Goal: Task Accomplishment & Management: Use online tool/utility

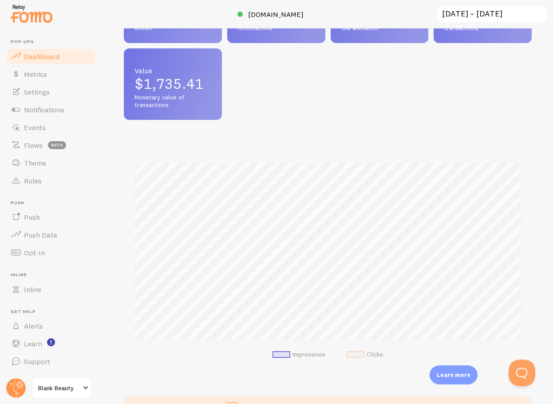
scroll to position [216, 0]
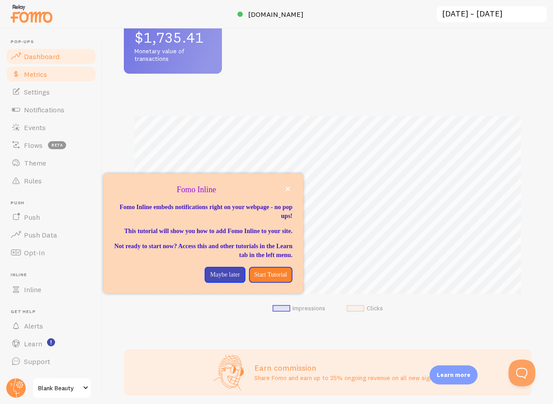
click at [39, 80] on link "Metrics" at bounding box center [50, 74] width 91 height 18
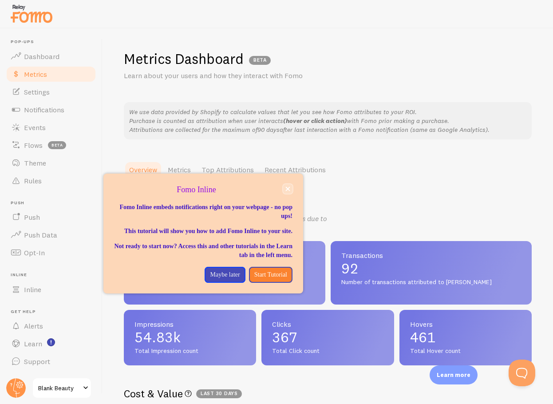
click at [287, 187] on icon "close," at bounding box center [288, 189] width 4 height 4
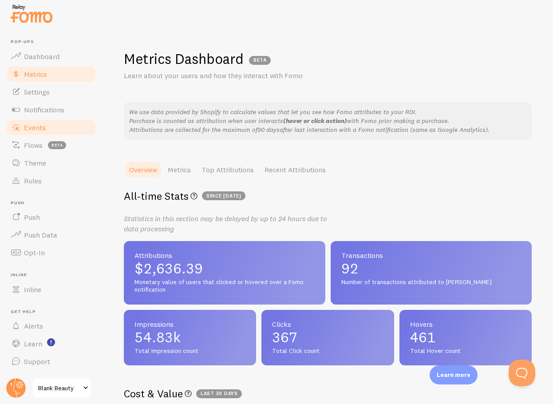
click at [46, 126] on link "Events" at bounding box center [50, 127] width 91 height 18
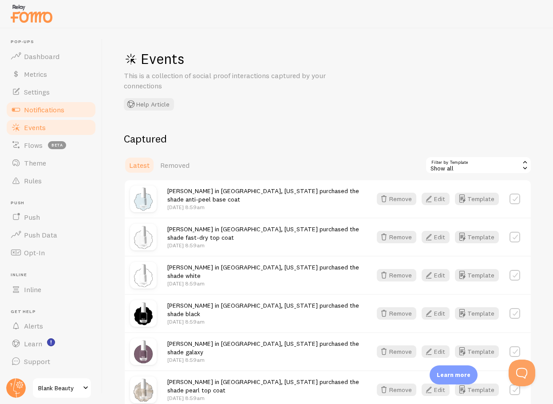
click at [39, 106] on span "Notifications" at bounding box center [44, 109] width 40 height 9
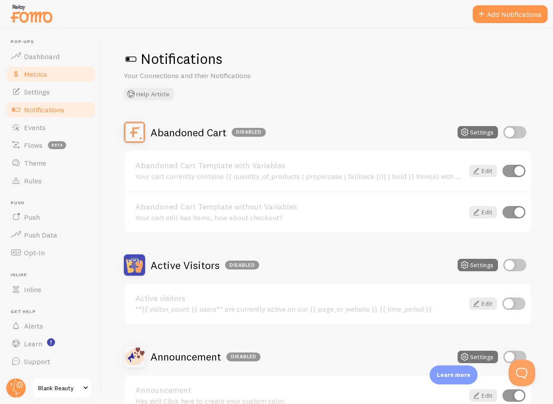
click at [37, 73] on span "Metrics" at bounding box center [35, 74] width 23 height 9
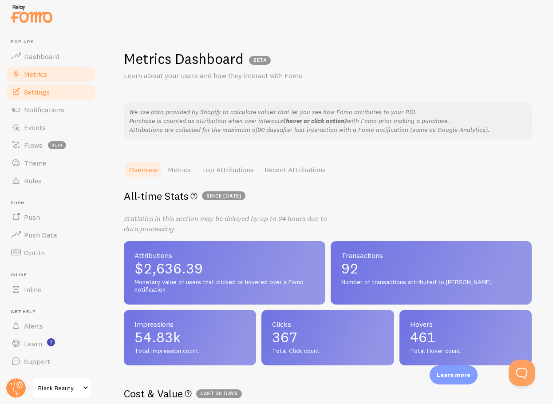
click at [39, 83] on link "Settings" at bounding box center [50, 92] width 91 height 18
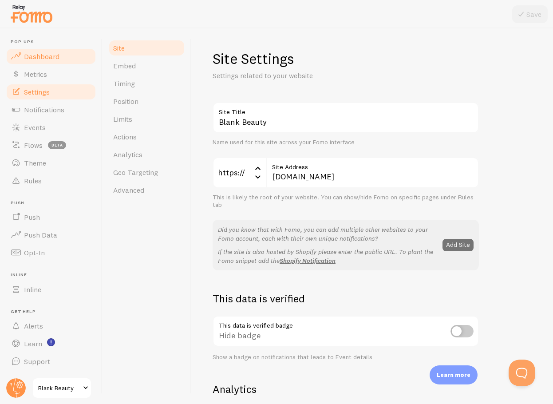
click at [44, 54] on span "Dashboard" at bounding box center [41, 56] width 35 height 9
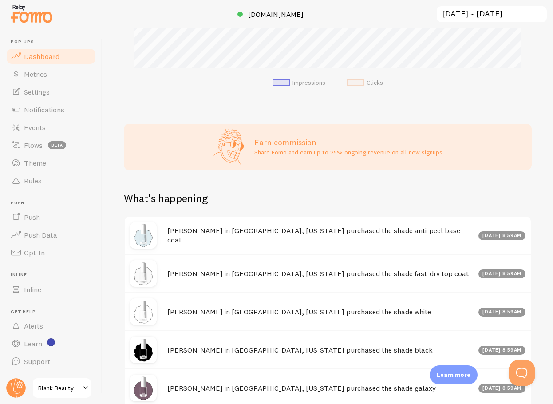
scroll to position [526, 0]
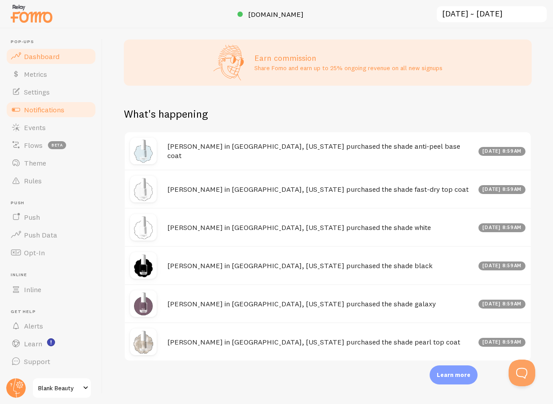
click at [35, 114] on link "Notifications" at bounding box center [50, 110] width 91 height 18
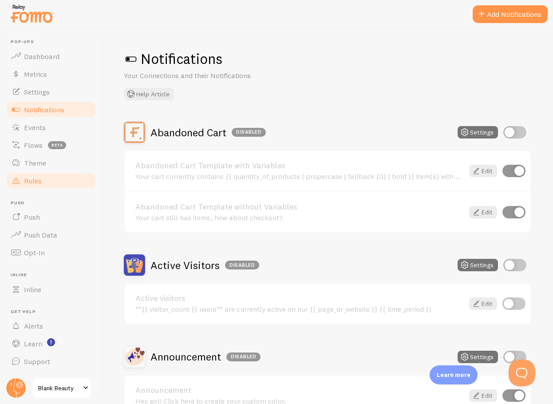
click at [30, 181] on span "Rules" at bounding box center [33, 180] width 18 height 9
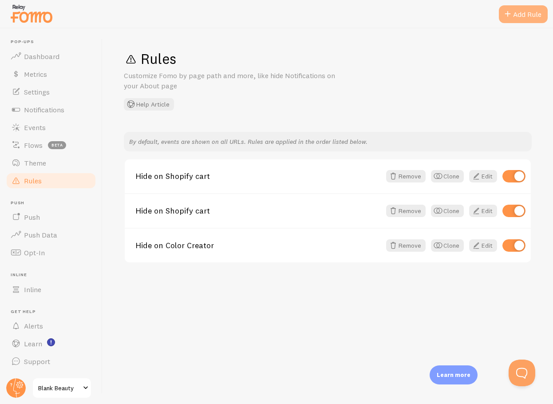
click at [528, 12] on div "Add Rule" at bounding box center [523, 14] width 49 height 18
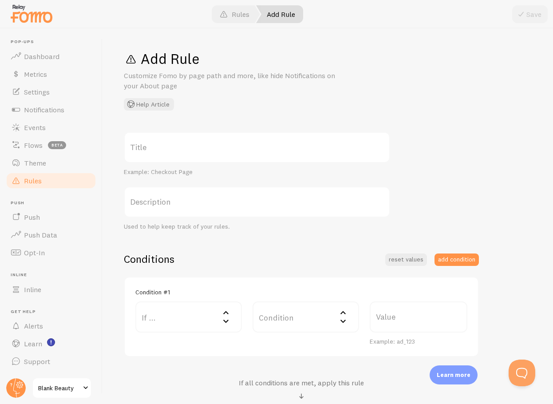
click at [170, 147] on label "Title" at bounding box center [257, 147] width 266 height 31
click at [170, 147] on input "Title" at bounding box center [257, 147] width 266 height 31
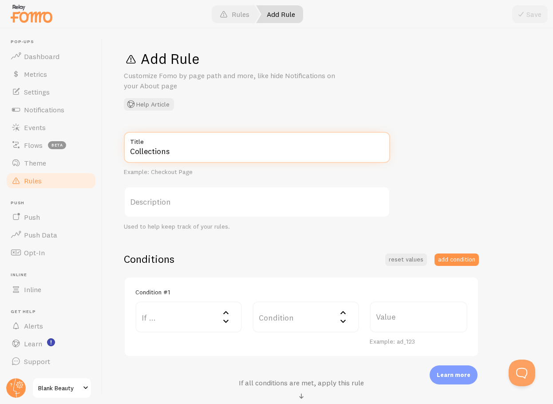
type input "Collections"
click at [154, 206] on label "Description" at bounding box center [257, 201] width 266 height 31
click at [154, 206] on input "Description" at bounding box center [257, 201] width 266 height 31
click at [183, 324] on label "If ..." at bounding box center [188, 316] width 106 height 31
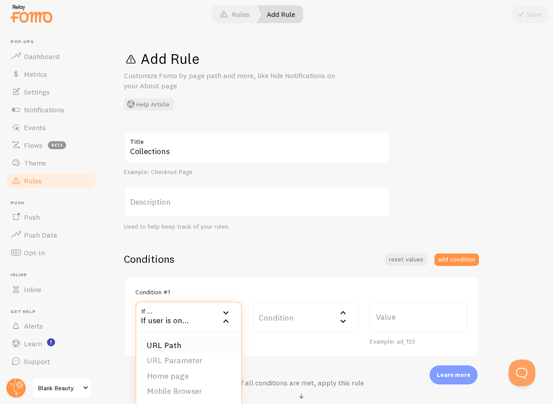
click at [175, 346] on li "URL Path" at bounding box center [188, 346] width 105 height 16
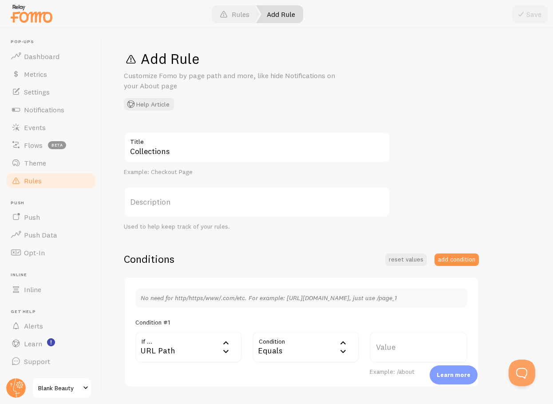
click at [291, 350] on div "Equals" at bounding box center [305, 346] width 106 height 31
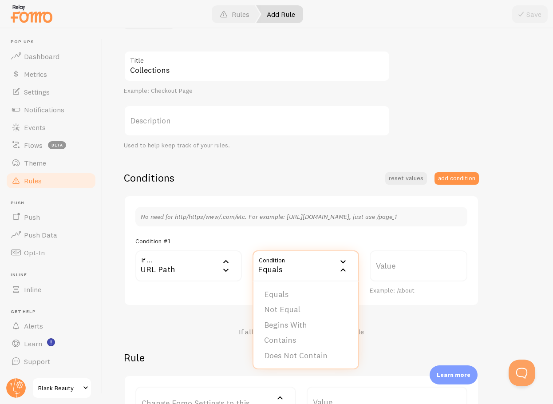
scroll to position [84, 0]
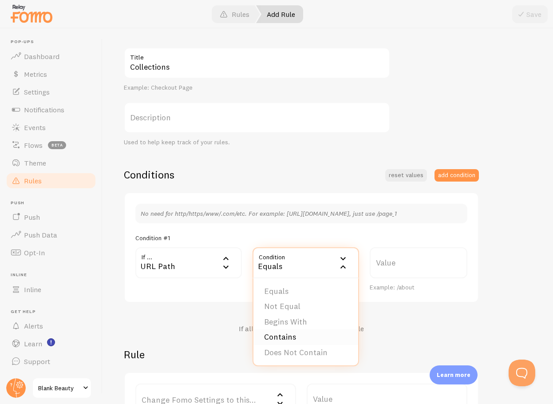
click at [286, 340] on li "Contains" at bounding box center [305, 337] width 105 height 16
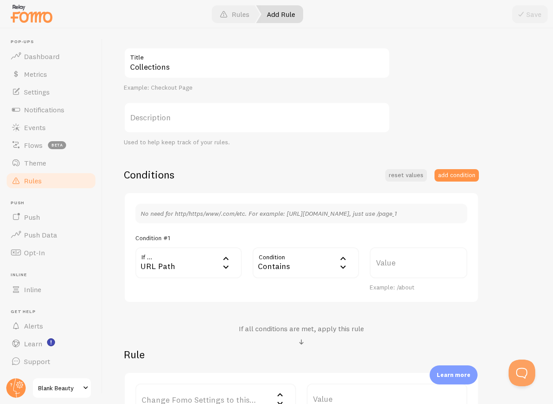
click at [393, 264] on label "Value" at bounding box center [418, 262] width 98 height 31
click at [393, 264] on input "Value" at bounding box center [418, 262] width 98 height 31
type input "collection"
click at [296, 322] on div "Conditions reset values add condition No need for http/https/www/.com/etc. For …" at bounding box center [301, 297] width 355 height 258
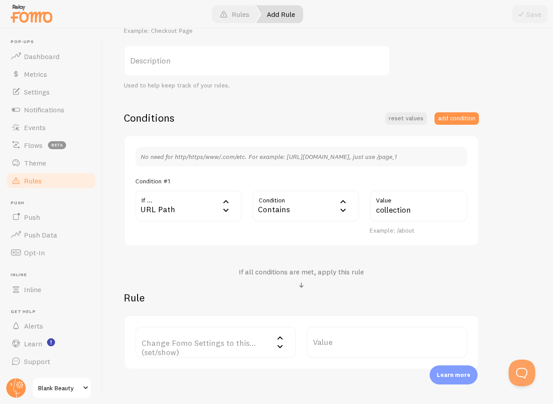
scroll to position [185, 0]
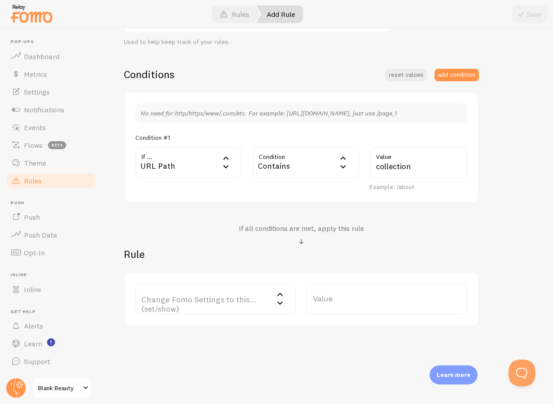
click at [207, 303] on label "Change Fomo Settings to this... (set/show)" at bounding box center [215, 298] width 161 height 31
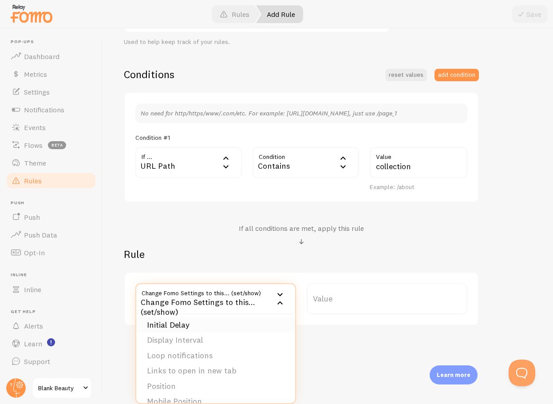
scroll to position [66, 0]
click at [158, 339] on li "Display Interval" at bounding box center [215, 338] width 159 height 16
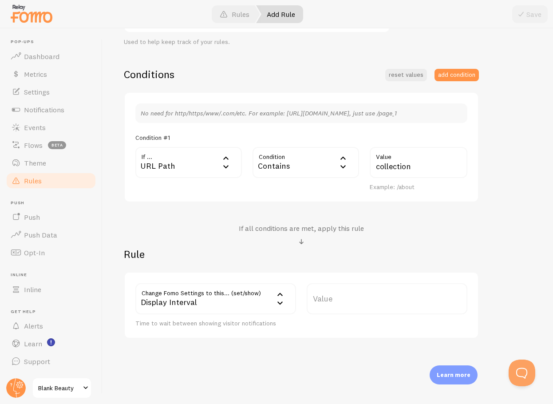
click at [329, 302] on label "Value" at bounding box center [386, 298] width 161 height 31
click at [329, 302] on input "Value" at bounding box center [386, 298] width 161 height 31
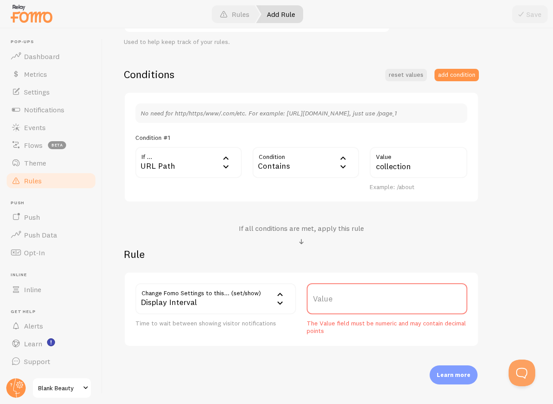
click at [210, 301] on div "Display Interval" at bounding box center [215, 298] width 161 height 31
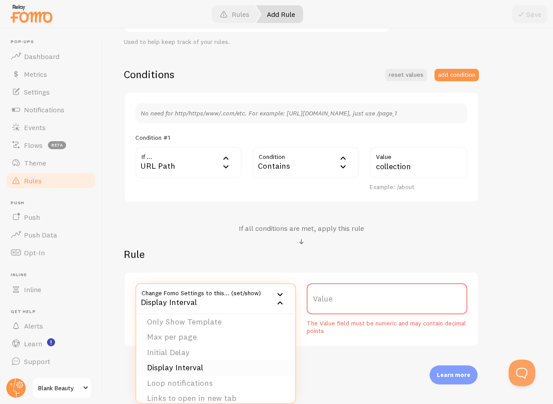
scroll to position [36, 0]
click at [173, 364] on li "Display Interval" at bounding box center [215, 367] width 159 height 16
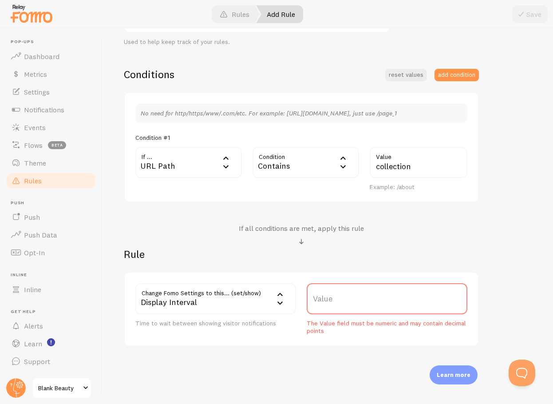
click at [345, 305] on label "Value" at bounding box center [386, 298] width 161 height 31
click at [345, 305] on input "Value" at bounding box center [386, 298] width 161 height 31
click at [322, 299] on label "Value" at bounding box center [386, 298] width 161 height 31
click at [322, 299] on input "Value" at bounding box center [386, 298] width 161 height 31
click at [338, 299] on label "Value" at bounding box center [386, 298] width 161 height 31
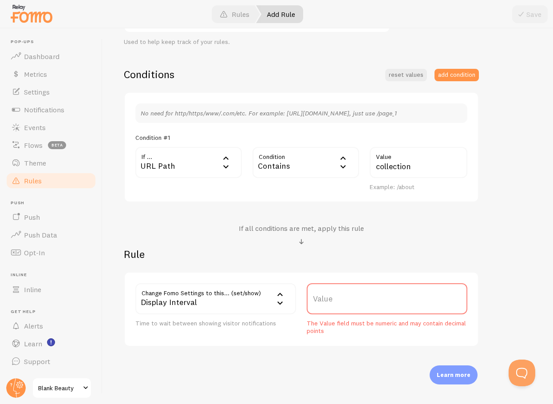
click at [338, 299] on input "Value" at bounding box center [386, 298] width 161 height 31
type input "4"
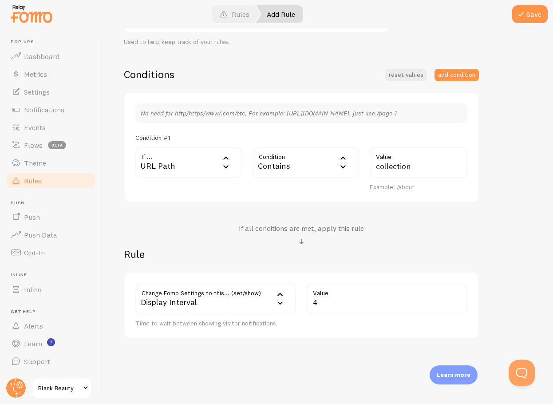
click at [250, 307] on div "Display Interval" at bounding box center [215, 298] width 161 height 31
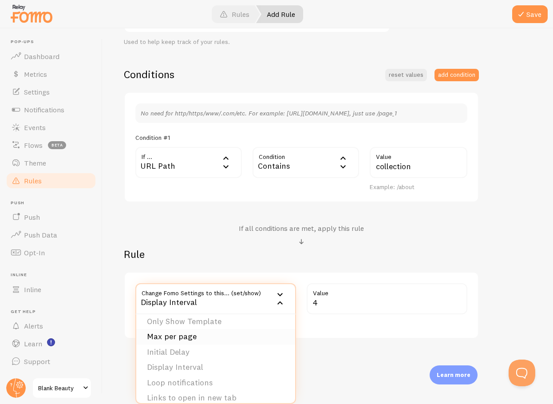
click at [163, 338] on li "Max per page" at bounding box center [215, 337] width 159 height 16
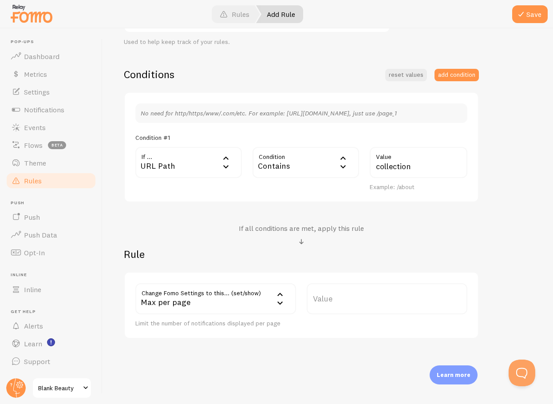
click at [322, 300] on label "Value" at bounding box center [386, 298] width 161 height 31
click at [322, 300] on input "Value" at bounding box center [386, 298] width 161 height 31
type input "1"
type input "3"
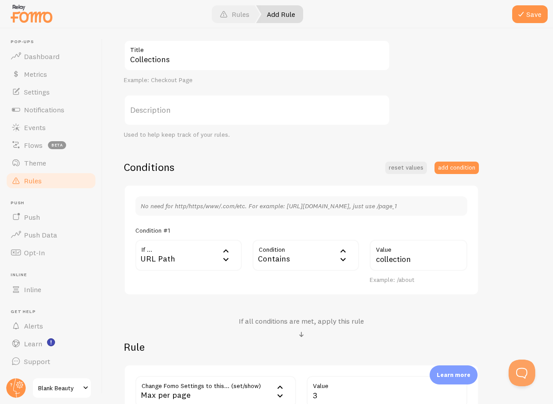
scroll to position [26, 0]
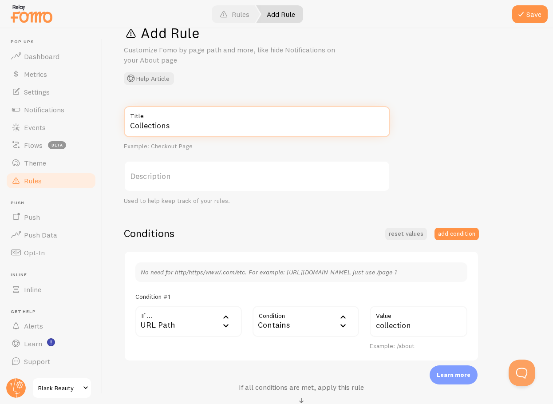
click at [169, 126] on input "Collections" at bounding box center [257, 121] width 266 height 31
type input "Collections (3per)"
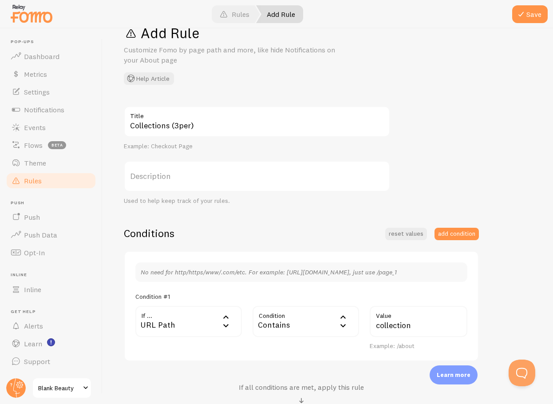
click at [396, 140] on div "Collections (3per) Title Example: Checkout Page Description Used to help keep t…" at bounding box center [328, 301] width 408 height 391
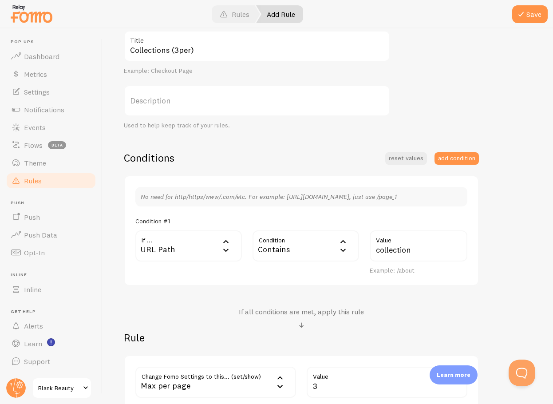
scroll to position [0, 0]
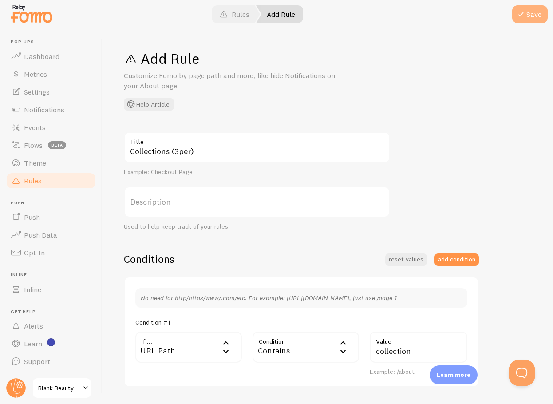
click at [532, 11] on button "Save" at bounding box center [529, 14] width 35 height 18
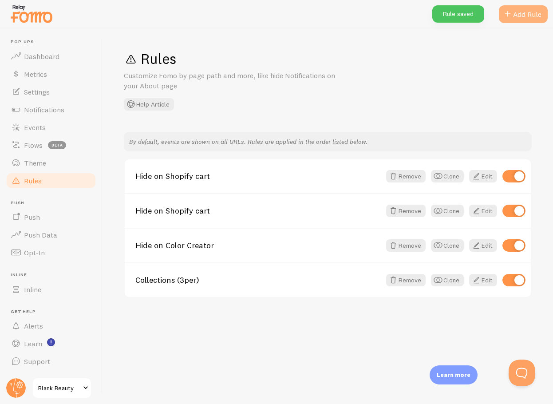
click at [527, 14] on div "Add Rule" at bounding box center [523, 14] width 49 height 18
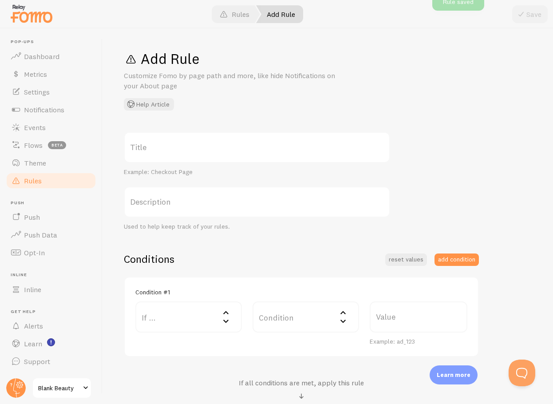
click at [188, 146] on label "Title" at bounding box center [257, 147] width 266 height 31
click at [188, 146] on input "Title" at bounding box center [257, 147] width 266 height 31
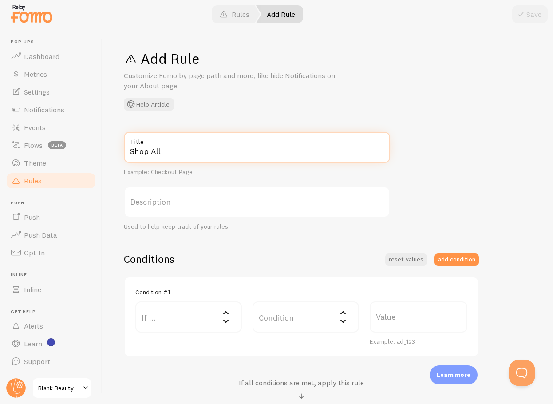
type input "Shop All"
click at [153, 201] on label "Description" at bounding box center [257, 201] width 266 height 31
click at [153, 201] on input "Description" at bounding box center [257, 201] width 266 height 31
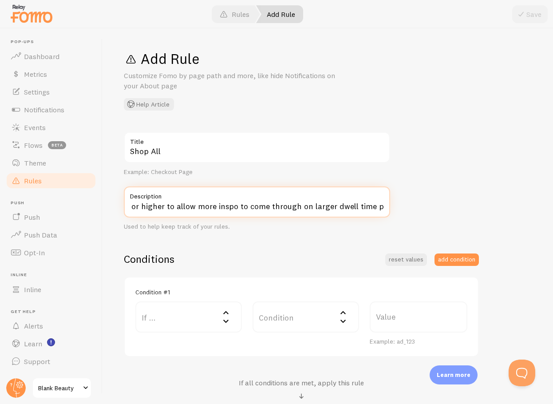
scroll to position [0, 107]
type input "Increase max per page to 10 or higher to allow more inspo to come through on la…"
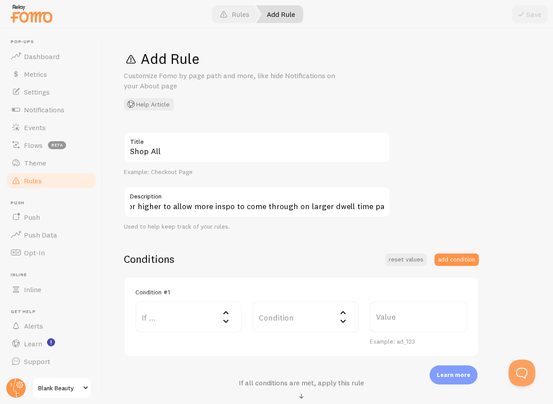
click at [269, 264] on div "Conditions reset values add condition" at bounding box center [301, 259] width 355 height 14
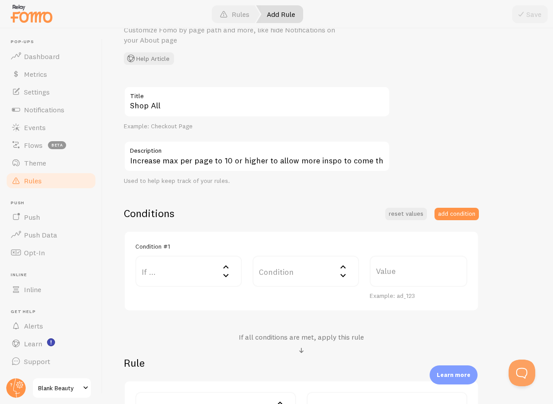
scroll to position [87, 0]
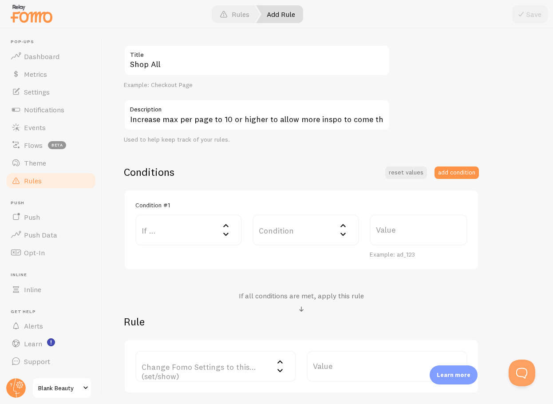
click at [194, 240] on label "If ..." at bounding box center [188, 229] width 106 height 31
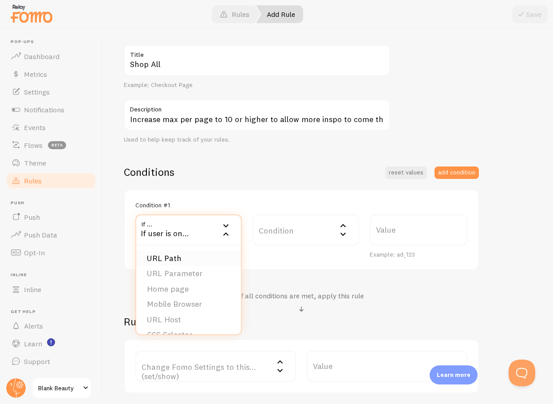
click at [176, 255] on li "URL Path" at bounding box center [188, 259] width 105 height 16
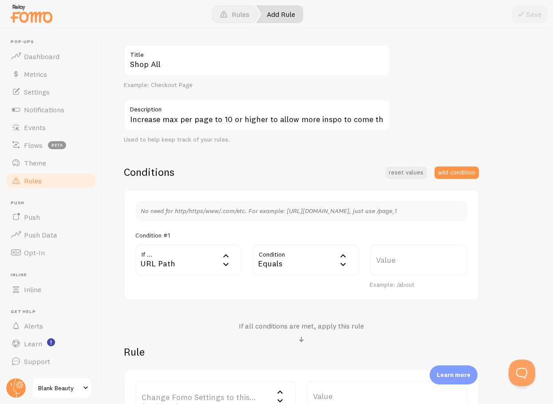
click at [285, 266] on div "Equals" at bounding box center [305, 259] width 106 height 31
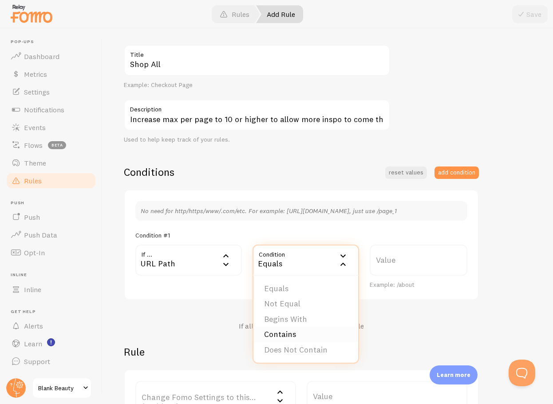
click at [283, 335] on li "Contains" at bounding box center [305, 334] width 105 height 16
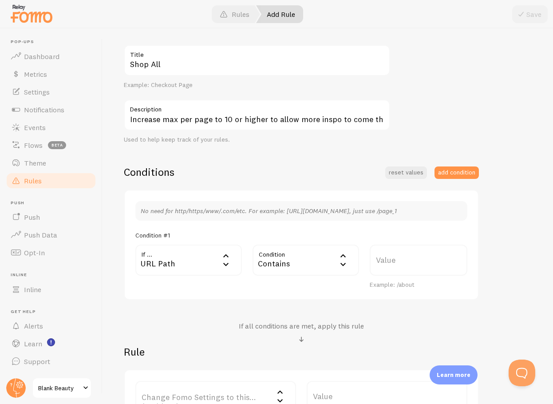
click at [391, 262] on label "Value" at bounding box center [418, 259] width 98 height 31
click at [391, 262] on input "Value" at bounding box center [418, 259] width 98 height 31
paste input "collections/shop-all"
drag, startPoint x: 417, startPoint y: 264, endPoint x: 344, endPoint y: 261, distance: 73.3
click at [344, 261] on div "If ... url URL Path URL Path URL Parameter Home page Mobile Browser URL Host CS…" at bounding box center [301, 266] width 342 height 44
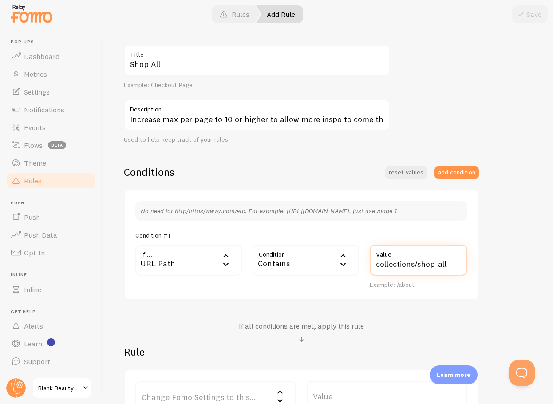
click at [416, 264] on input "collections/shop-all" at bounding box center [418, 259] width 98 height 31
drag, startPoint x: 417, startPoint y: 263, endPoint x: 371, endPoint y: 263, distance: 45.7
click at [371, 263] on input "collections/shop-all" at bounding box center [418, 259] width 98 height 31
type input "shop-all"
click at [450, 307] on div "Conditions reset values add condition No need for http/https/www/.com/etc. For …" at bounding box center [301, 294] width 355 height 258
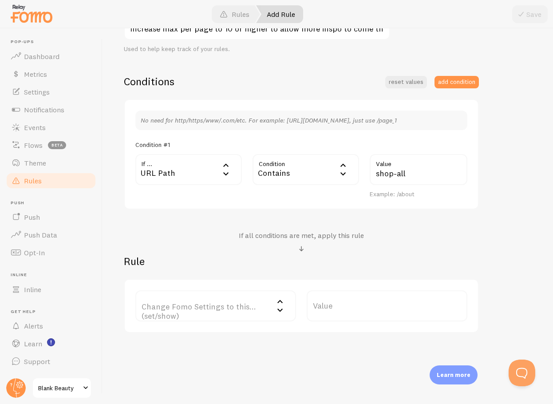
scroll to position [185, 0]
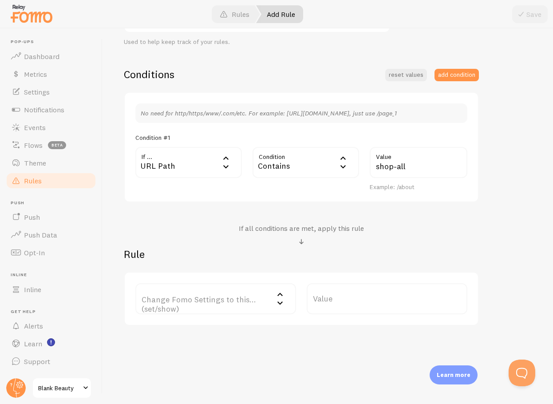
click at [244, 302] on label "Change Fomo Settings to this... (set/show)" at bounding box center [215, 298] width 161 height 31
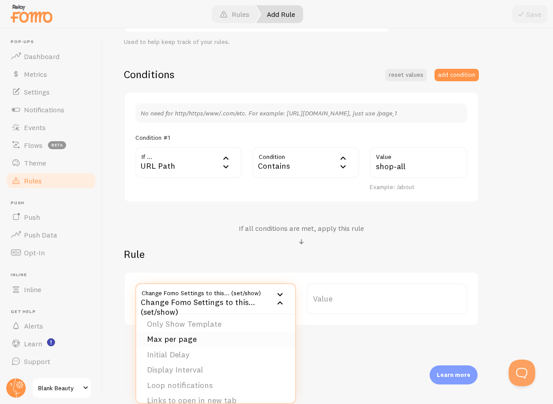
scroll to position [35, 0]
click at [177, 342] on li "Max per page" at bounding box center [215, 338] width 159 height 16
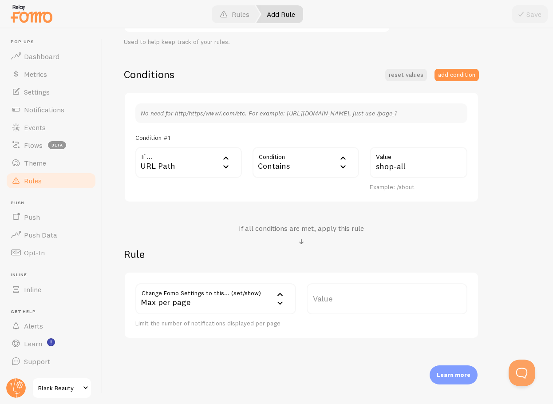
click at [329, 299] on label "Value" at bounding box center [386, 298] width 161 height 31
click at [329, 299] on input "Value" at bounding box center [386, 298] width 161 height 31
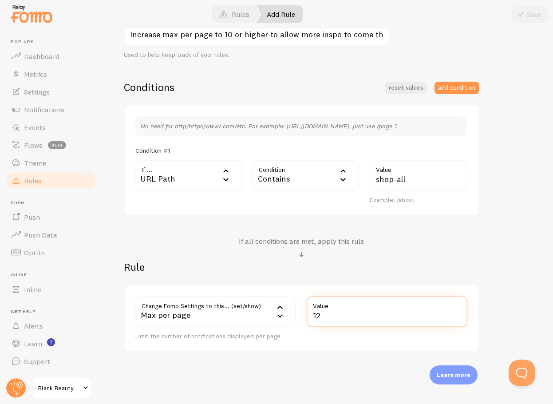
scroll to position [185, 0]
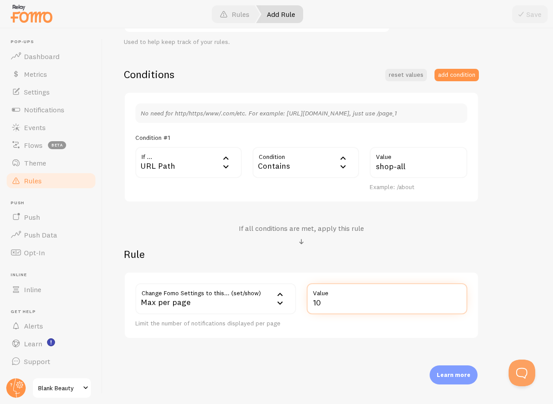
drag, startPoint x: 322, startPoint y: 305, endPoint x: 308, endPoint y: 303, distance: 13.9
click at [308, 303] on input "10" at bounding box center [386, 298] width 161 height 31
click at [367, 307] on input "10" at bounding box center [386, 298] width 161 height 31
type input "10"
click at [454, 266] on div "Rule Change Fomo Settings to this... (set/show) totalPerPage Max per page Notif…" at bounding box center [301, 292] width 355 height 91
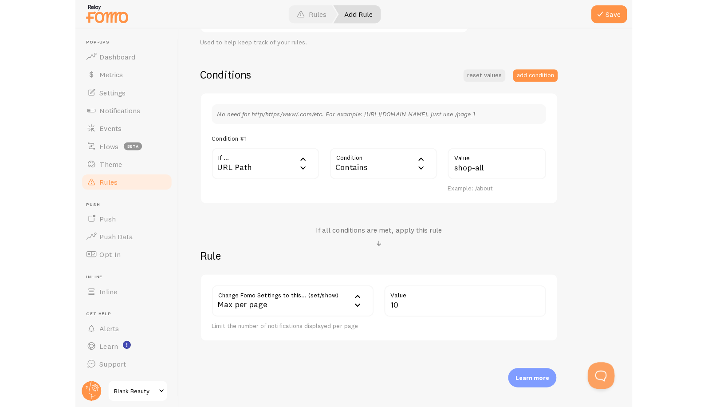
scroll to position [0, 0]
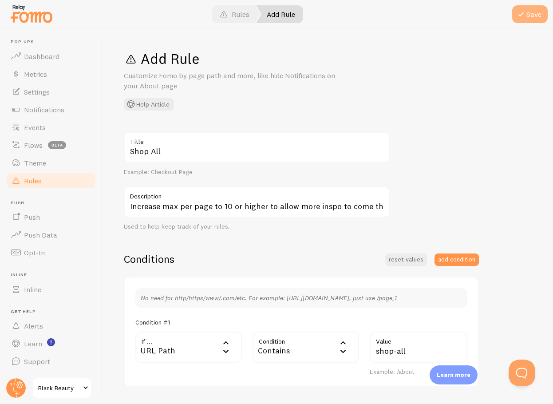
click at [521, 17] on span at bounding box center [520, 14] width 11 height 11
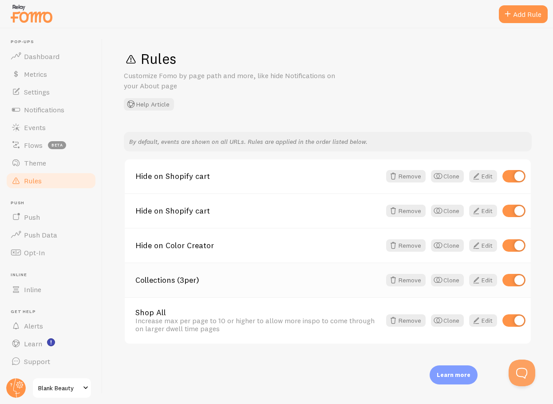
click at [334, 272] on div "Collections (3per) Remove Clone Edit" at bounding box center [328, 279] width 406 height 35
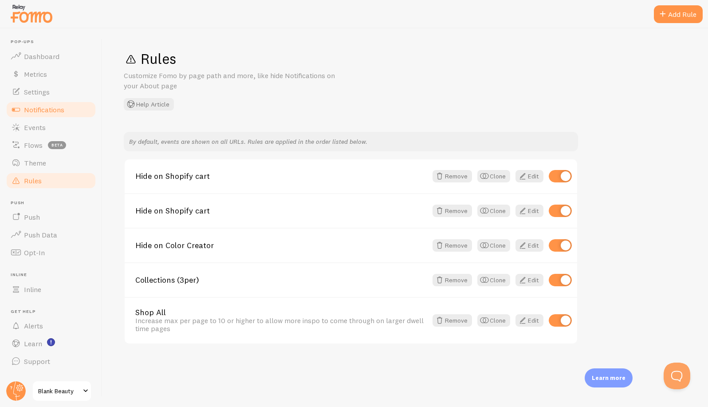
click at [58, 110] on span "Notifications" at bounding box center [44, 109] width 40 height 9
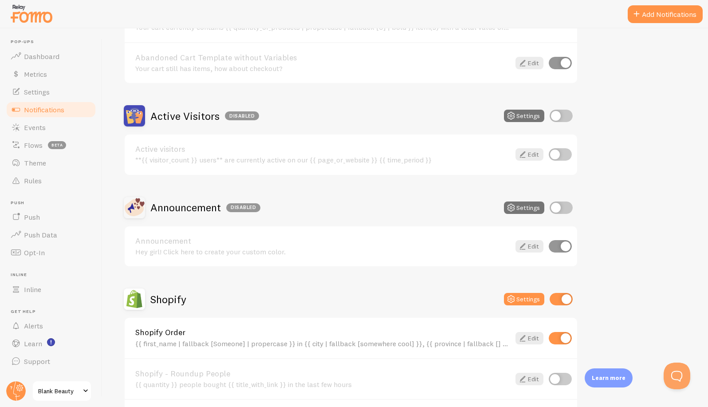
scroll to position [201, 0]
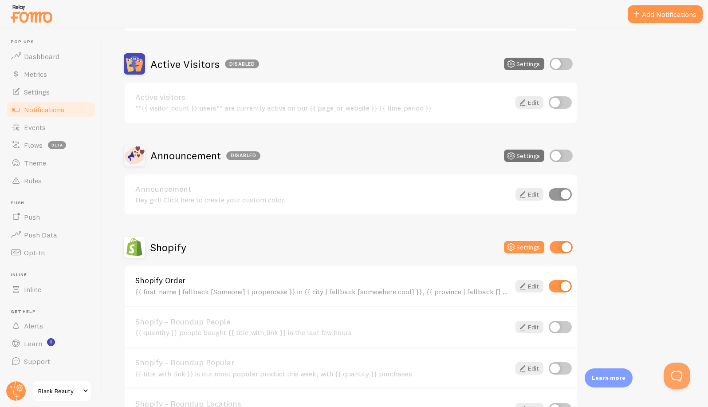
click at [552, 156] on input "checkbox" at bounding box center [561, 155] width 23 height 12
checkbox input "true"
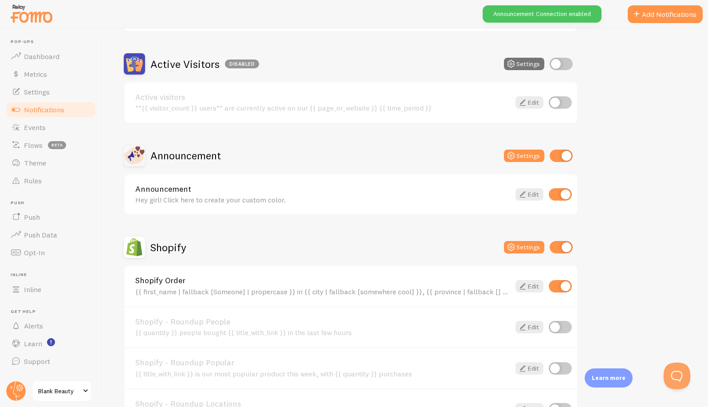
click at [328, 197] on div "Hey girl! Click here to create your custom color." at bounding box center [322, 200] width 375 height 8
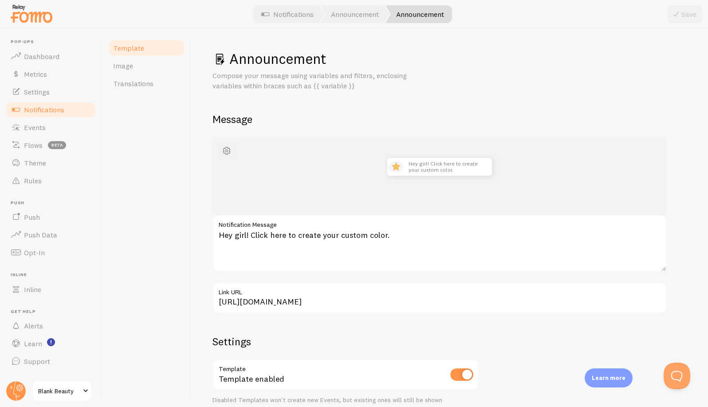
click at [222, 150] on span "button" at bounding box center [226, 150] width 11 height 11
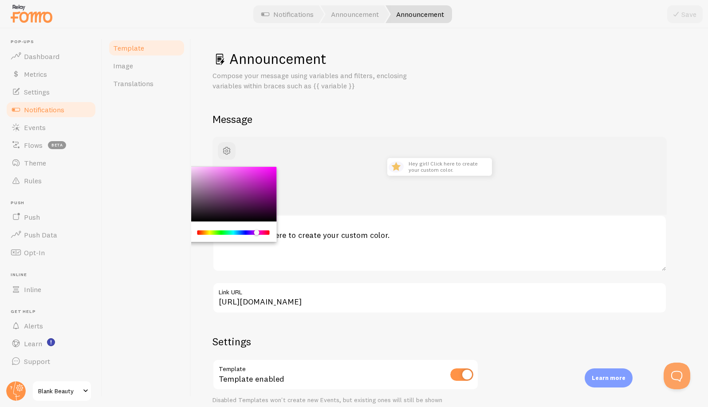
drag, startPoint x: 199, startPoint y: 234, endPoint x: 257, endPoint y: 234, distance: 58.1
click at [257, 234] on div "Chrome color picker" at bounding box center [256, 232] width 5 height 5
click at [240, 178] on div "Chrome color picker" at bounding box center [227, 194] width 100 height 55
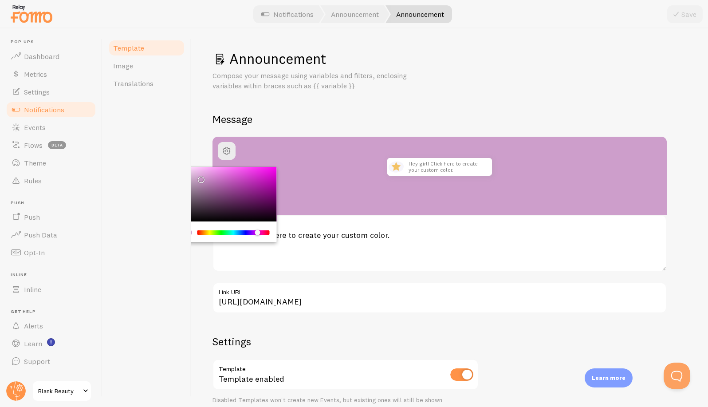
drag, startPoint x: 239, startPoint y: 177, endPoint x: 196, endPoint y: 177, distance: 43.0
click at [196, 177] on div "Chrome color picker" at bounding box center [227, 194] width 100 height 55
click at [350, 229] on label "Notification Message" at bounding box center [439, 222] width 454 height 15
click at [350, 229] on textarea "Hey girl! Click here to create your custom color." at bounding box center [439, 243] width 454 height 57
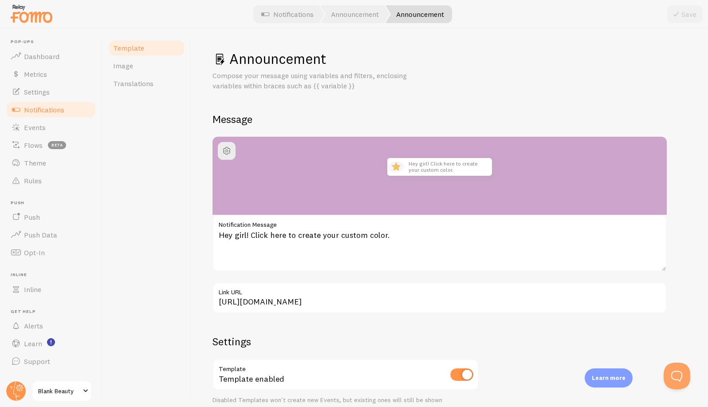
click at [318, 112] on h2 "Message" at bounding box center [449, 119] width 474 height 14
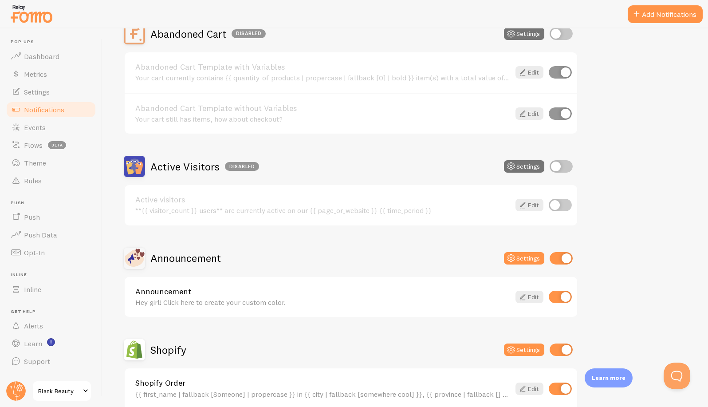
scroll to position [100, 0]
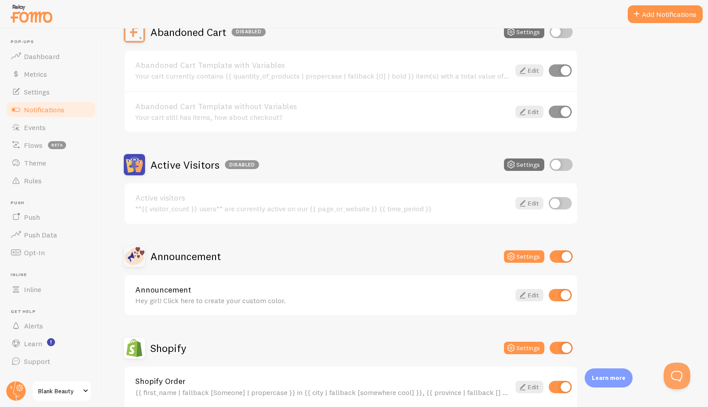
click at [387, 303] on div "Hey girl! Click here to create your custom color." at bounding box center [322, 300] width 375 height 8
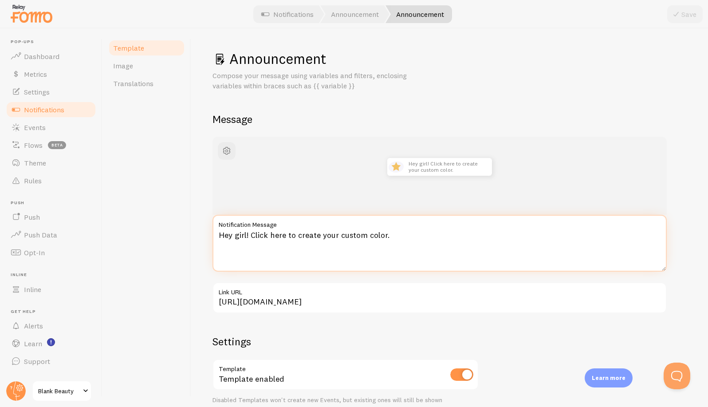
click at [317, 236] on textarea "Hey girl! Click here to create your custom color." at bounding box center [439, 243] width 454 height 57
click at [395, 236] on textarea "Hey girl! Click here to create your custom color." at bounding box center [439, 243] width 454 height 57
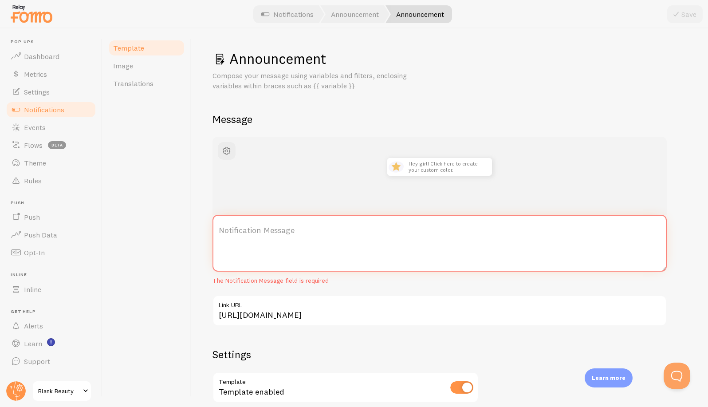
type textarea "H"
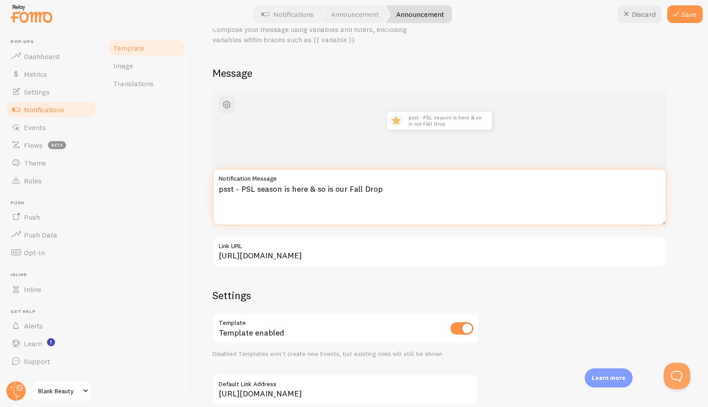
scroll to position [49, 0]
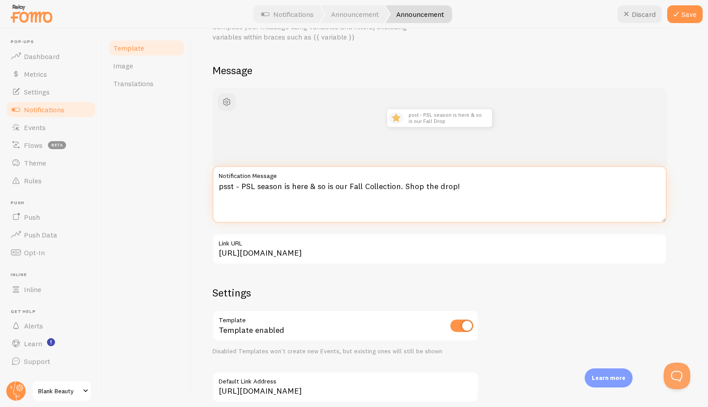
type textarea "psst - PSL season is here & so is our Fall Collection. Shop the drop!"
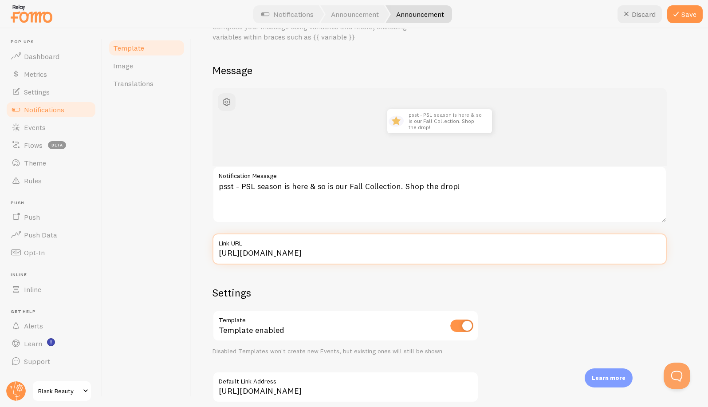
click at [445, 257] on input "[URL][DOMAIN_NAME]" at bounding box center [439, 248] width 454 height 31
paste input "collections/polished-girl-fall-fall-2025"
type input "[URL][DOMAIN_NAME]"
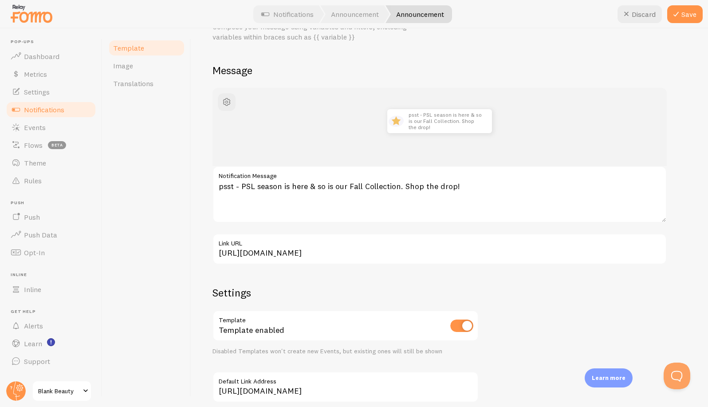
click at [521, 295] on div "psst - PSL season is here & so is our Fall Collection. Shop the drop! psst - PS…" at bounding box center [449, 259] width 474 height 343
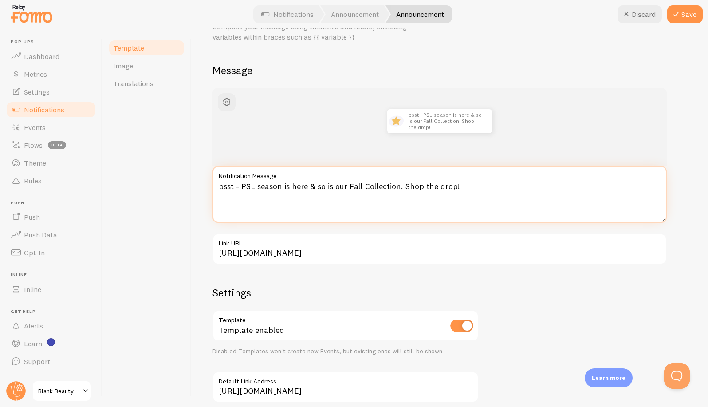
click at [479, 198] on textarea "psst - PSL season is here & so is our Fall Collection. Shop the drop!" at bounding box center [439, 194] width 454 height 57
click at [497, 187] on textarea "psst - PSL season is here & so is our Fall Collection. Shop the drop!" at bounding box center [439, 194] width 454 height 57
paste textarea "🍂"
click at [492, 187] on textarea "psst - PSL season is here & so is our Fall Collection. Shop the drop! 🍂" at bounding box center [439, 194] width 454 height 57
click at [491, 183] on textarea "psst - PSL season is here & so is our Fall Collection. Shop the drop! 🍂" at bounding box center [439, 194] width 454 height 57
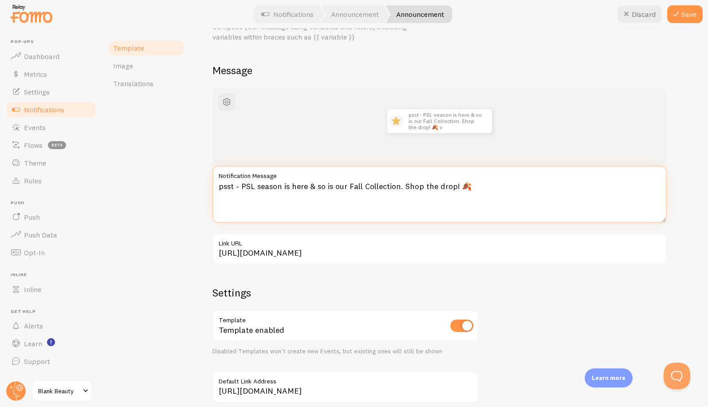
paste textarea "🧣"
paste textarea "☕️🪵"
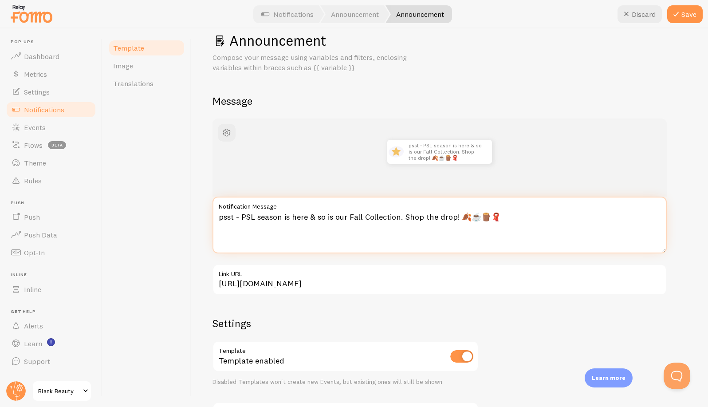
scroll to position [0, 0]
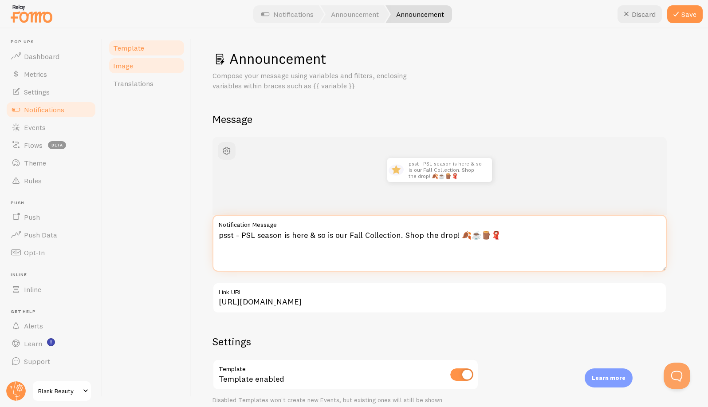
type textarea "psst - PSL season is here & so is our Fall Collection. Shop the drop! 🍂☕️🪵🧣"
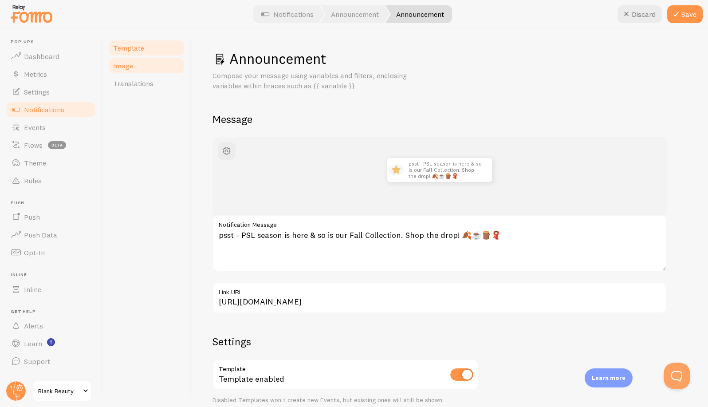
click at [122, 65] on span "Image" at bounding box center [123, 65] width 20 height 9
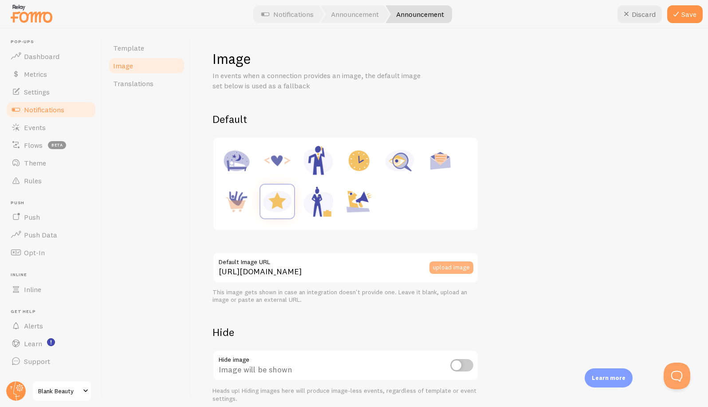
click at [440, 264] on button "upload image" at bounding box center [451, 267] width 44 height 12
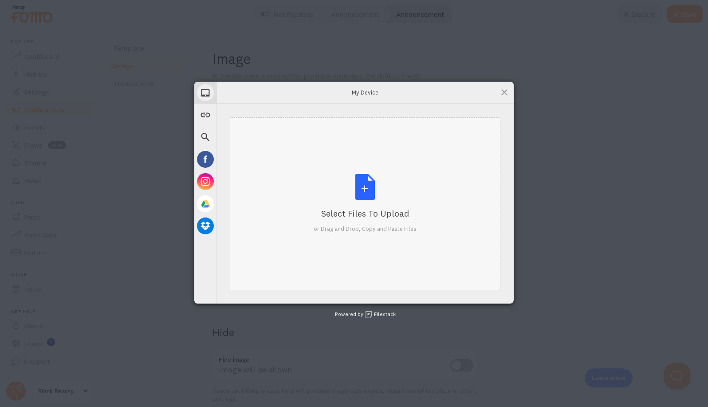
click at [361, 189] on div "Select Files to Upload or Drag and Drop, Copy and Paste Files" at bounding box center [365, 203] width 103 height 59
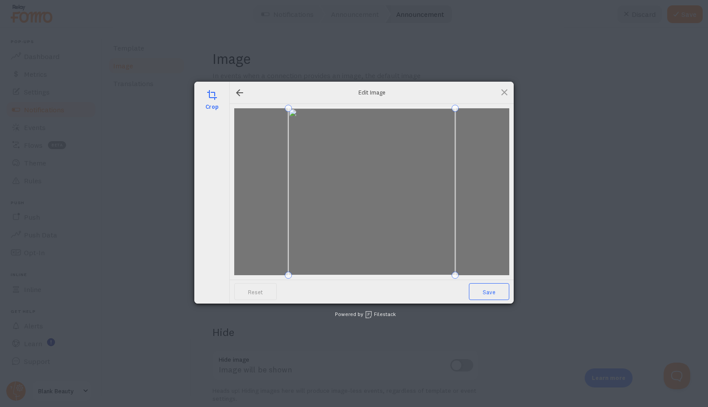
click at [486, 295] on span "Save" at bounding box center [489, 291] width 40 height 17
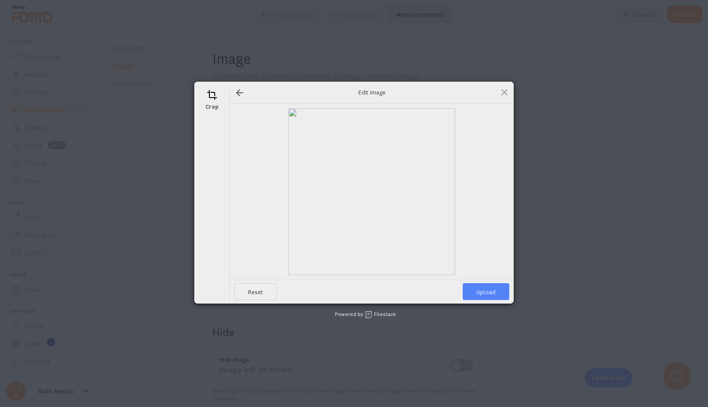
click at [475, 295] on span "Upload" at bounding box center [486, 291] width 47 height 17
type input "[URL][DOMAIN_NAME][DOMAIN_NAME]"
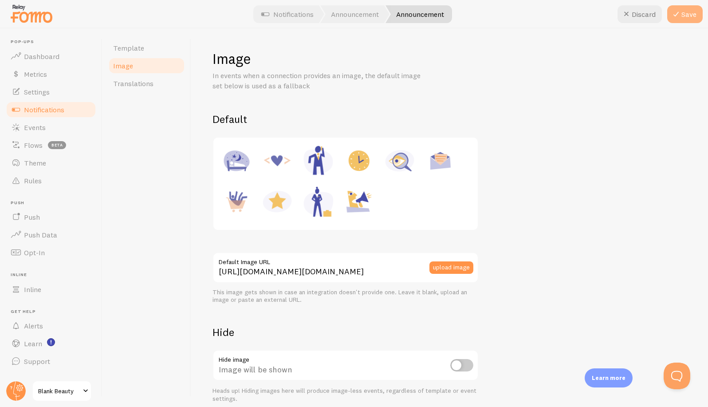
click at [552, 12] on button "Save" at bounding box center [684, 14] width 35 height 18
click at [552, 166] on div "Default [URL][DOMAIN_NAME][DOMAIN_NAME] Default Image URL upload image This ima…" at bounding box center [449, 257] width 474 height 290
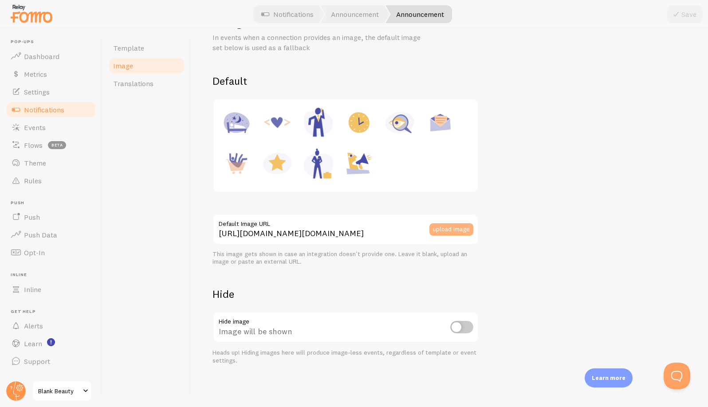
click at [451, 230] on button "upload image" at bounding box center [451, 229] width 44 height 12
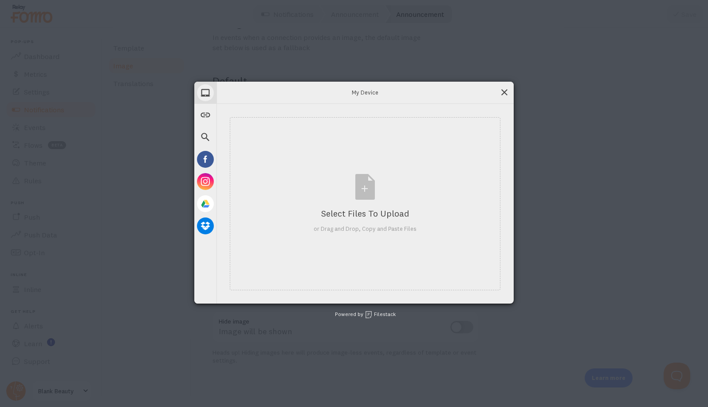
click at [500, 90] on span at bounding box center [504, 92] width 10 height 10
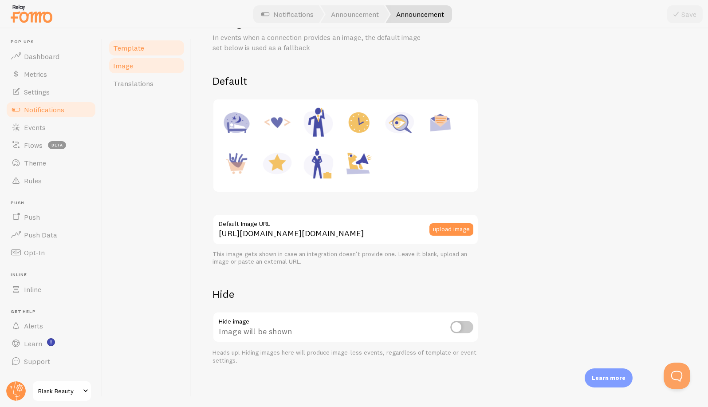
click at [130, 54] on link "Template" at bounding box center [147, 48] width 78 height 18
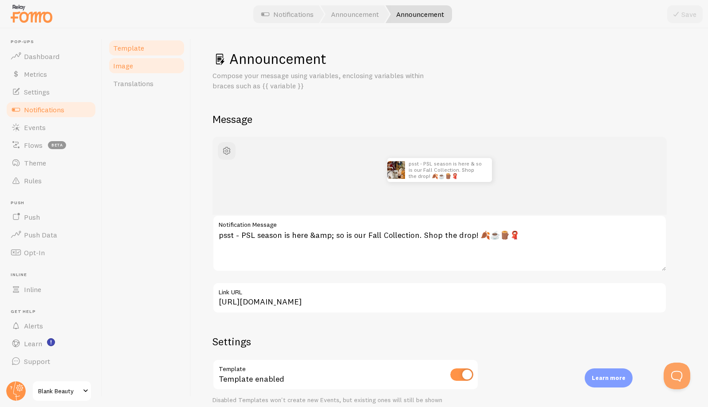
click at [133, 64] on link "Image" at bounding box center [147, 66] width 78 height 18
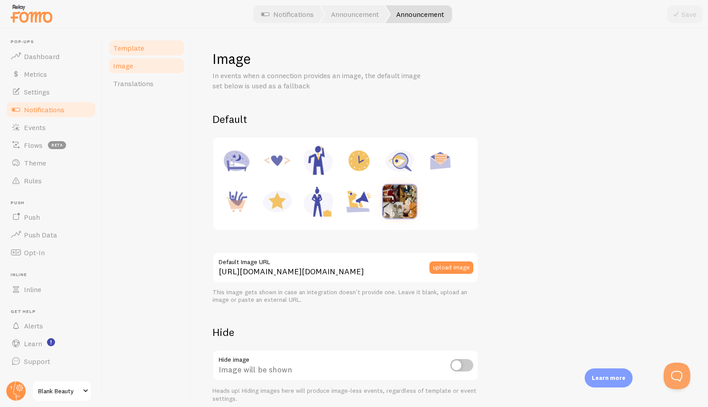
click at [128, 49] on span "Template" at bounding box center [128, 47] width 31 height 9
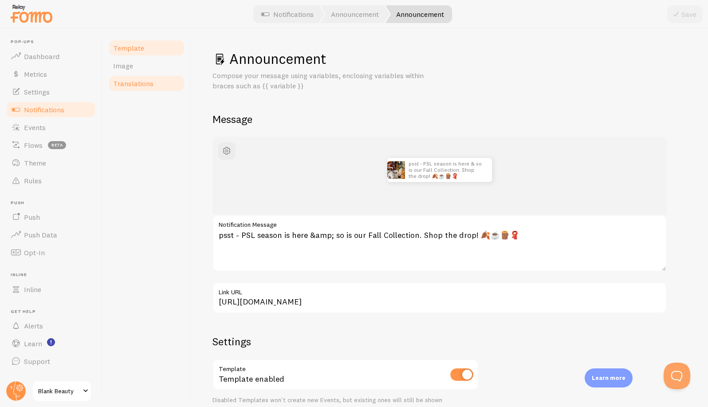
click at [154, 87] on link "Translations" at bounding box center [147, 84] width 78 height 18
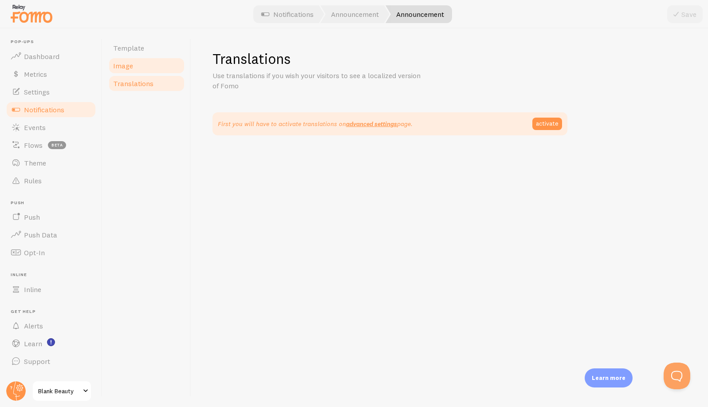
click at [132, 64] on link "Image" at bounding box center [147, 66] width 78 height 18
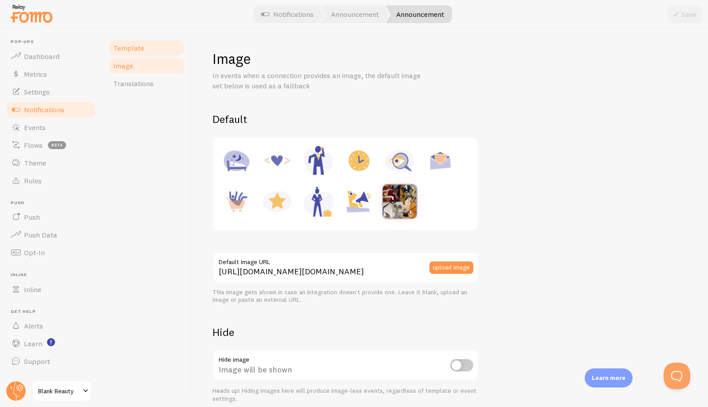
click at [135, 44] on span "Template" at bounding box center [128, 47] width 31 height 9
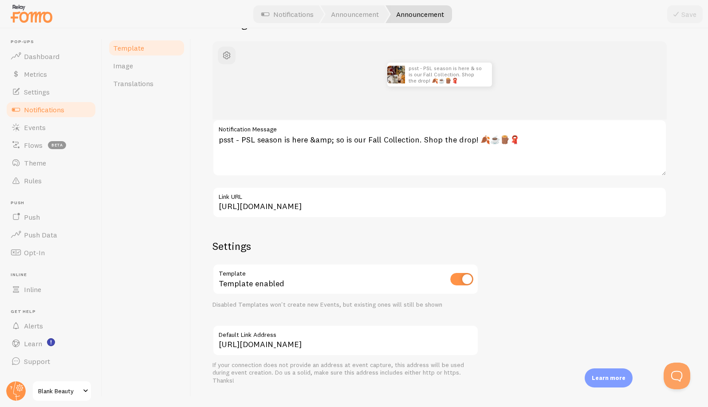
scroll to position [110, 0]
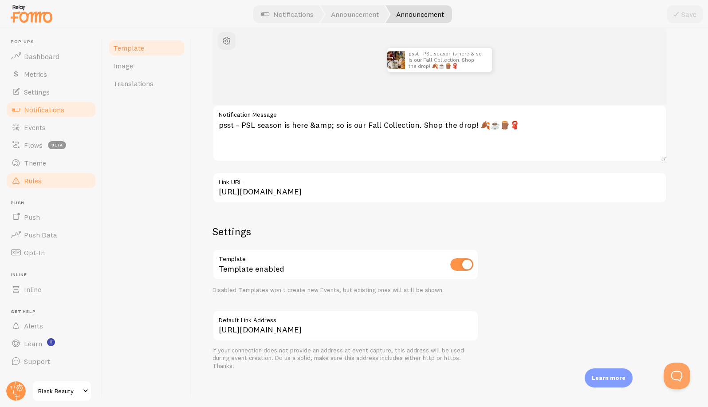
click at [30, 185] on span "Rules" at bounding box center [33, 180] width 18 height 9
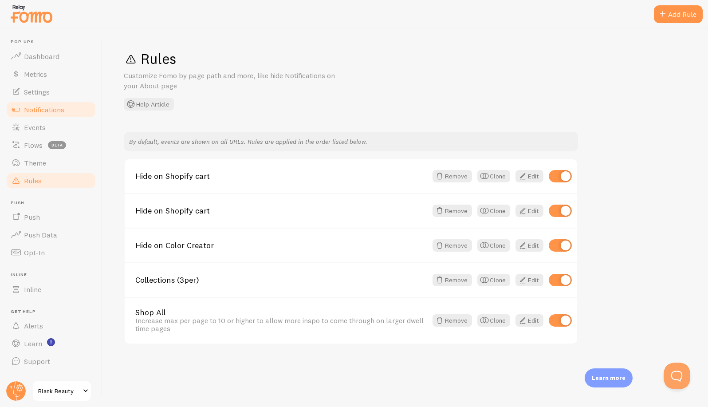
click at [39, 111] on span "Notifications" at bounding box center [44, 109] width 40 height 9
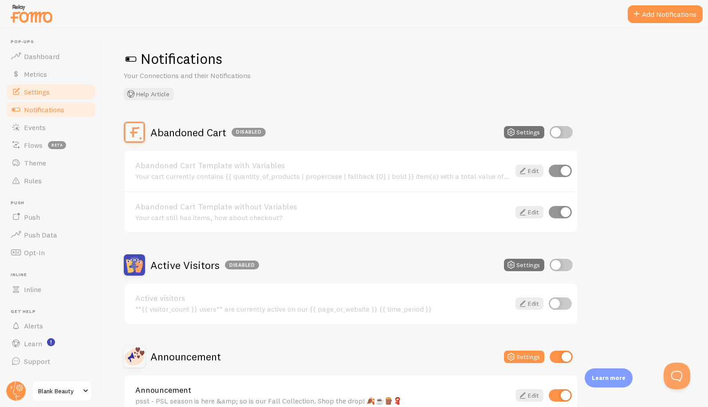
click at [35, 95] on span "Settings" at bounding box center [37, 91] width 26 height 9
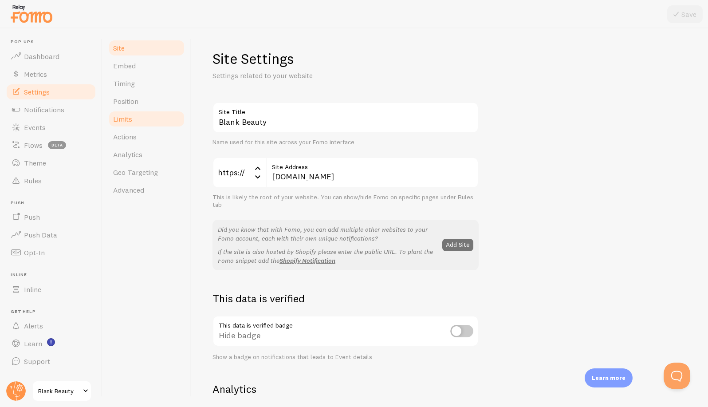
click at [125, 122] on span "Limits" at bounding box center [122, 118] width 19 height 9
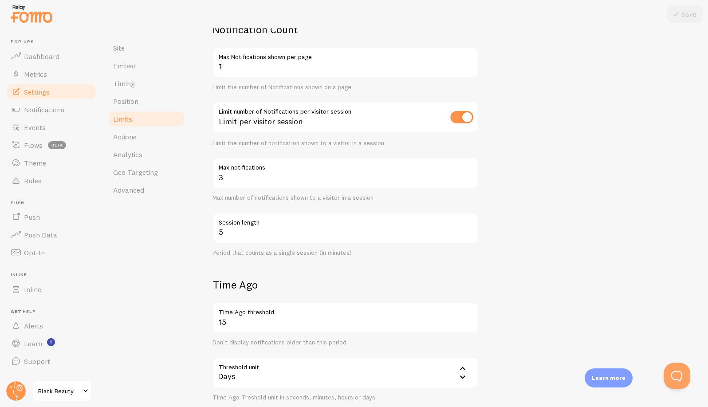
scroll to position [80, 0]
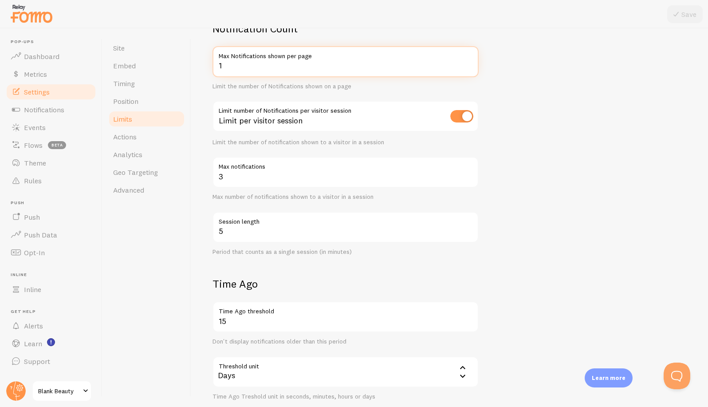
click at [234, 65] on input "1" at bounding box center [345, 61] width 266 height 31
type input "3"
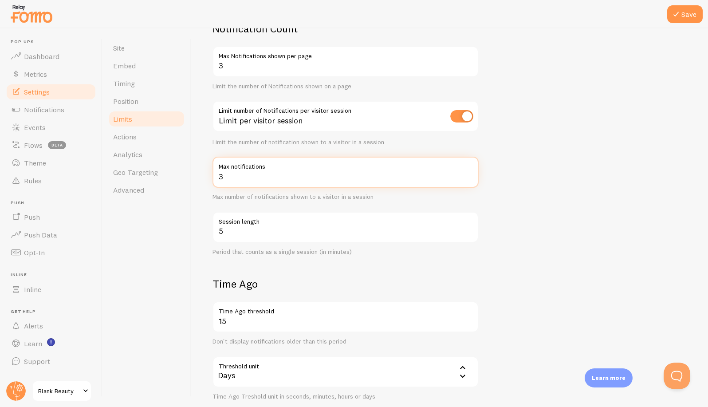
click at [279, 176] on input "3" at bounding box center [345, 172] width 266 height 31
type input "6"
click at [552, 205] on form "Notification Count 3 Max Notifications shown per page Limit the number of Notif…" at bounding box center [449, 283] width 474 height 523
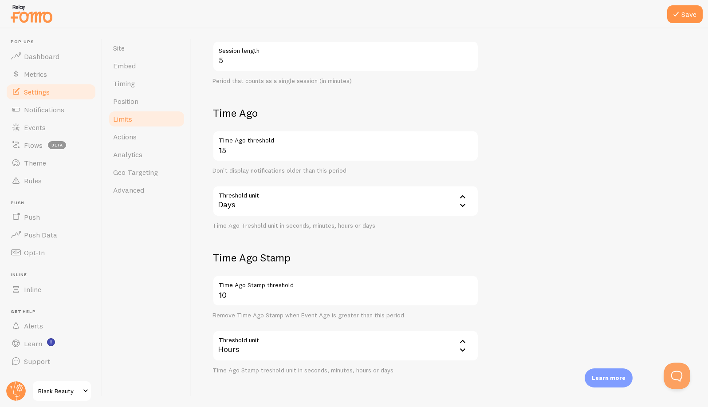
scroll to position [278, 0]
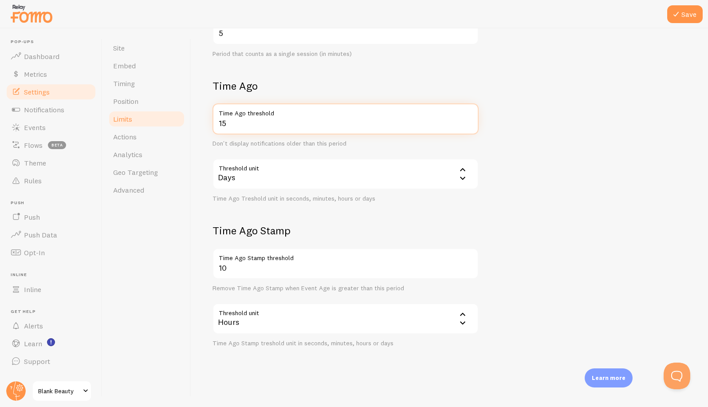
click at [255, 123] on input "15" at bounding box center [345, 118] width 266 height 31
type input "1"
type input "30"
click at [552, 144] on form "Notification Count 3 Max Notifications shown per page Limit the number of Notif…" at bounding box center [449, 85] width 474 height 523
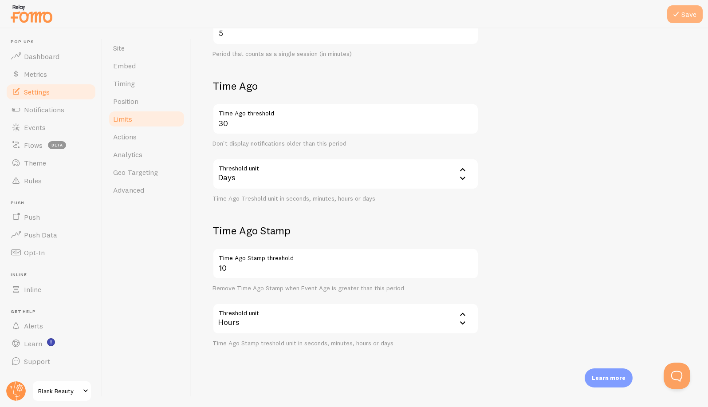
click at [552, 13] on button "Save" at bounding box center [684, 14] width 35 height 18
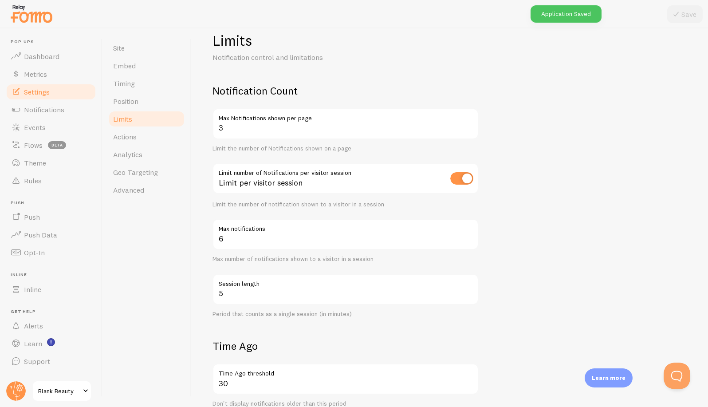
scroll to position [0, 0]
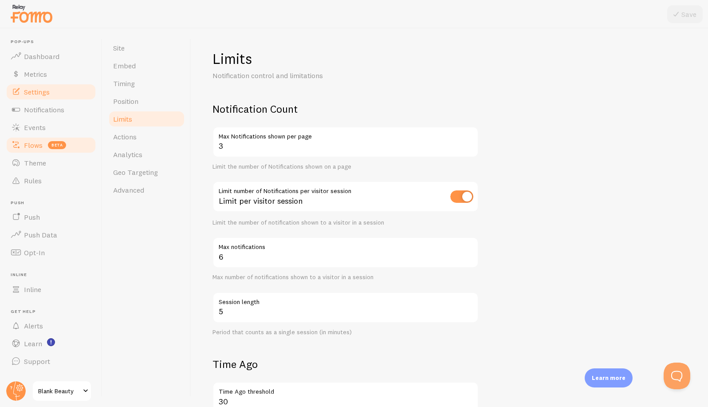
click at [36, 139] on link "Flows beta" at bounding box center [50, 145] width 91 height 18
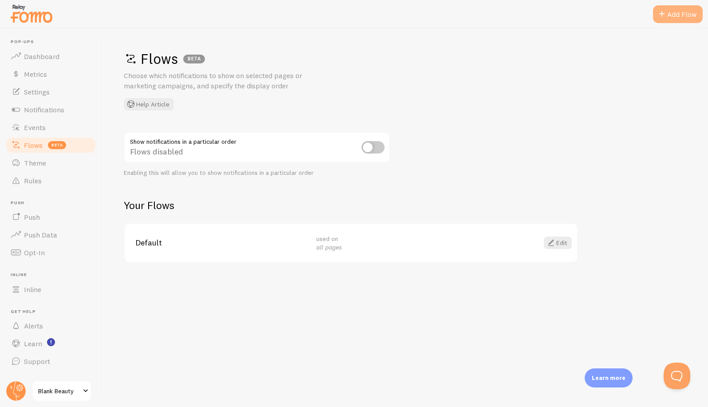
click at [552, 16] on div "Add Flow" at bounding box center [678, 14] width 50 height 18
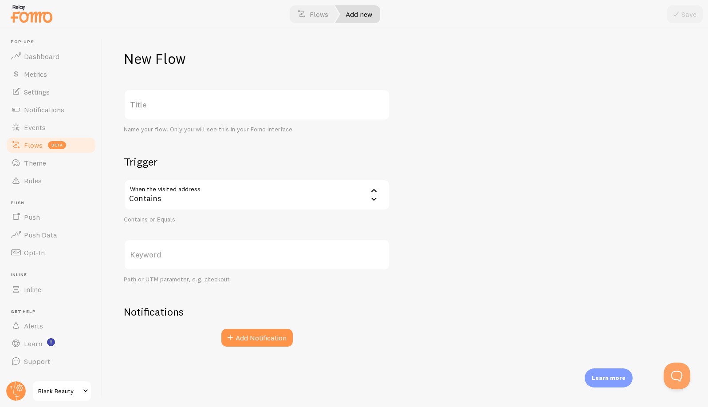
click at [219, 106] on label "Title" at bounding box center [257, 104] width 266 height 31
click at [219, 106] on input "Title" at bounding box center [257, 104] width 266 height 31
type input "Fall Announcement First"
click at [166, 201] on div "Contains" at bounding box center [257, 194] width 266 height 31
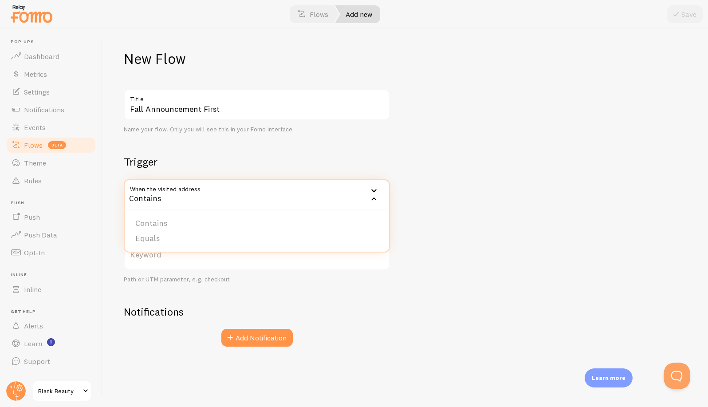
click at [172, 197] on div "Contains" at bounding box center [257, 194] width 266 height 31
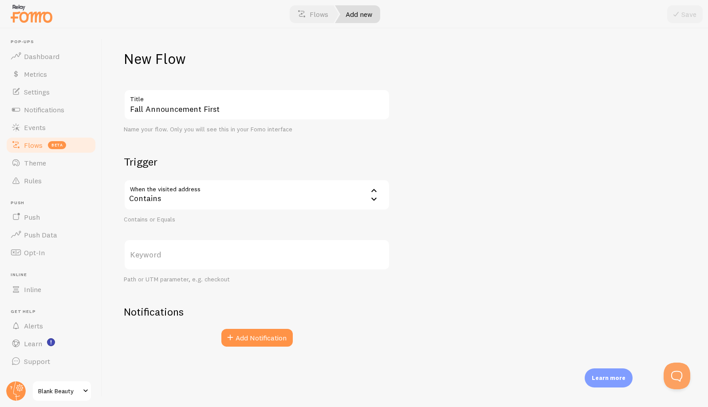
click at [453, 247] on div "New Flow Fall Announcement First Title Name your flow. Only you will see this i…" at bounding box center [404, 217] width 605 height 378
click at [183, 195] on div "Contains" at bounding box center [257, 194] width 266 height 31
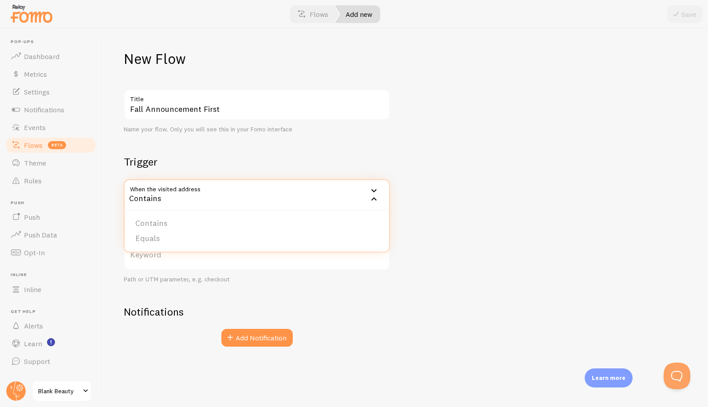
click at [217, 161] on h2 "Trigger" at bounding box center [257, 162] width 266 height 14
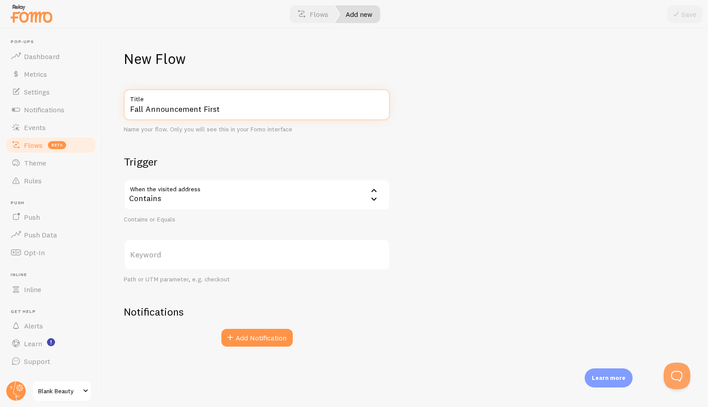
click at [229, 108] on input "Fall Announcement First" at bounding box center [257, 104] width 266 height 31
drag, startPoint x: 240, startPoint y: 111, endPoint x: 126, endPoint y: 94, distance: 115.7
click at [126, 94] on div "Fall Announcement First Title" at bounding box center [257, 104] width 266 height 31
click at [242, 107] on input "Fall Announcement First" at bounding box center [257, 104] width 266 height 31
click at [248, 337] on button "Add Notification" at bounding box center [256, 338] width 71 height 18
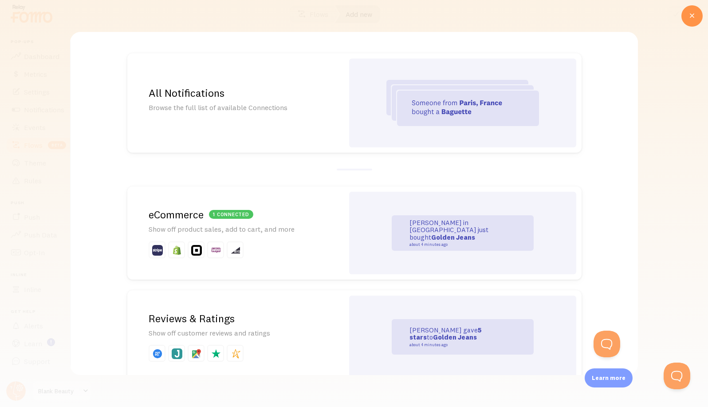
click at [280, 131] on div "All Notifications Browse the full list of available Connections" at bounding box center [235, 102] width 216 height 99
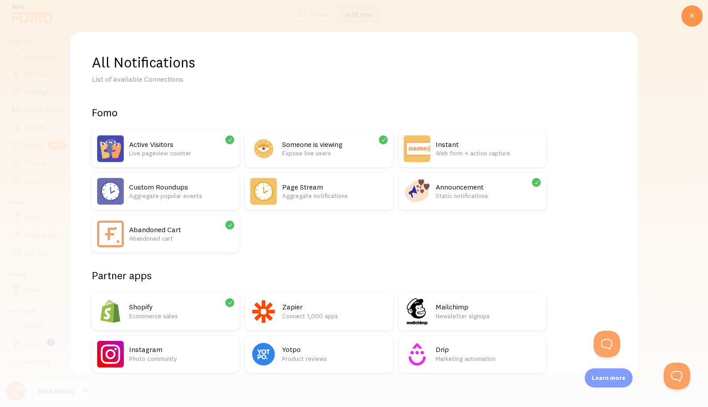
click at [453, 198] on p "Static notifications" at bounding box center [488, 195] width 105 height 9
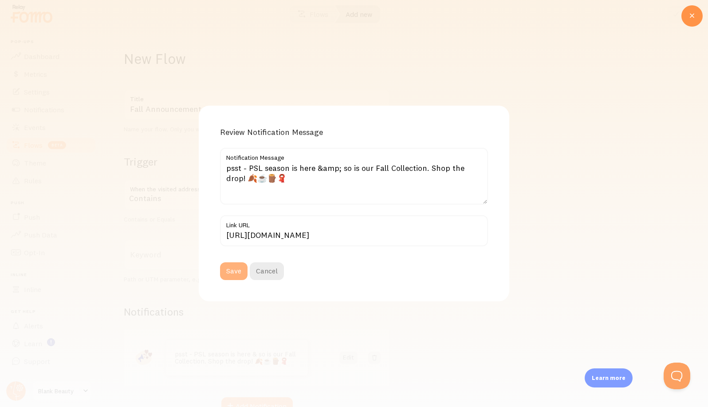
click at [231, 272] on button "Save" at bounding box center [233, 271] width 27 height 18
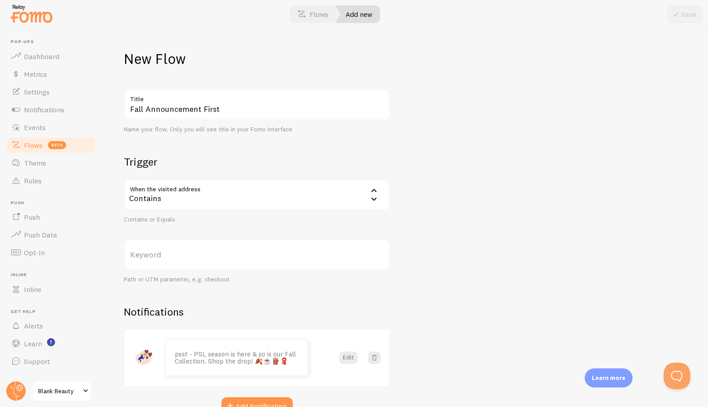
scroll to position [51, 0]
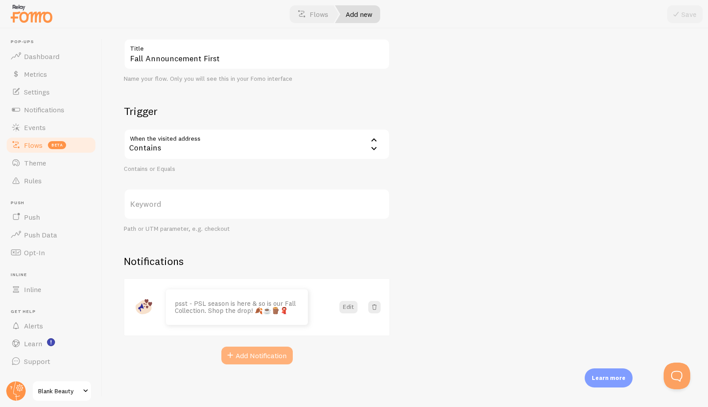
click at [250, 360] on button "Add Notification" at bounding box center [256, 355] width 71 height 18
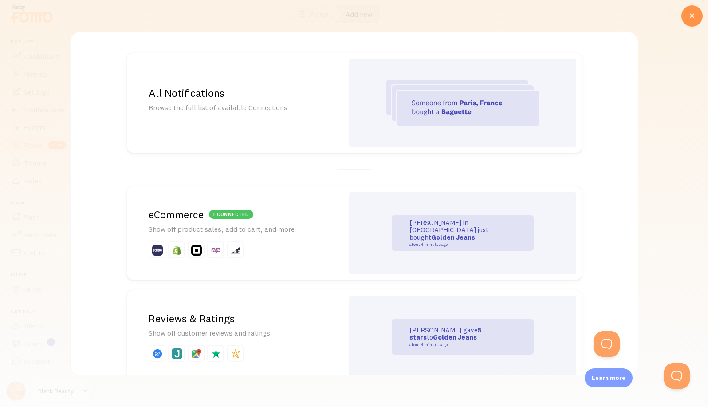
scroll to position [0, 0]
click at [313, 247] on p at bounding box center [236, 249] width 174 height 17
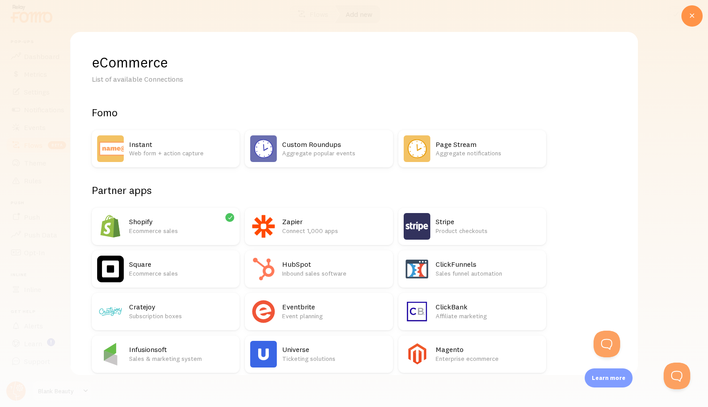
click at [175, 225] on h2 "Shopify" at bounding box center [181, 221] width 105 height 9
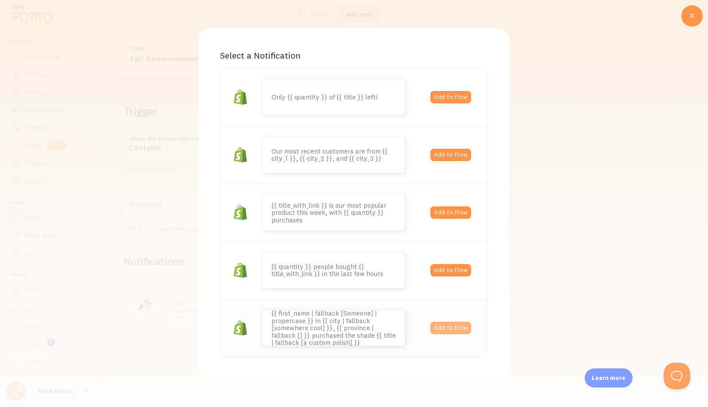
click at [452, 332] on button "Add to Flow" at bounding box center [450, 328] width 41 height 12
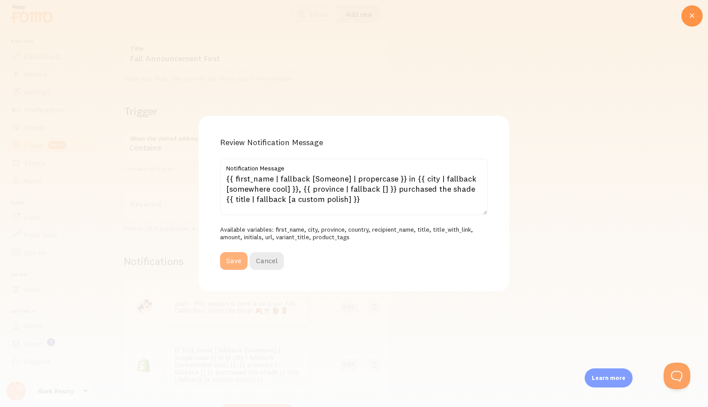
click at [231, 262] on button "Save" at bounding box center [233, 261] width 27 height 18
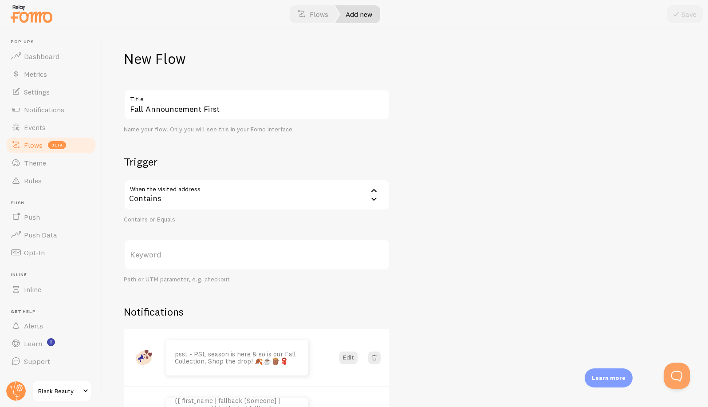
click at [545, 103] on div "New Flow Fall Announcement First Title Name your flow. Only you will see this i…" at bounding box center [404, 217] width 605 height 378
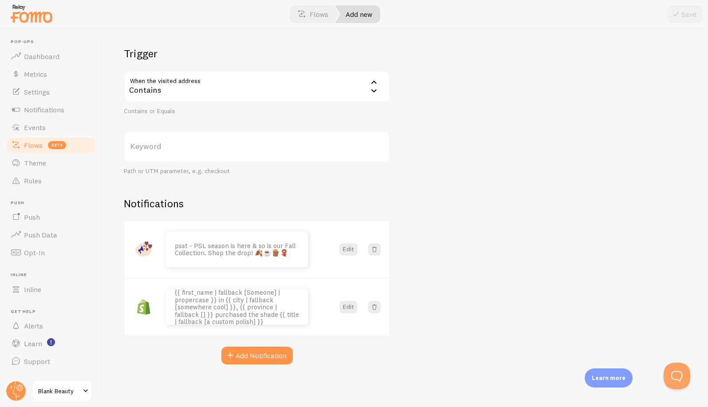
click at [552, 229] on div "New Flow Fall Announcement First Title Name your flow. Only you will see this i…" at bounding box center [404, 217] width 605 height 378
click at [552, 228] on div "New Flow Fall Announcement First Title Name your flow. Only you will see this i…" at bounding box center [404, 217] width 605 height 378
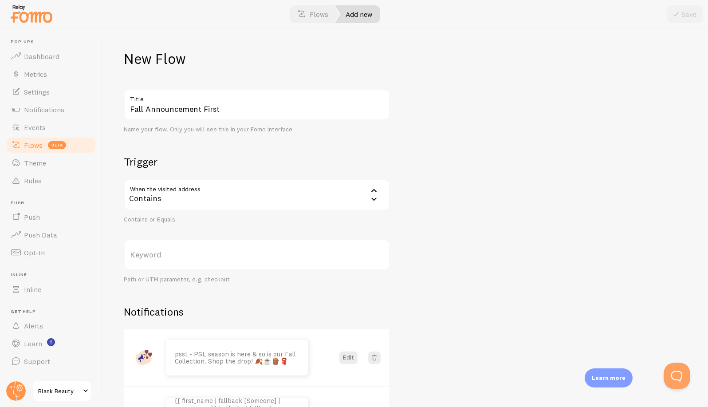
click at [552, 13] on div "Save" at bounding box center [684, 14] width 35 height 18
click at [488, 65] on div "New Flow Fall Announcement First Title Name your flow. Only you will see this i…" at bounding box center [404, 217] width 605 height 378
click at [552, 14] on div "Save" at bounding box center [684, 14] width 35 height 18
click at [552, 162] on div "New Flow Fall Announcement First Title Name your flow. Only you will see this i…" at bounding box center [404, 217] width 605 height 378
click at [485, 264] on div "New Flow Fall Announcement First Title Name your flow. Only you will see this i…" at bounding box center [404, 217] width 605 height 378
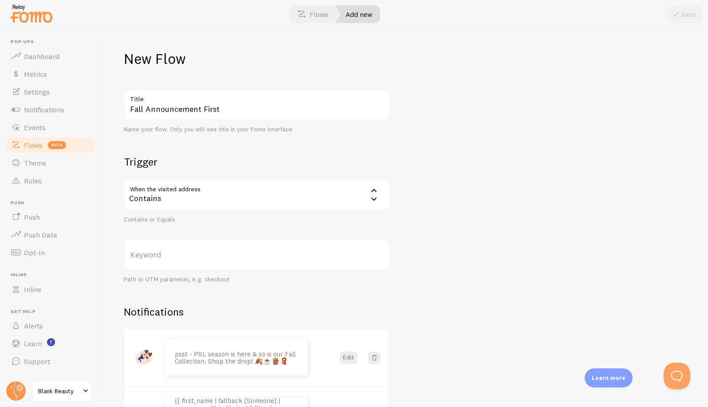
click at [205, 196] on div "Contains" at bounding box center [257, 194] width 266 height 31
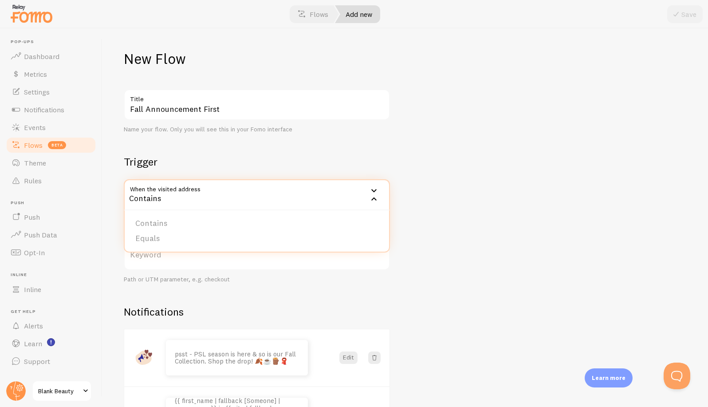
click at [187, 196] on div "Contains" at bounding box center [257, 194] width 266 height 31
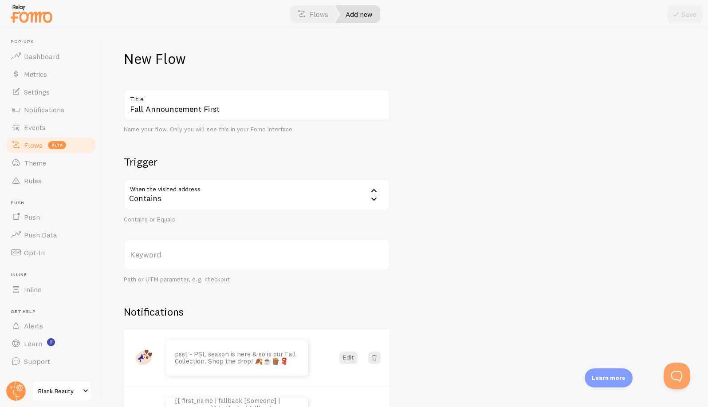
click at [183, 265] on label "Keyword" at bounding box center [257, 254] width 266 height 31
click at [183, 265] on input "Keyword" at bounding box center [257, 254] width 266 height 31
click at [169, 254] on label "Keyword" at bounding box center [257, 254] width 266 height 31
click at [169, 254] on input "Keyword" at bounding box center [257, 254] width 266 height 31
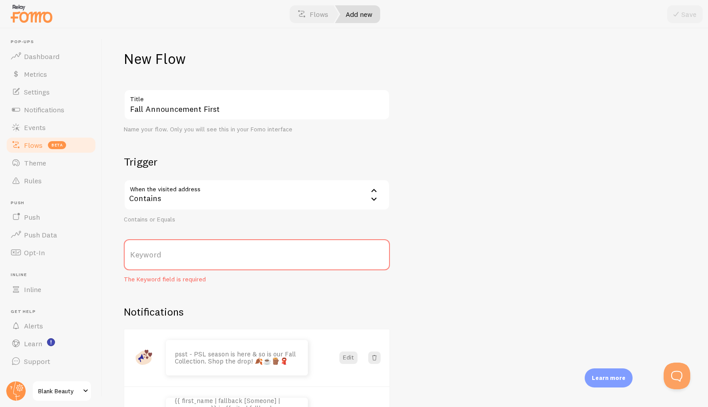
click at [172, 194] on div "Contains" at bounding box center [257, 194] width 266 height 31
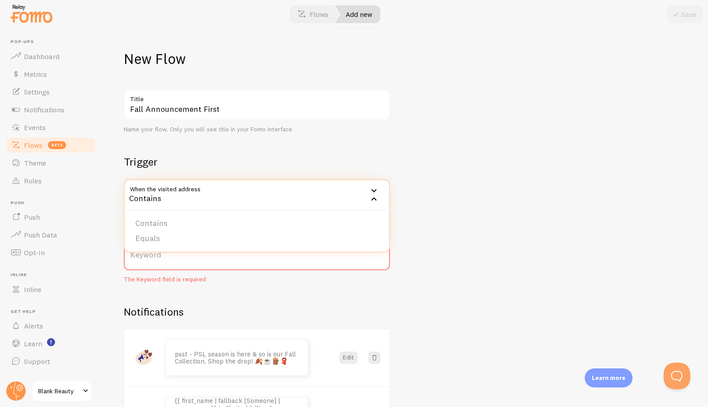
click at [430, 227] on div "New Flow Fall Announcement First Title Name your flow. Only you will see this i…" at bounding box center [404, 217] width 605 height 378
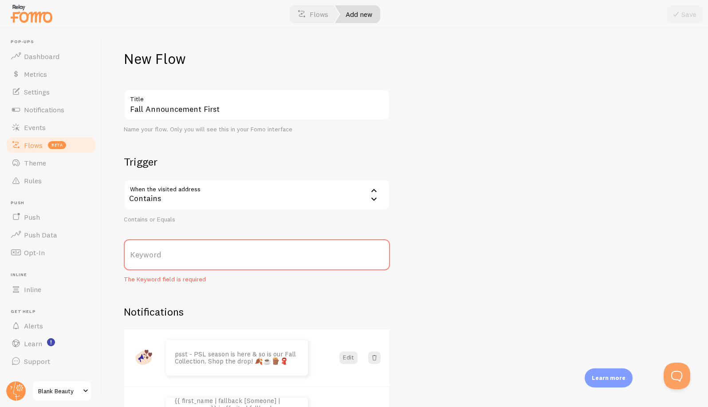
click at [552, 20] on div "Save" at bounding box center [684, 14] width 35 height 18
click at [552, 5] on div "Save" at bounding box center [684, 14] width 35 height 18
click at [477, 204] on div "New Flow Fall Announcement First Title Name your flow. Only you will see this i…" at bounding box center [404, 217] width 605 height 378
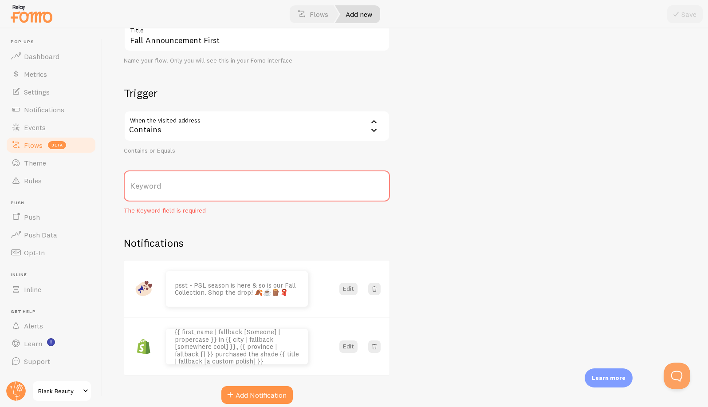
scroll to position [68, 0]
click at [197, 85] on div "Fall Announcement First Title Name your flow. Only you will see this in your Fo…" at bounding box center [257, 212] width 266 height 383
click at [200, 130] on div "Contains" at bounding box center [257, 126] width 266 height 31
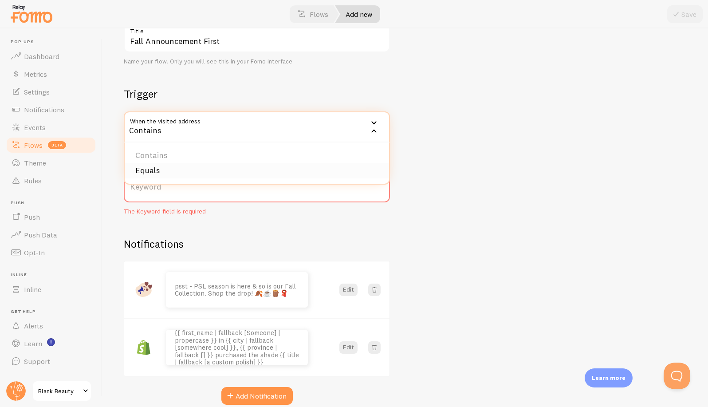
click at [146, 170] on li "Equals" at bounding box center [257, 171] width 264 height 16
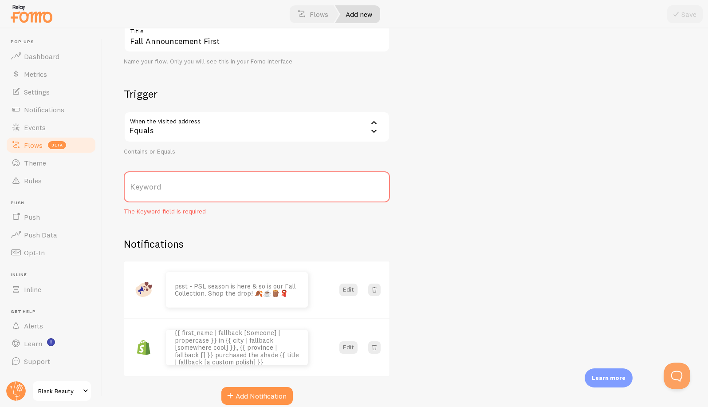
click at [174, 192] on label "Keyword" at bounding box center [257, 186] width 266 height 31
click at [174, 192] on input "Keyword" at bounding box center [257, 186] width 266 height 31
click at [162, 127] on div "Equals" at bounding box center [257, 126] width 266 height 31
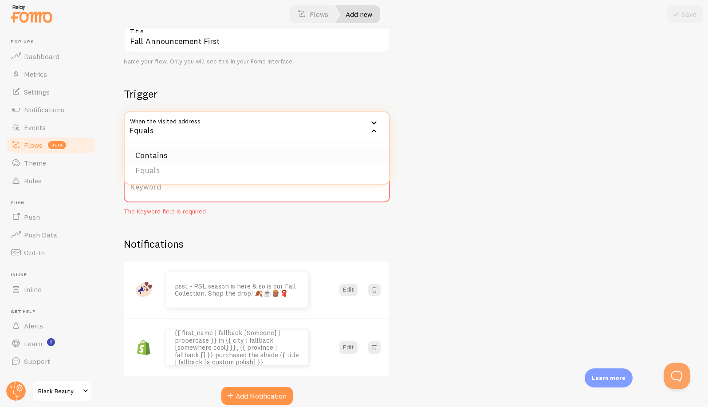
click at [152, 157] on li "Contains" at bounding box center [257, 156] width 264 height 16
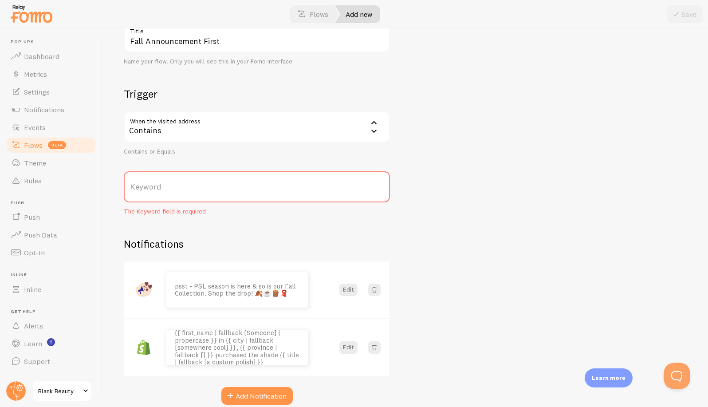
click at [499, 169] on div "New Flow Fall Announcement First Title Name your flow. Only you will see this i…" at bounding box center [404, 217] width 605 height 378
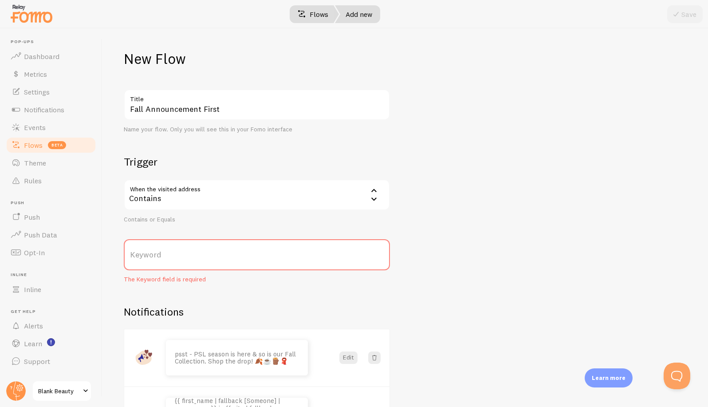
click at [320, 13] on link "Flows" at bounding box center [313, 14] width 52 height 18
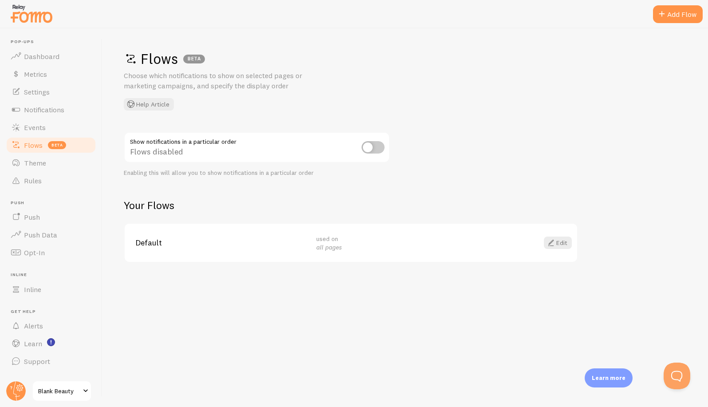
click at [370, 149] on input "checkbox" at bounding box center [372, 147] width 23 height 12
checkbox input "true"
click at [552, 244] on link "Edit" at bounding box center [558, 242] width 28 height 12
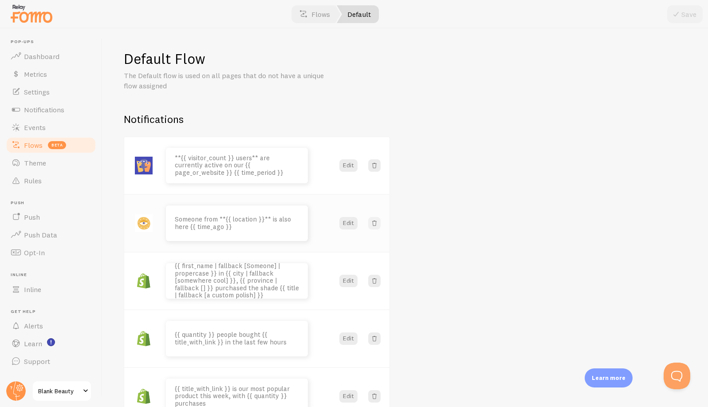
scroll to position [0, 0]
click at [375, 224] on span at bounding box center [374, 222] width 9 height 9
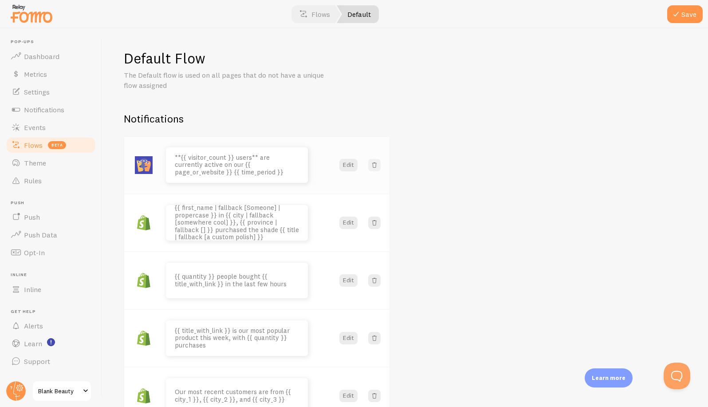
click at [374, 167] on span at bounding box center [374, 165] width 9 height 9
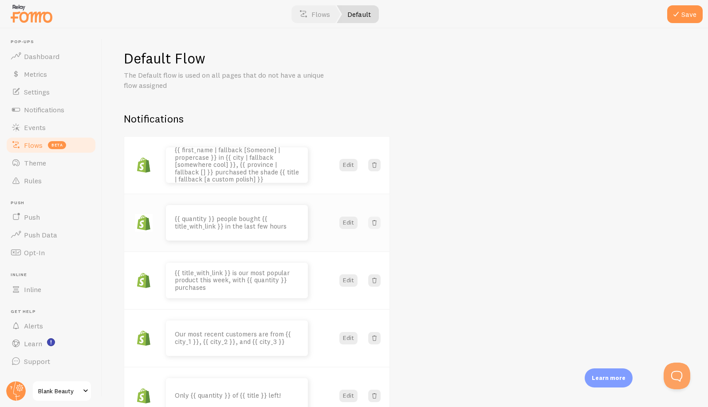
click at [374, 225] on span at bounding box center [374, 222] width 9 height 9
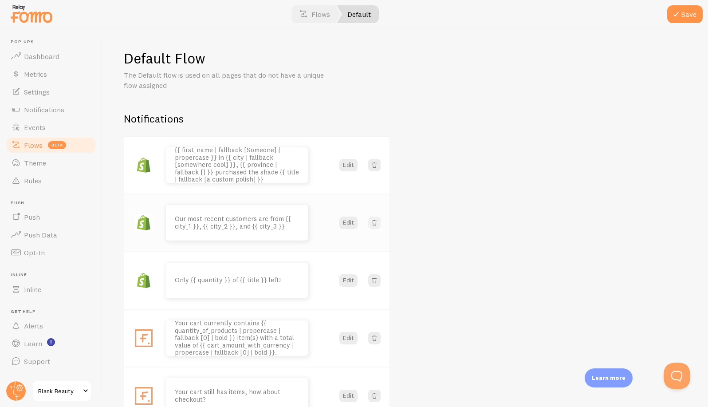
click at [374, 225] on span at bounding box center [374, 222] width 9 height 9
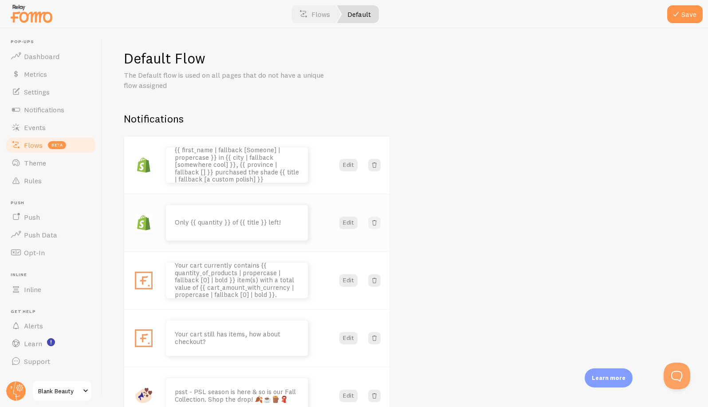
click at [374, 225] on span at bounding box center [374, 222] width 9 height 9
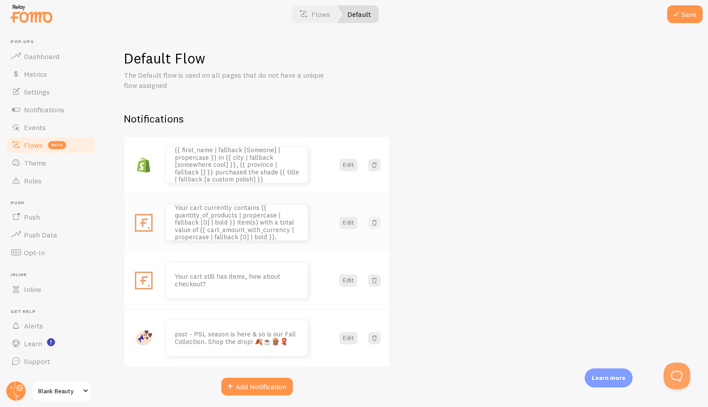
click at [374, 225] on span at bounding box center [374, 222] width 9 height 9
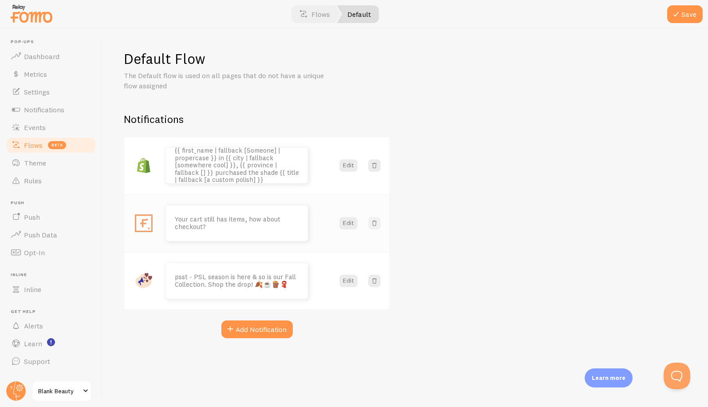
scroll to position [0, 0]
click at [374, 225] on span at bounding box center [374, 223] width 9 height 9
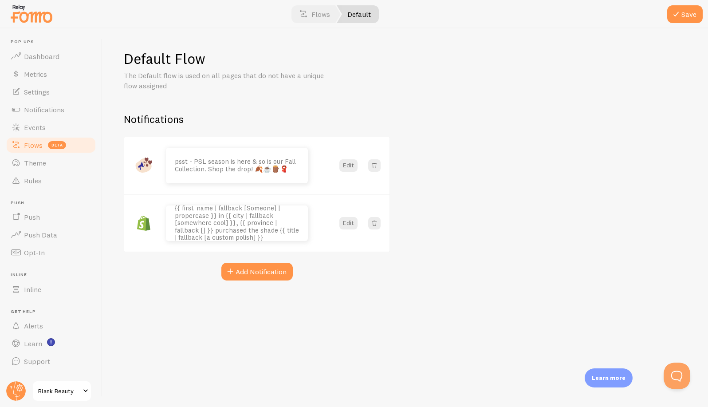
click at [513, 177] on div "Default Flow The Default flow is used on all pages that do not have a unique fl…" at bounding box center [404, 217] width 605 height 378
click at [552, 16] on button "Save" at bounding box center [684, 14] width 35 height 18
click at [51, 103] on link "Notifications" at bounding box center [50, 110] width 91 height 18
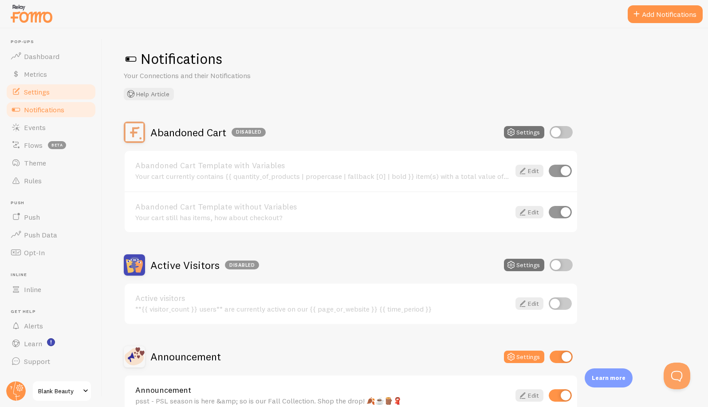
click at [30, 92] on span "Settings" at bounding box center [37, 91] width 26 height 9
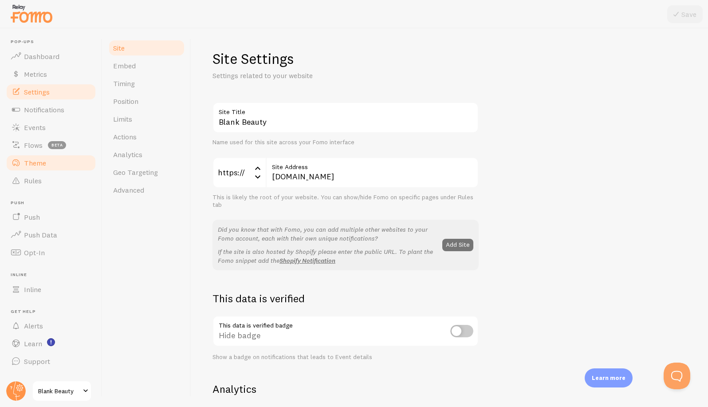
click at [34, 168] on link "Theme" at bounding box center [50, 163] width 91 height 18
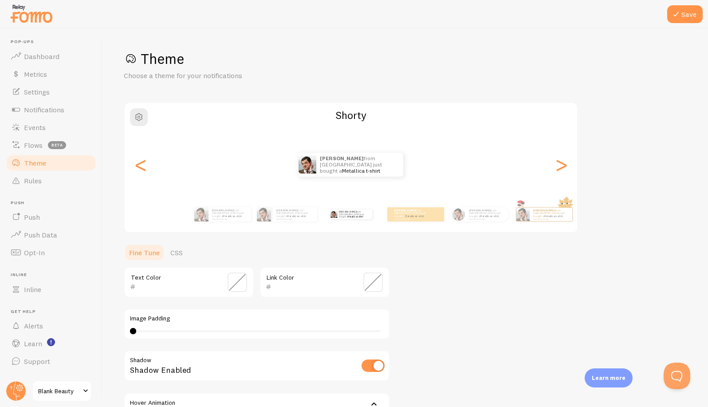
scroll to position [106, 0]
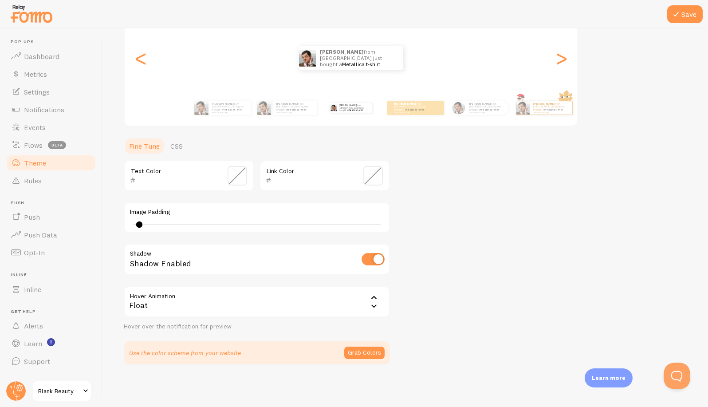
drag, startPoint x: 134, startPoint y: 224, endPoint x: 140, endPoint y: 224, distance: 5.3
click at [140, 224] on div at bounding box center [139, 224] width 6 height 6
drag, startPoint x: 139, startPoint y: 224, endPoint x: 145, endPoint y: 224, distance: 6.7
click at [145, 224] on div at bounding box center [144, 224] width 6 height 6
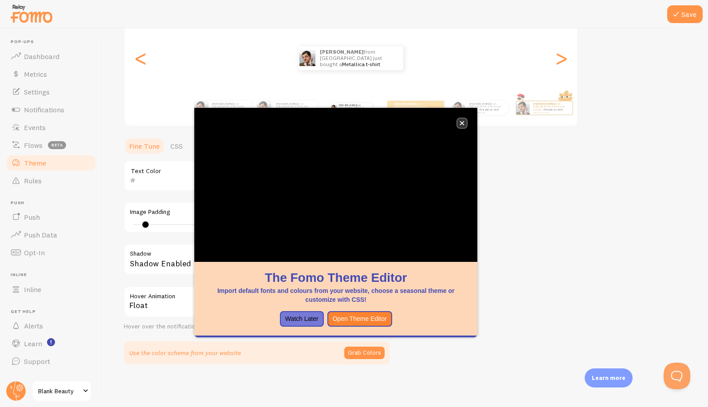
click at [464, 123] on icon "close," at bounding box center [462, 123] width 5 height 5
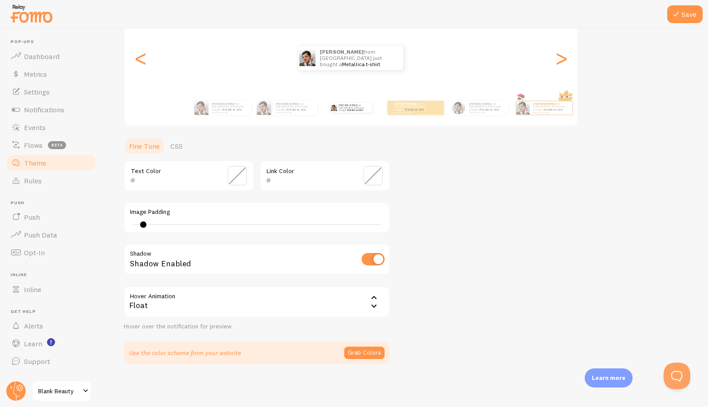
type input "1"
drag, startPoint x: 147, startPoint y: 224, endPoint x: 137, endPoint y: 224, distance: 9.8
click at [137, 224] on div at bounding box center [137, 224] width 6 height 6
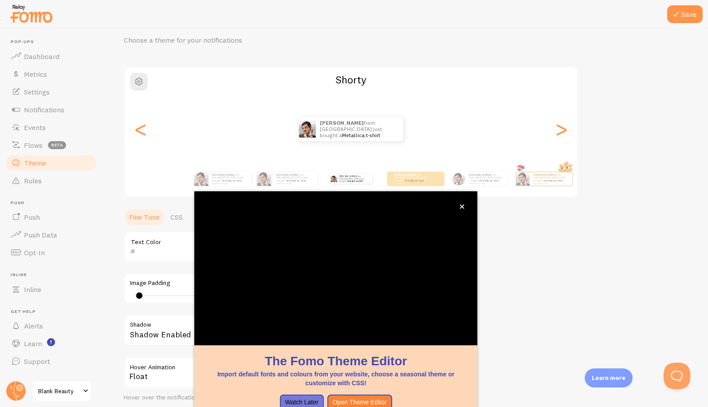
scroll to position [35, 0]
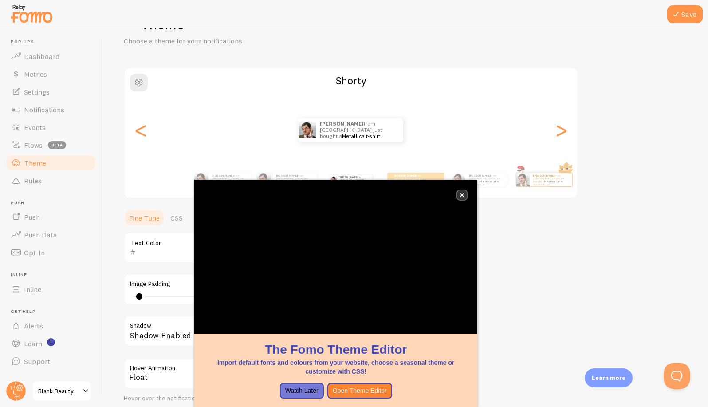
click at [466, 193] on button "close," at bounding box center [461, 194] width 9 height 9
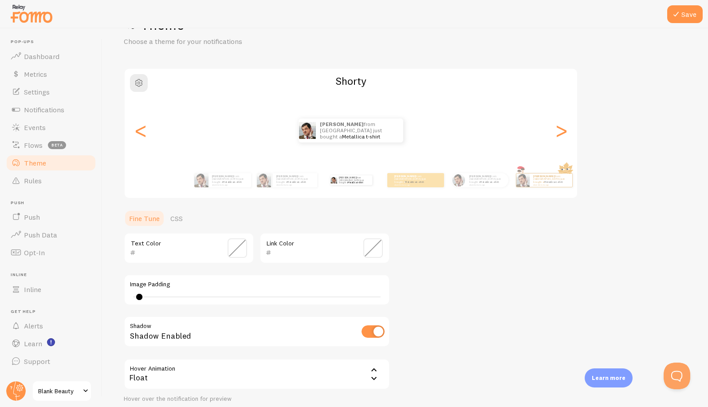
scroll to position [31, 0]
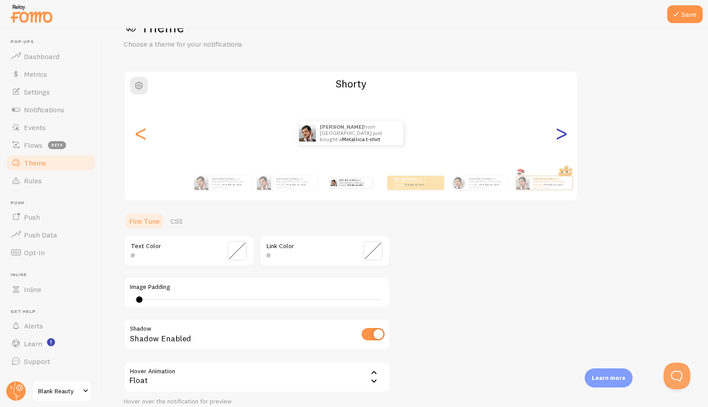
click at [552, 133] on div ">" at bounding box center [561, 133] width 11 height 64
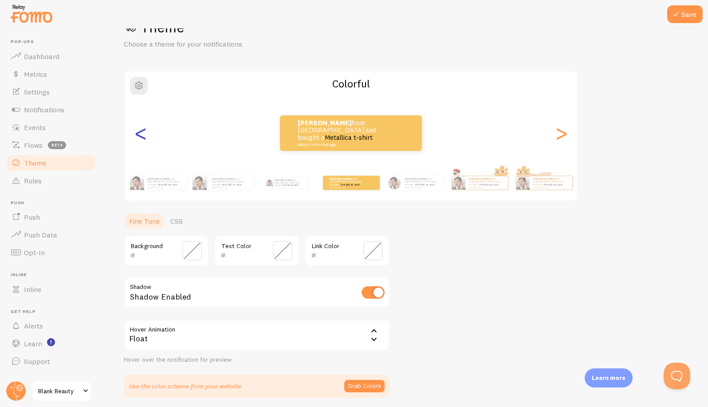
click at [142, 132] on div "<" at bounding box center [140, 133] width 11 height 64
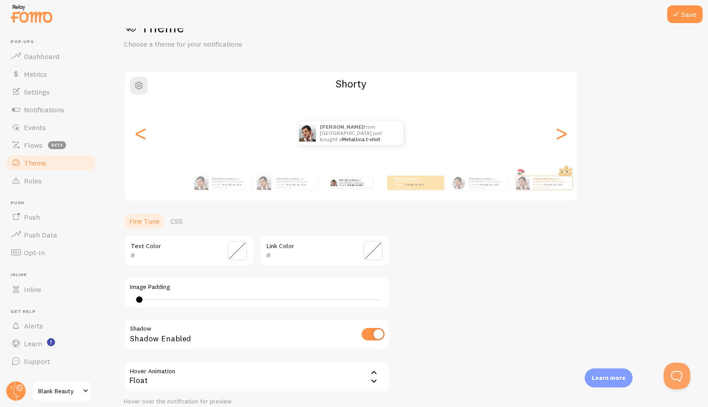
drag, startPoint x: 136, startPoint y: 297, endPoint x: 211, endPoint y: 296, distance: 75.0
click at [211, 296] on div "1" at bounding box center [257, 299] width 254 height 7
click at [173, 296] on div "13" at bounding box center [257, 299] width 254 height 7
click at [153, 298] on div "7" at bounding box center [257, 299] width 254 height 7
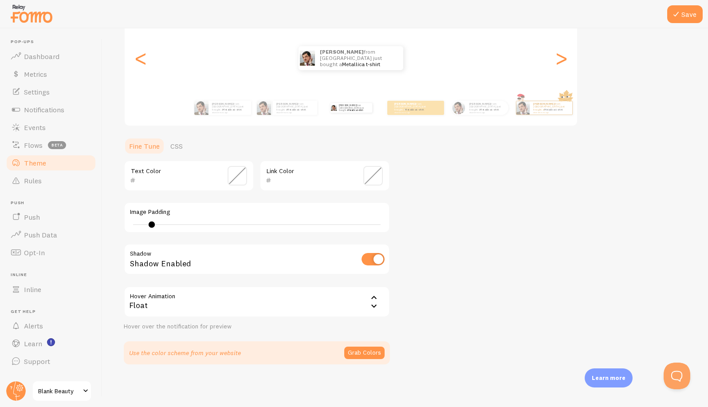
scroll to position [105, 0]
click at [296, 113] on small "about 4 minutes ago" at bounding box center [294, 114] width 36 height 2
type input "0"
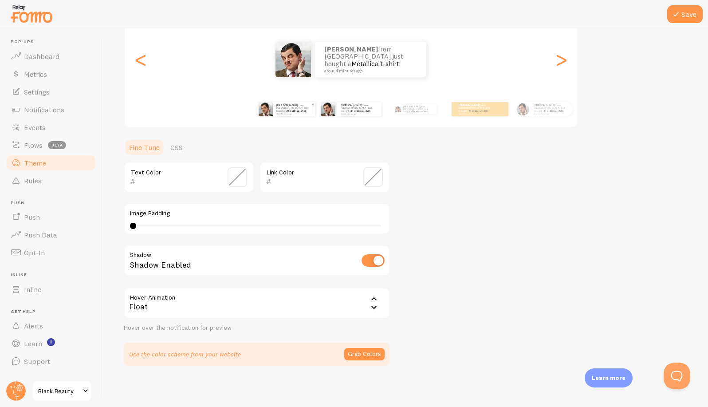
click at [302, 114] on div "[PERSON_NAME] from [GEOGRAPHIC_DATA] just bought a Metallica t-shirt about 4 mi…" at bounding box center [294, 109] width 43 height 14
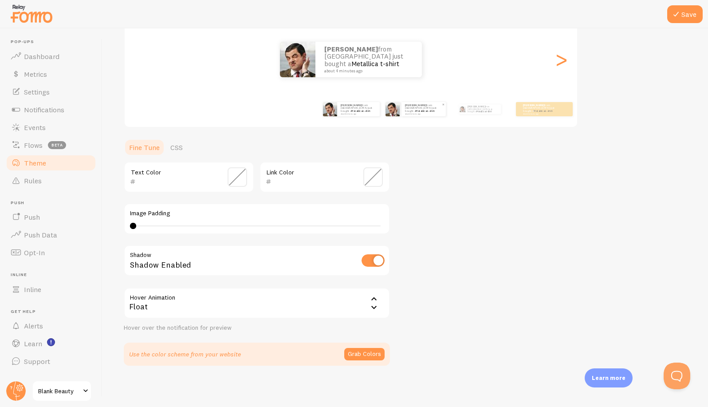
click at [409, 110] on p "[PERSON_NAME] from [GEOGRAPHIC_DATA] just bought a Metallica t-shirt about 4 mi…" at bounding box center [423, 108] width 37 height 11
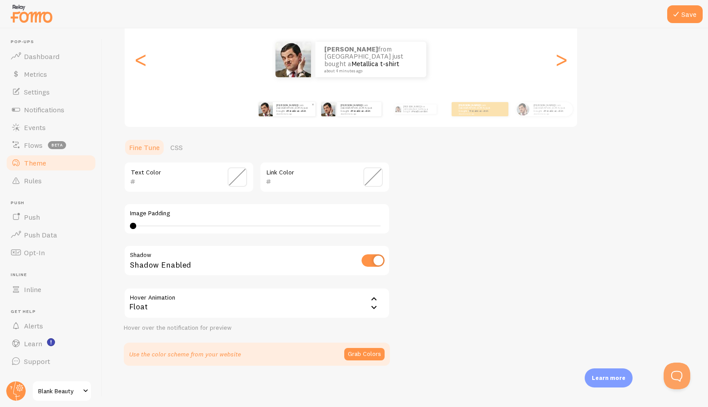
click at [302, 109] on link "Metallica t-shirt" at bounding box center [296, 111] width 19 height 4
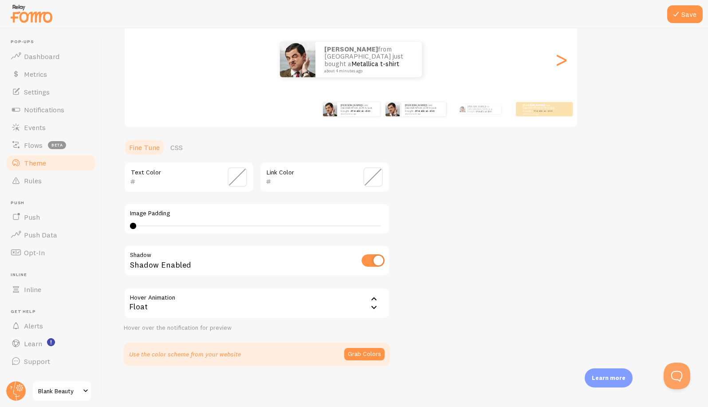
click at [402, 116] on div "[PERSON_NAME] from [GEOGRAPHIC_DATA] just bought a Metallica t-shirt about 4 mi…" at bounding box center [415, 109] width 57 height 25
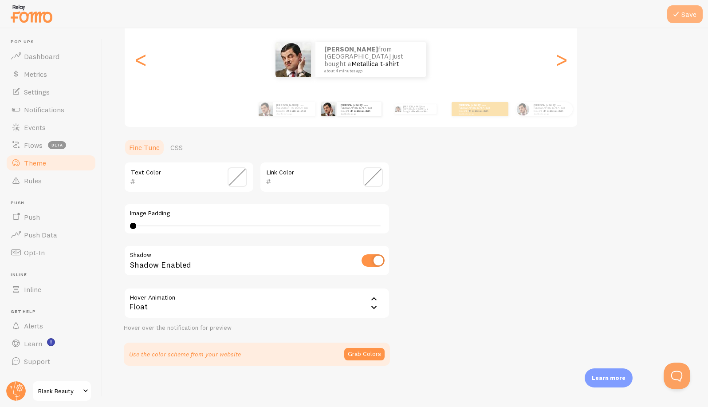
click at [552, 14] on button "Save" at bounding box center [684, 14] width 35 height 18
click at [446, 183] on div "Theme Choose a theme for your notifications Gap [PERSON_NAME] from [GEOGRAPHIC_…" at bounding box center [405, 155] width 563 height 421
click at [352, 113] on small "about 4 minutes ago" at bounding box center [359, 114] width 36 height 2
click at [280, 114] on div "[PERSON_NAME] from [GEOGRAPHIC_DATA] just bought a Metallica t-shirt about 4 mi…" at bounding box center [294, 109] width 43 height 14
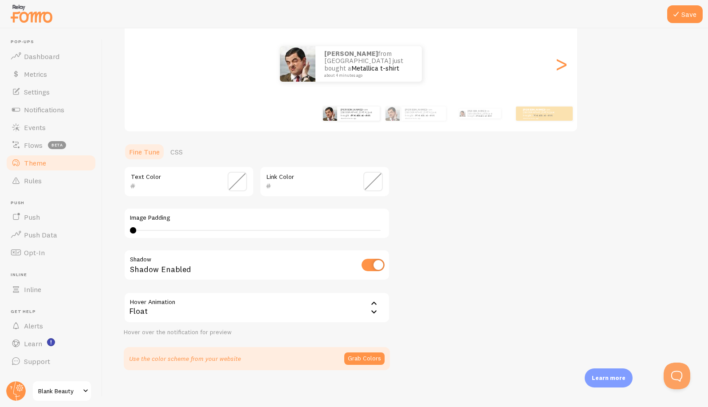
scroll to position [106, 0]
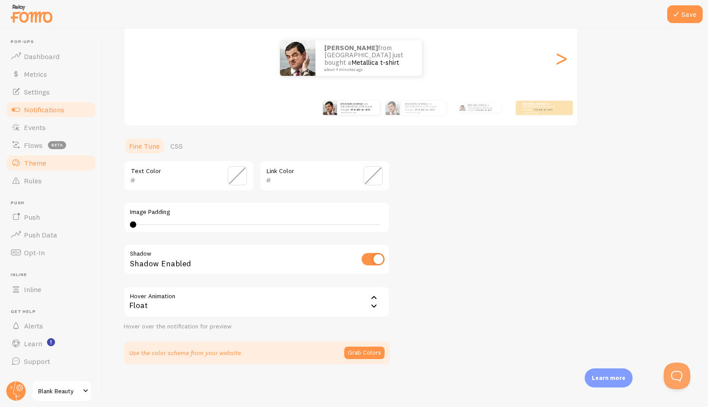
click at [35, 110] on span "Notifications" at bounding box center [44, 109] width 40 height 9
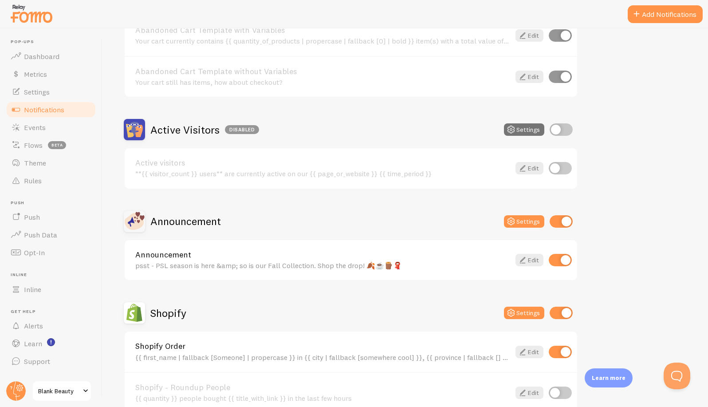
scroll to position [138, 0]
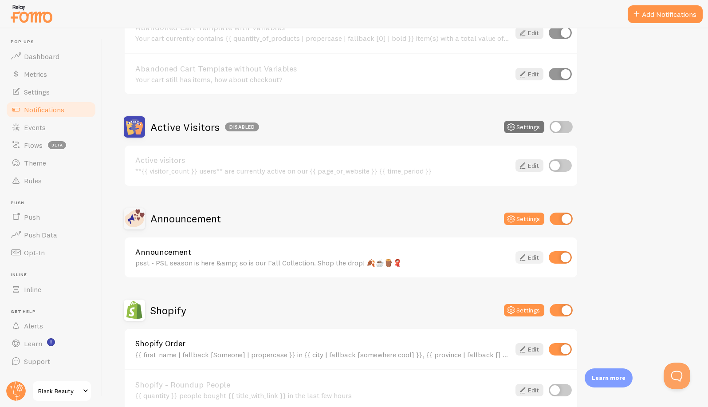
click at [533, 257] on link "Edit" at bounding box center [529, 257] width 28 height 12
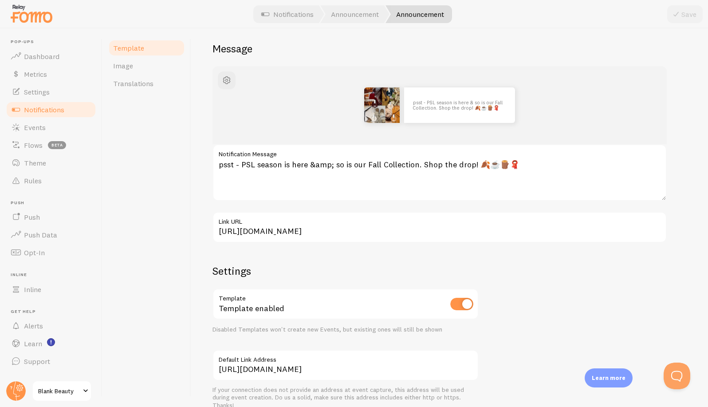
scroll to position [82, 0]
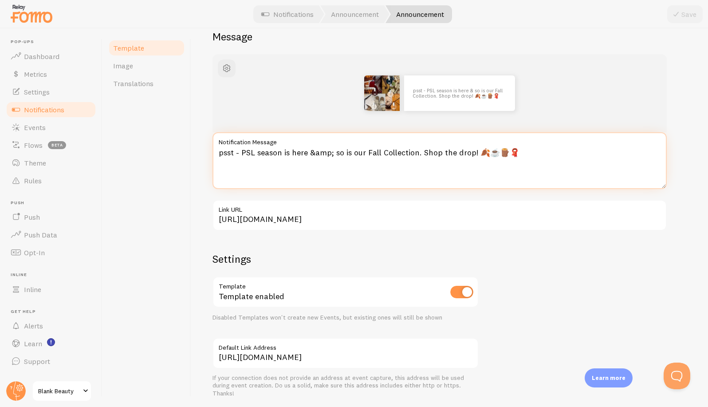
click at [391, 150] on textarea "psst - PSL season is here &amp; so is our Fall Collection. Shop the drop! 🍂☕️🪵🧣" at bounding box center [439, 160] width 454 height 57
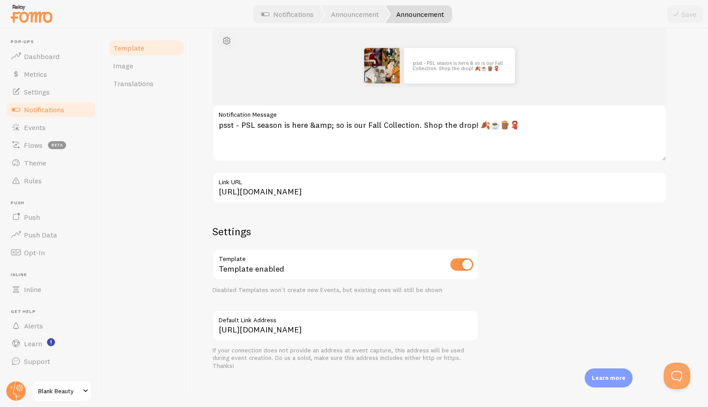
click at [226, 43] on span "button" at bounding box center [226, 40] width 11 height 11
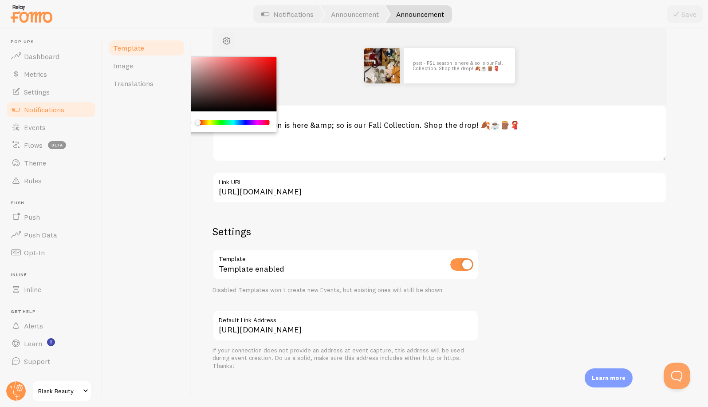
click at [226, 43] on span "button" at bounding box center [226, 40] width 11 height 11
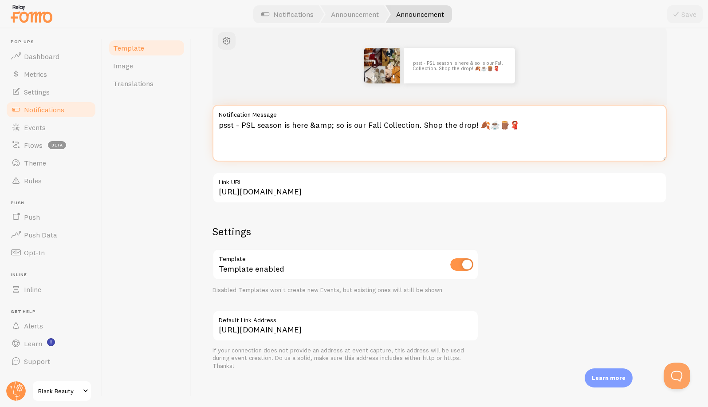
click at [459, 132] on textarea "psst - PSL season is here &amp; so is our Fall Collection. Shop the drop! 🍂☕️🪵🧣" at bounding box center [439, 133] width 454 height 57
click at [552, 135] on textarea "psst - PSL season is here &amp; so is our Fall Collection. Shop the drop! 🍂☕️🪵🧣" at bounding box center [439, 133] width 454 height 57
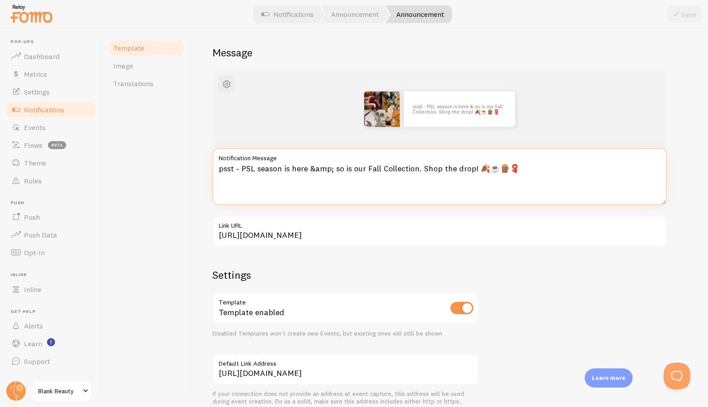
scroll to position [66, 0]
click at [219, 169] on textarea "psst - PSL season is here &amp; so is our Fall Collection. Shop the drop! 🍂☕️🪵🧣" at bounding box center [439, 177] width 454 height 57
drag, startPoint x: 483, startPoint y: 169, endPoint x: 498, endPoint y: 177, distance: 17.5
click at [483, 169] on textarea "**psst - PSL season is here &amp; so is our Fall Collection. Shop the drop! 🍂☕️…" at bounding box center [439, 177] width 454 height 57
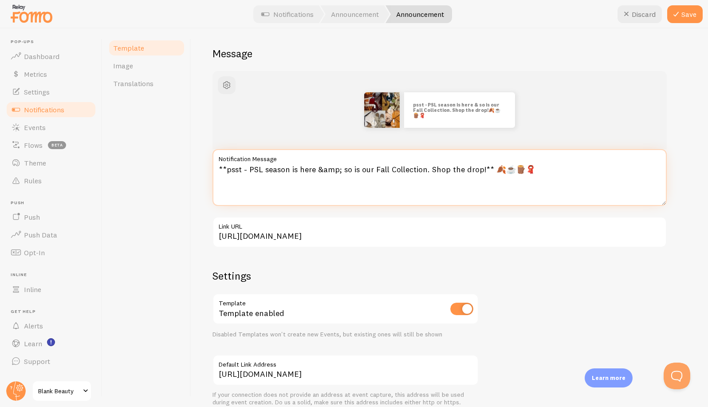
click at [552, 176] on textarea "**psst - PSL season is here &amp; so is our Fall Collection. Shop the drop!** 🍂…" at bounding box center [439, 177] width 454 height 57
click at [486, 169] on textarea "**psst - PSL season is here &amp; so is our Fall Collection. Shop the drop!** 🍂…" at bounding box center [439, 177] width 454 height 57
click at [226, 169] on textarea "**psst - PSL season is here &amp; so is our Fall Collection. Shop the drop! 🍂☕️…" at bounding box center [439, 177] width 454 height 57
type textarea "psst - PSL season is here &amp; so is our Fall Collection. Shop the drop! 🍂☕️🪵🧣"
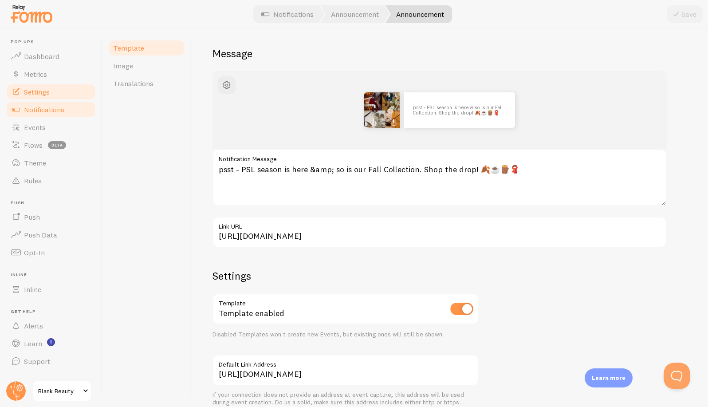
click at [46, 87] on span "Settings" at bounding box center [37, 91] width 26 height 9
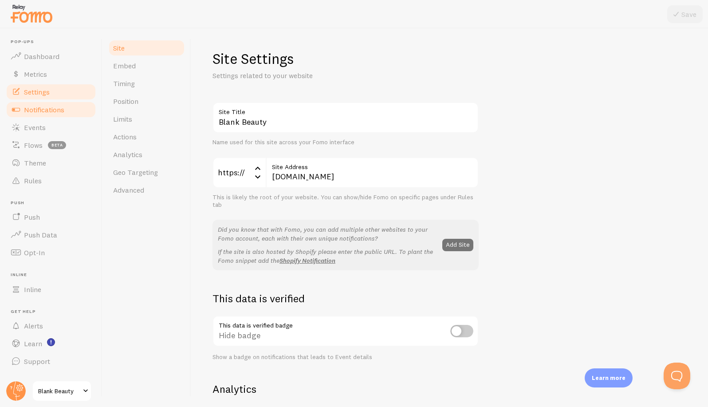
click at [49, 105] on span "Notifications" at bounding box center [44, 109] width 40 height 9
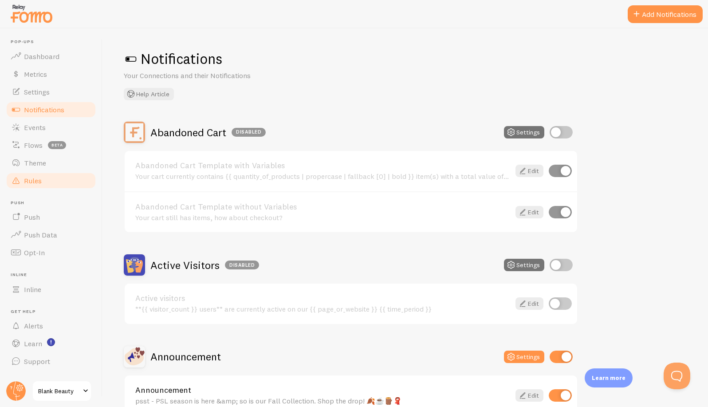
click at [45, 172] on link "Rules" at bounding box center [50, 181] width 91 height 18
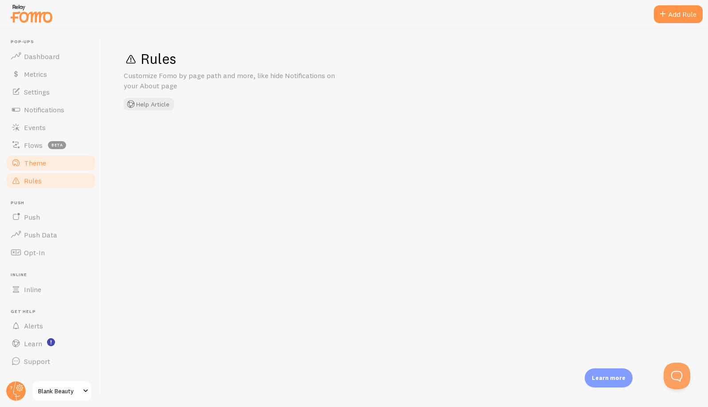
click at [41, 164] on span "Theme" at bounding box center [35, 162] width 22 height 9
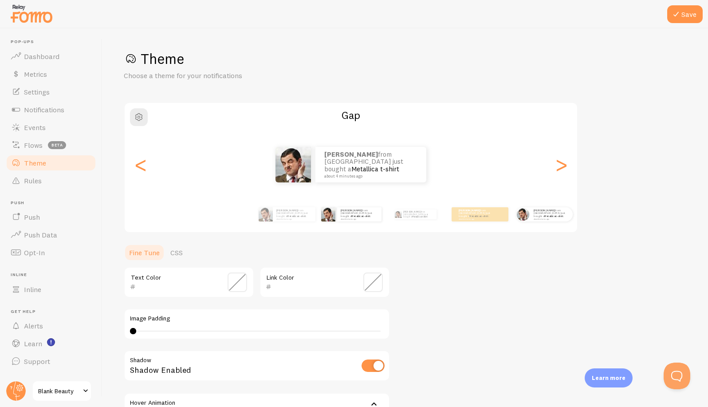
click at [545, 222] on div "[PERSON_NAME] from [GEOGRAPHIC_DATA] just bought a Metallica t-shirt about 4 mi…" at bounding box center [543, 214] width 57 height 25
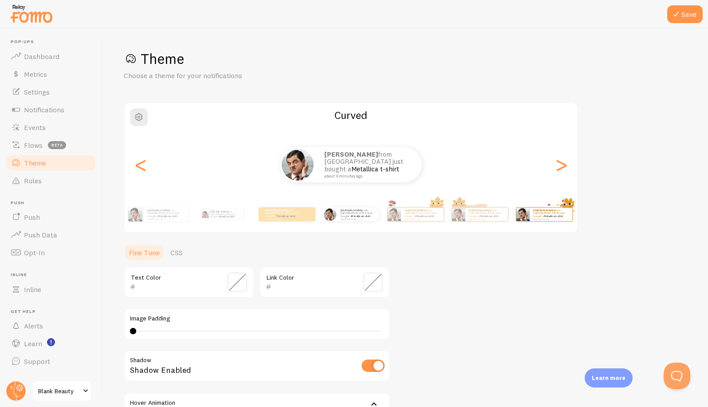
click at [545, 222] on div "[PERSON_NAME] from [GEOGRAPHIC_DATA] just bought a Metallica t-shirt about 4 mi…" at bounding box center [543, 214] width 57 height 25
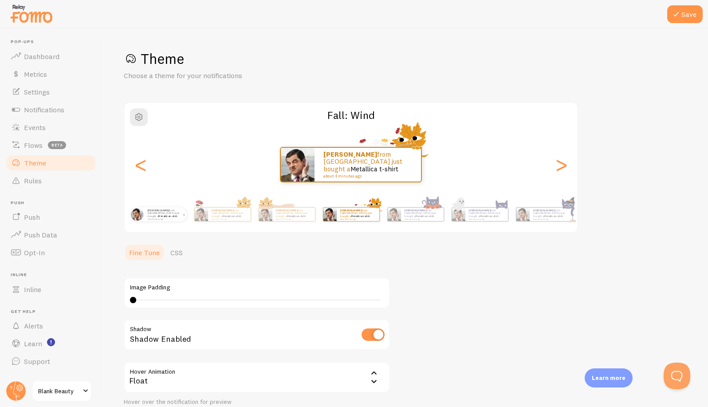
click at [169, 218] on small "about 4 minutes ago" at bounding box center [165, 219] width 35 height 2
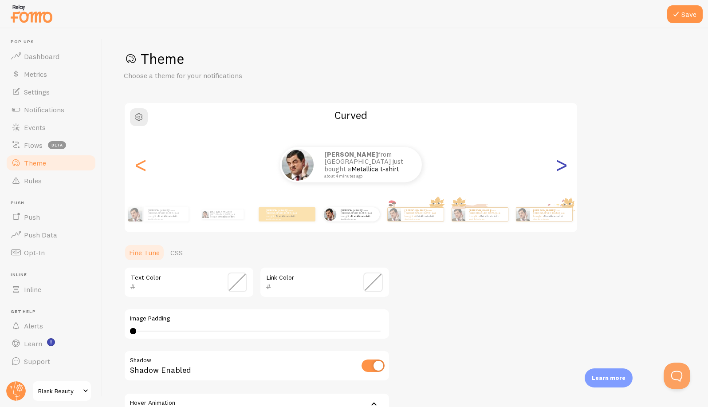
click at [552, 165] on div ">" at bounding box center [561, 165] width 11 height 64
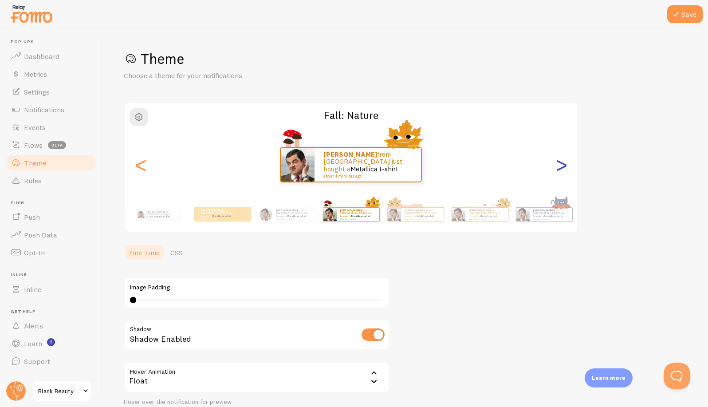
click at [552, 165] on div ">" at bounding box center [561, 165] width 11 height 64
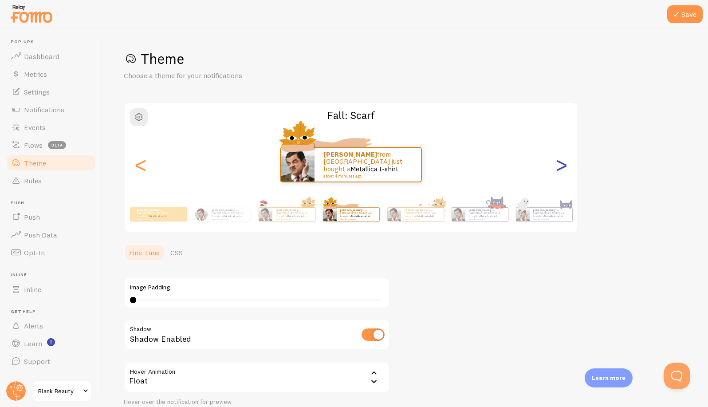
click at [552, 165] on div ">" at bounding box center [561, 165] width 11 height 64
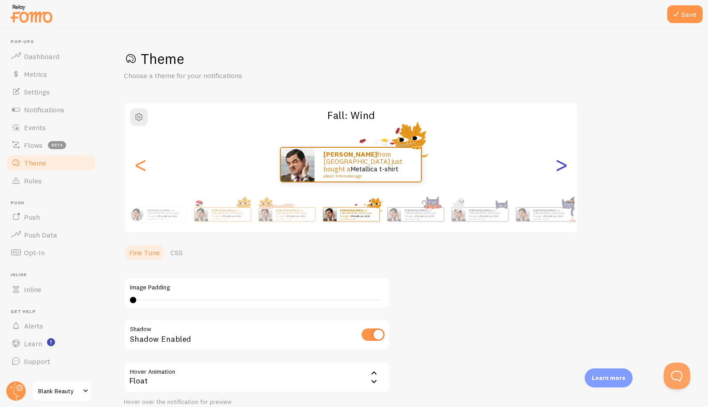
click at [552, 165] on div ">" at bounding box center [561, 165] width 11 height 64
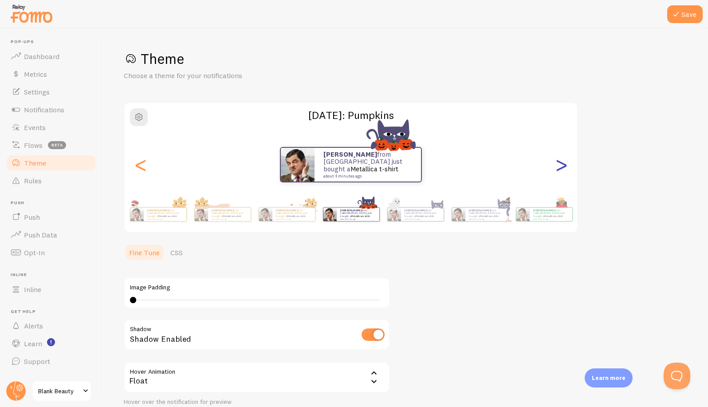
click at [552, 165] on div ">" at bounding box center [561, 165] width 11 height 64
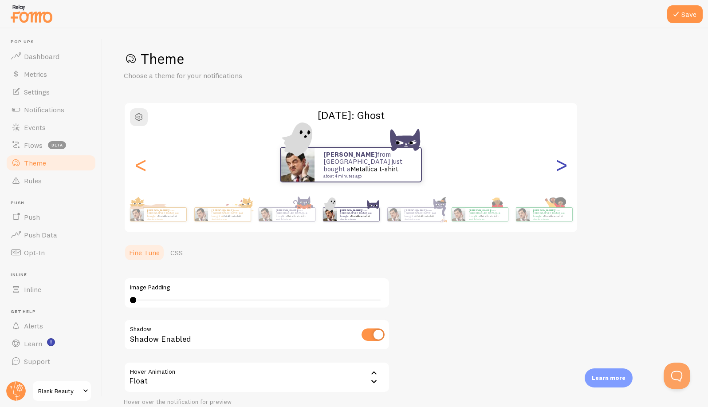
click at [552, 165] on div ">" at bounding box center [561, 165] width 11 height 64
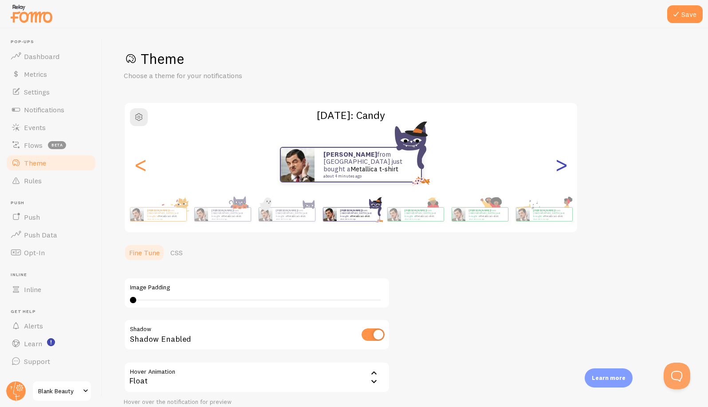
click at [552, 165] on div ">" at bounding box center [561, 165] width 11 height 64
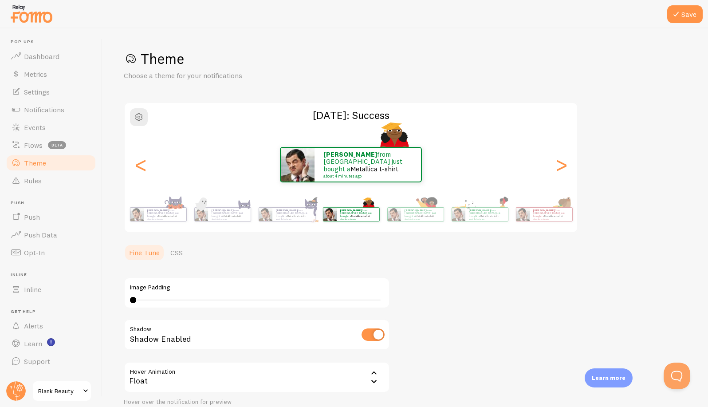
click at [557, 165] on div ">" at bounding box center [561, 165] width 11 height 64
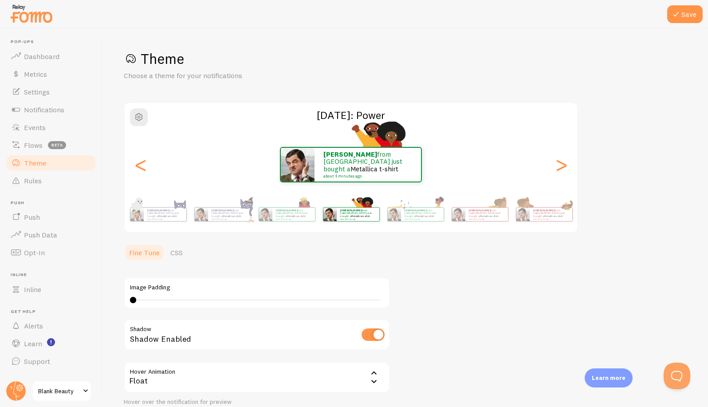
click at [557, 165] on div ">" at bounding box center [561, 165] width 11 height 64
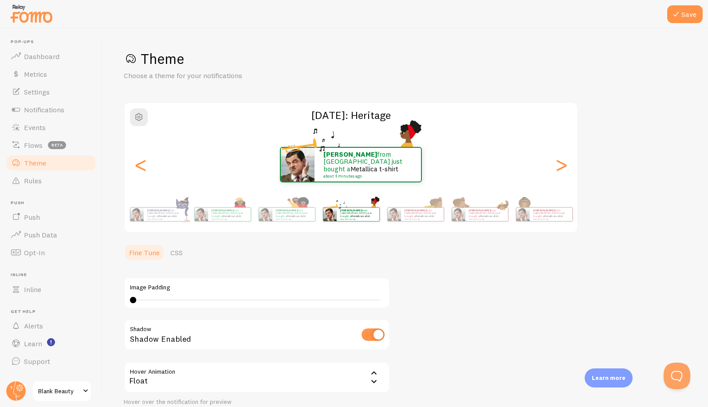
click at [557, 165] on div ">" at bounding box center [561, 165] width 11 height 64
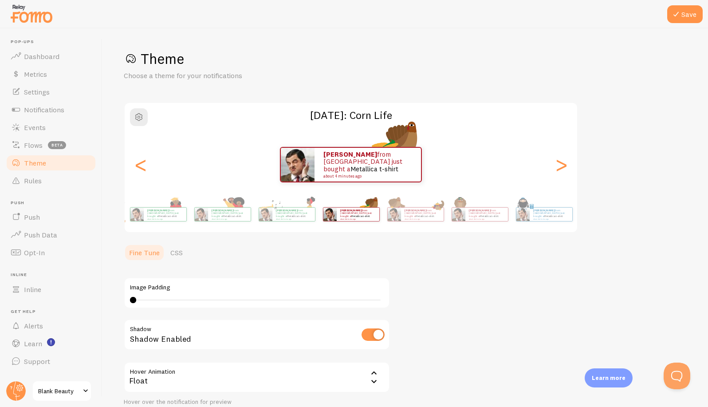
click at [557, 165] on div ">" at bounding box center [561, 165] width 11 height 64
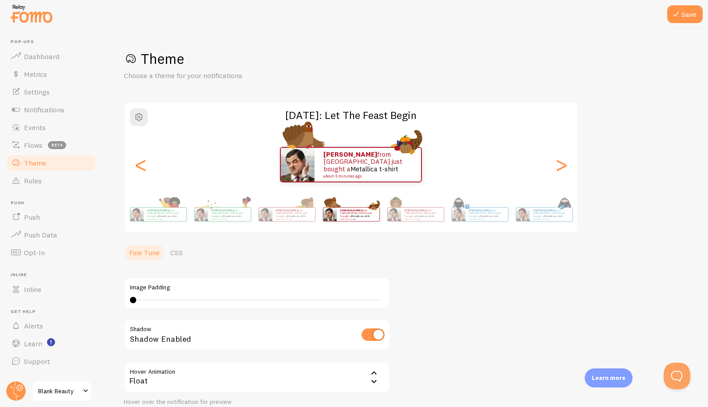
click at [557, 165] on div ">" at bounding box center [561, 165] width 11 height 64
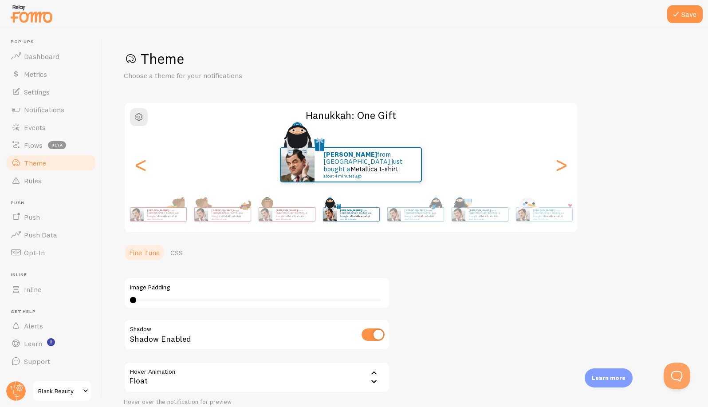
click at [557, 165] on div ">" at bounding box center [561, 165] width 11 height 64
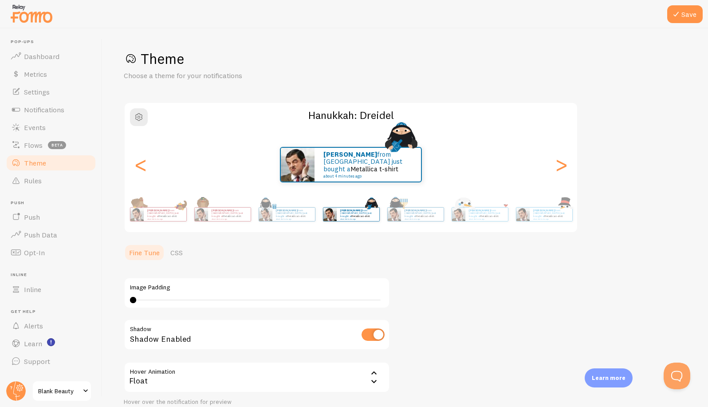
click at [557, 165] on div ">" at bounding box center [561, 165] width 11 height 64
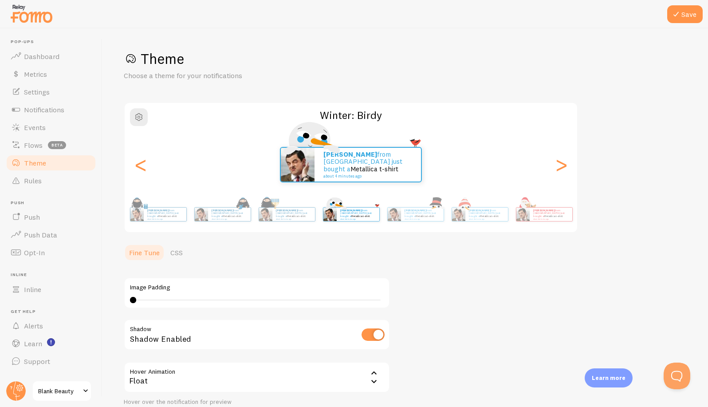
click at [557, 165] on div ">" at bounding box center [561, 165] width 11 height 64
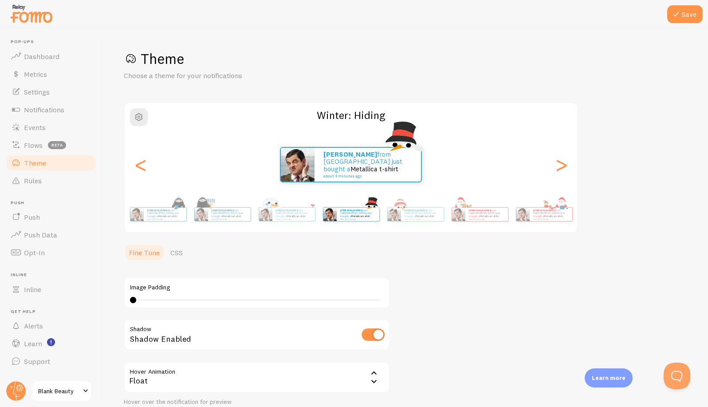
click at [557, 165] on div ">" at bounding box center [561, 165] width 11 height 64
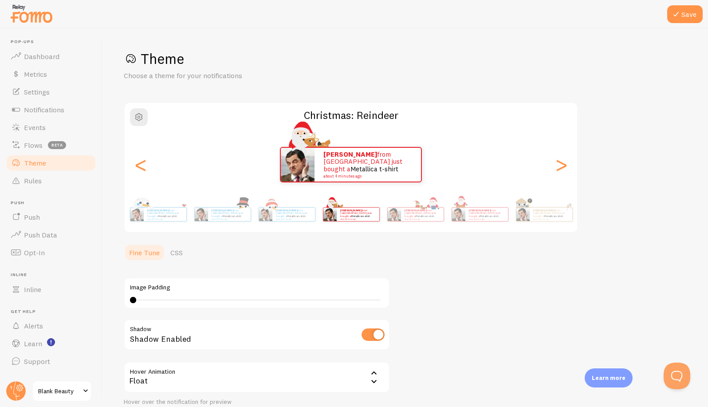
click at [557, 165] on div ">" at bounding box center [561, 165] width 11 height 64
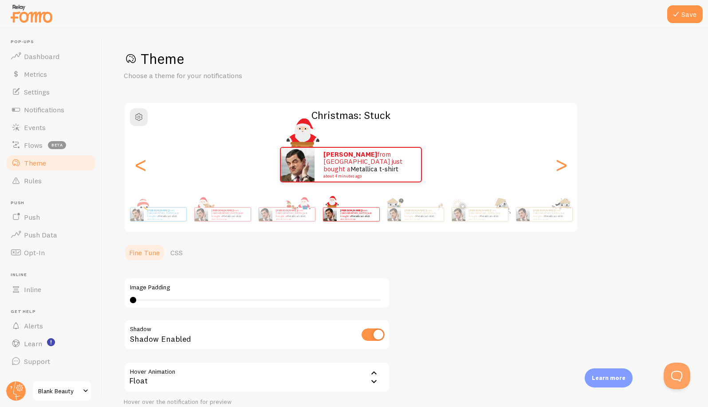
click at [557, 165] on div ">" at bounding box center [561, 165] width 11 height 64
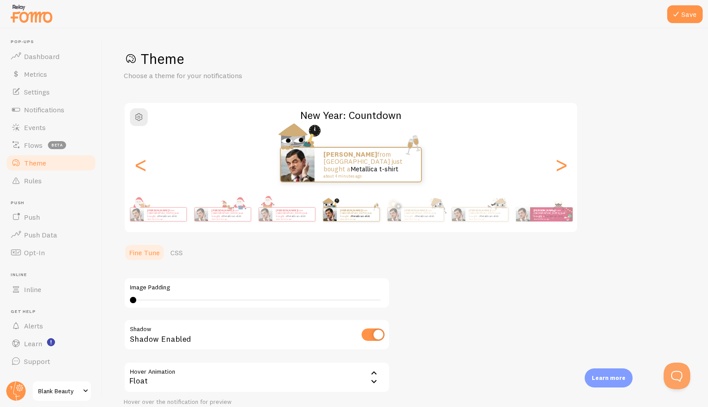
click at [557, 165] on div ">" at bounding box center [561, 165] width 11 height 64
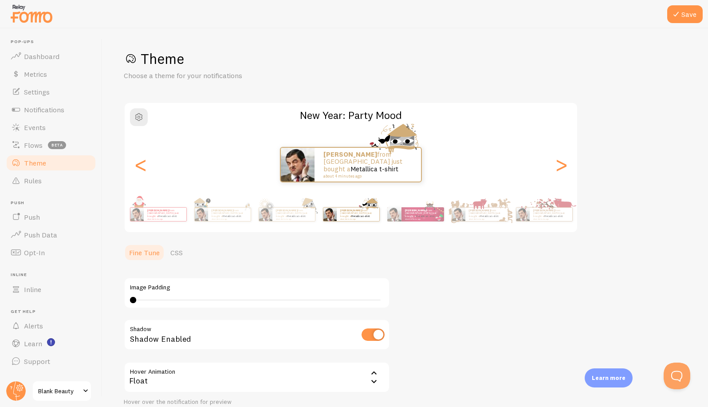
click at [557, 165] on div ">" at bounding box center [561, 165] width 11 height 64
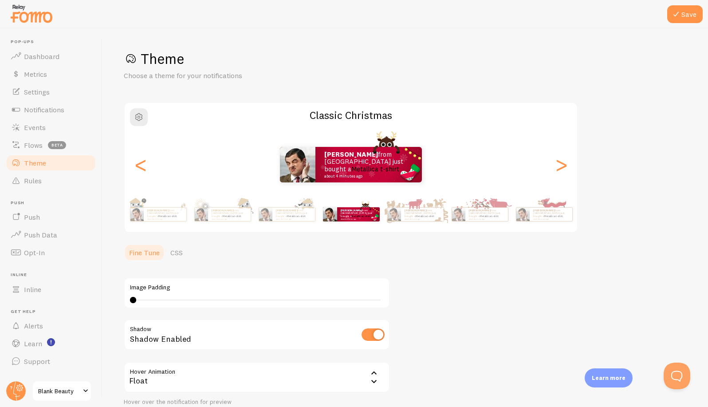
click at [557, 165] on div ">" at bounding box center [561, 165] width 11 height 64
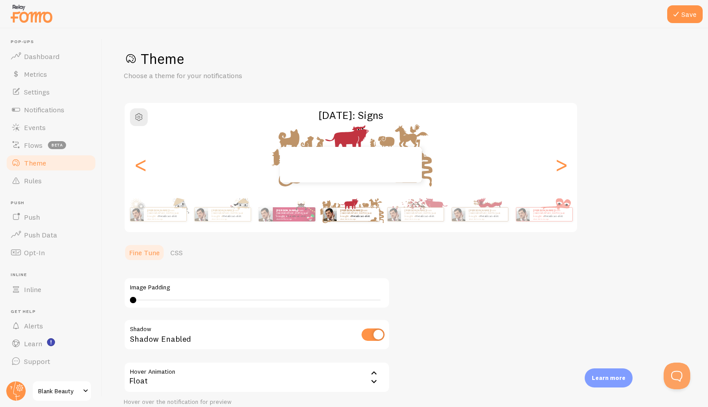
click at [557, 165] on div ">" at bounding box center [561, 165] width 11 height 64
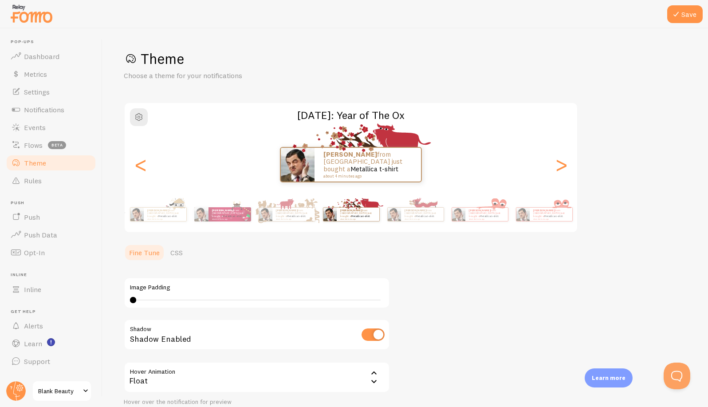
click at [557, 165] on div ">" at bounding box center [561, 165] width 11 height 64
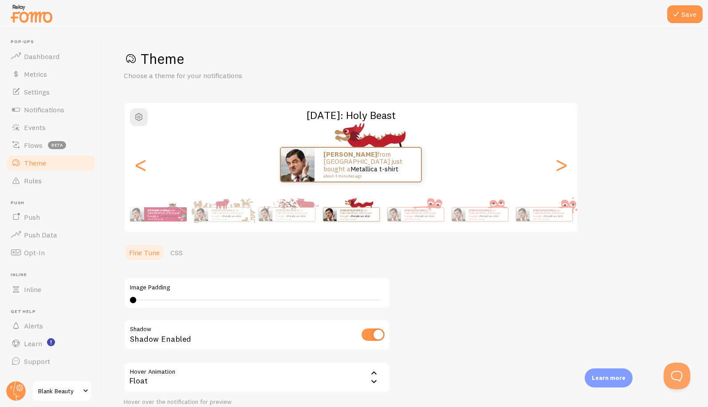
click at [557, 165] on div ">" at bounding box center [561, 165] width 11 height 64
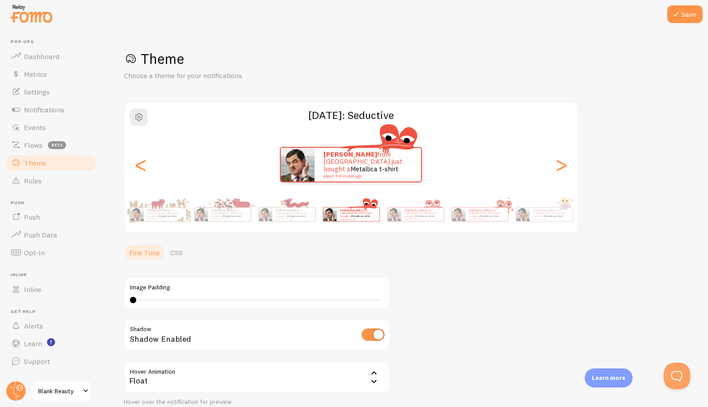
click at [557, 165] on div ">" at bounding box center [561, 165] width 11 height 64
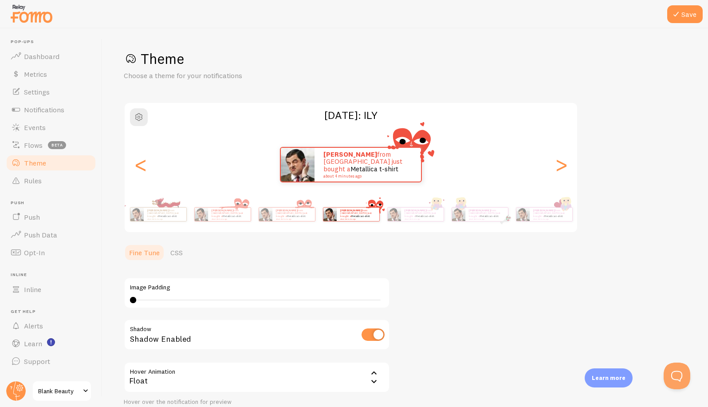
click at [557, 165] on div ">" at bounding box center [561, 165] width 11 height 64
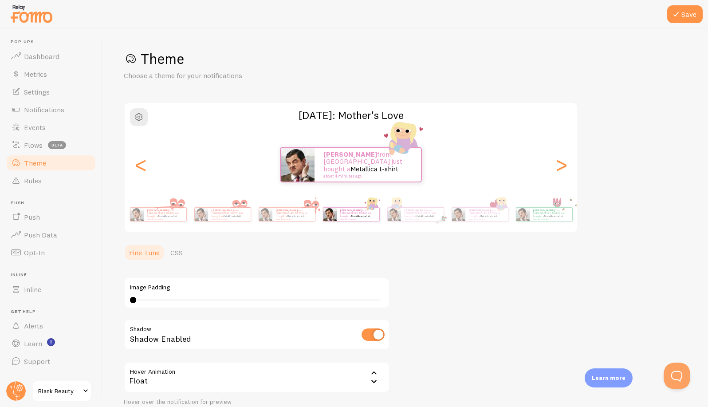
click at [557, 165] on div ">" at bounding box center [561, 165] width 11 height 64
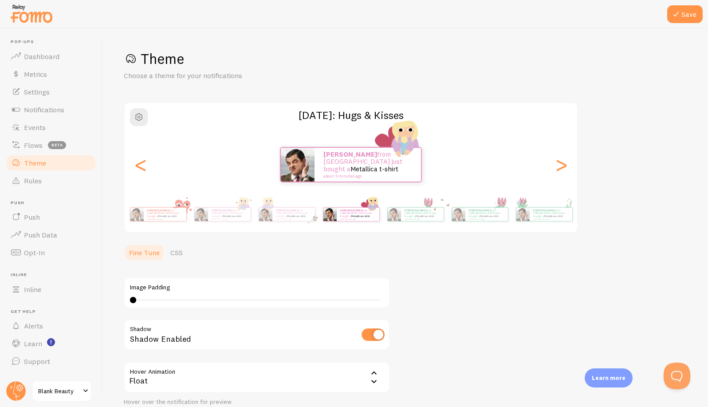
click at [557, 165] on div ">" at bounding box center [561, 165] width 11 height 64
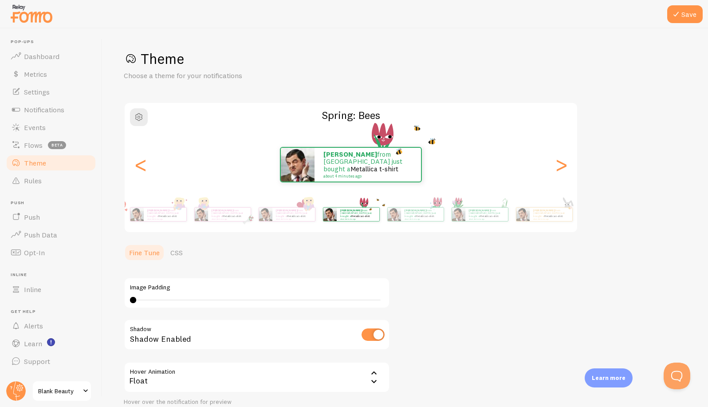
click at [557, 165] on div ">" at bounding box center [561, 165] width 11 height 64
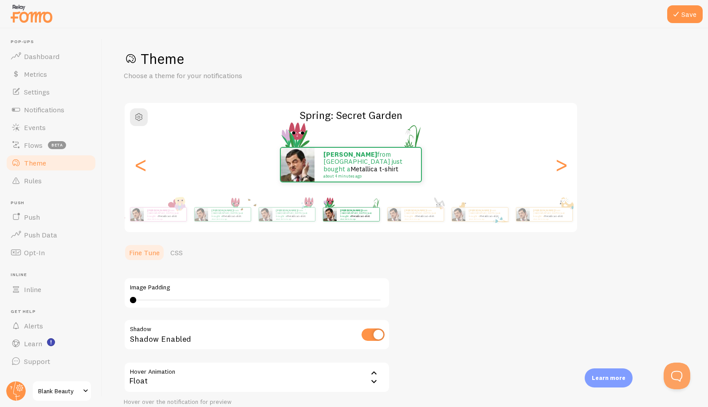
click at [557, 165] on div ">" at bounding box center [561, 165] width 11 height 64
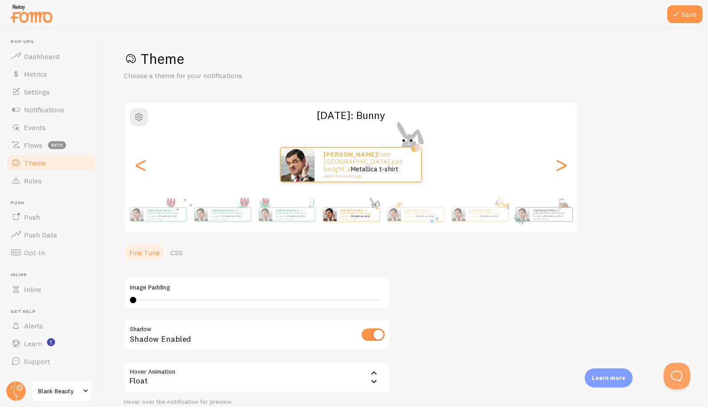
click at [557, 165] on div ">" at bounding box center [561, 165] width 11 height 64
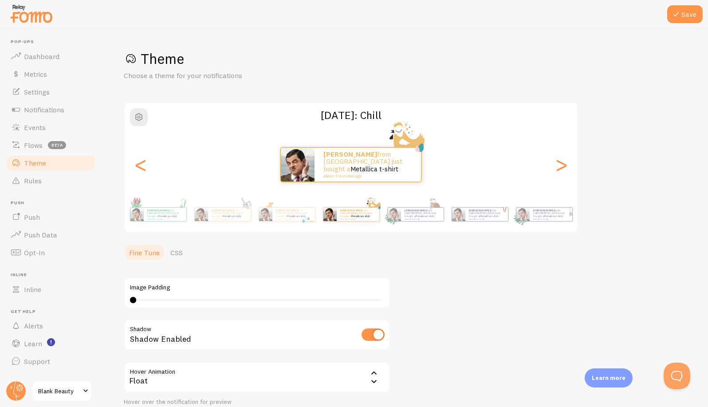
click at [557, 165] on div ">" at bounding box center [561, 165] width 11 height 64
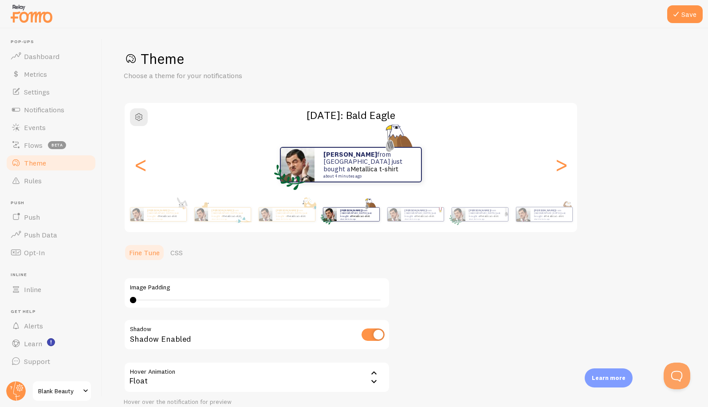
click at [557, 165] on div ">" at bounding box center [561, 165] width 11 height 64
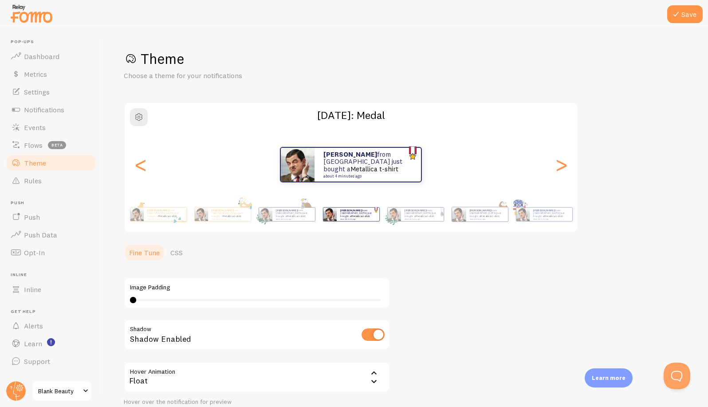
click at [557, 165] on div ">" at bounding box center [561, 165] width 11 height 64
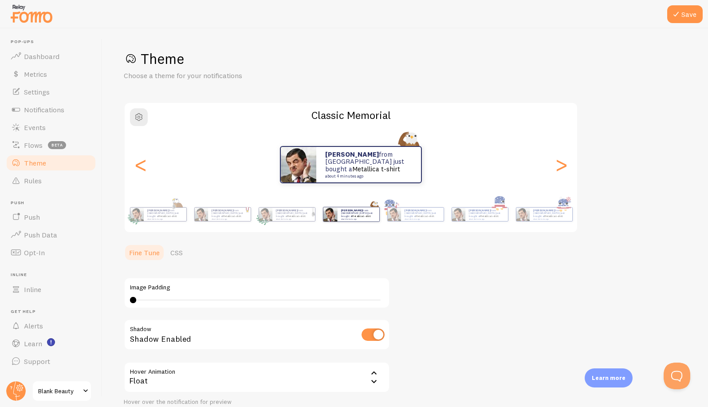
click at [557, 165] on div ">" at bounding box center [561, 165] width 11 height 64
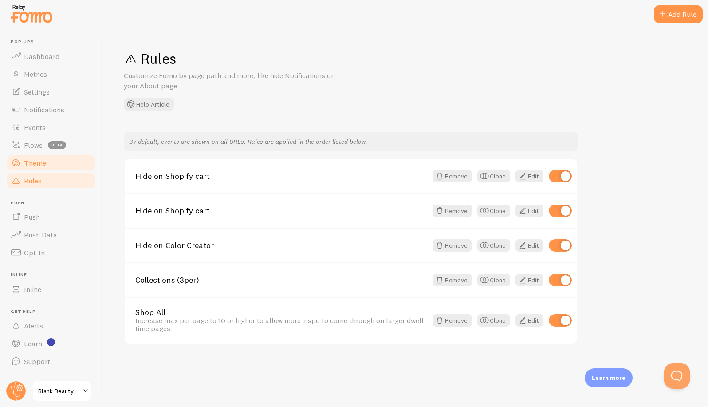
click at [32, 165] on span "Theme" at bounding box center [35, 162] width 22 height 9
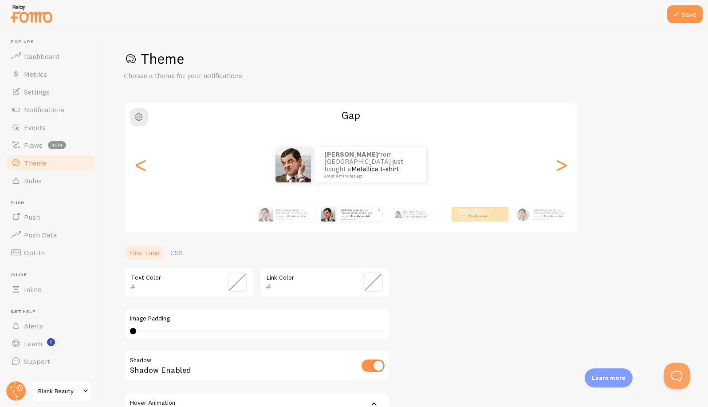
click at [361, 218] on small "about 4 minutes ago" at bounding box center [359, 219] width 36 height 2
click at [283, 218] on small "about 4 minutes ago" at bounding box center [293, 219] width 35 height 2
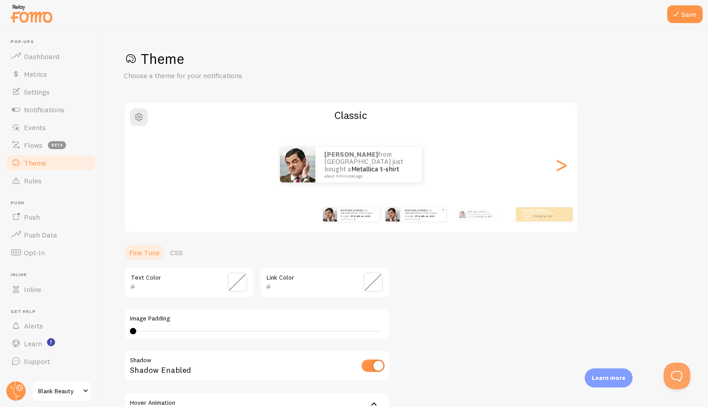
click at [405, 218] on small "about 4 minutes ago" at bounding box center [423, 219] width 36 height 2
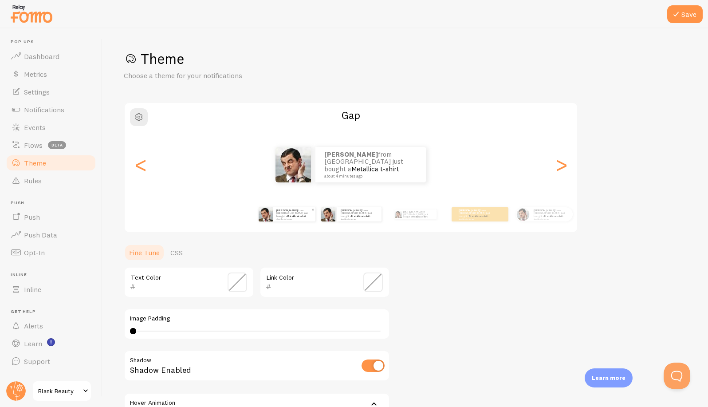
click at [307, 218] on small "about 4 minutes ago" at bounding box center [293, 219] width 35 height 2
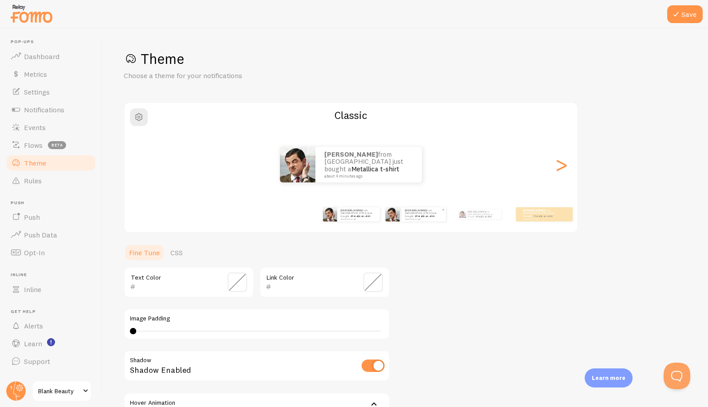
click at [412, 218] on small "about 4 minutes ago" at bounding box center [423, 219] width 36 height 2
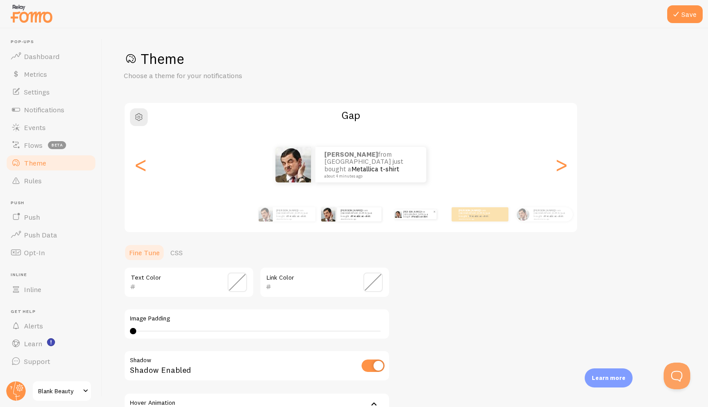
click at [424, 216] on link "Metallica t-shirt" at bounding box center [419, 216] width 15 height 3
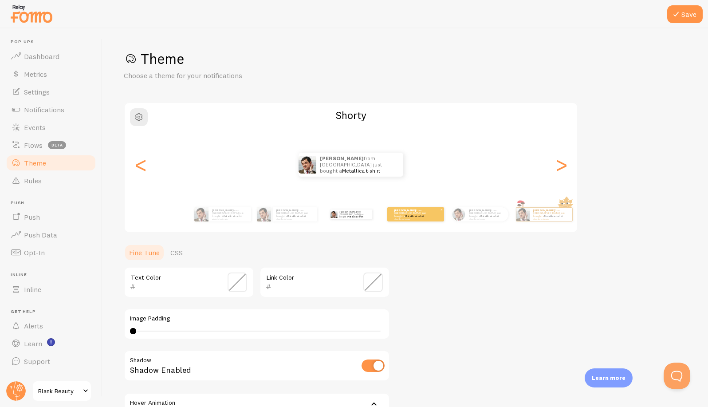
click at [401, 218] on small "about 4 minutes ago" at bounding box center [411, 219] width 35 height 2
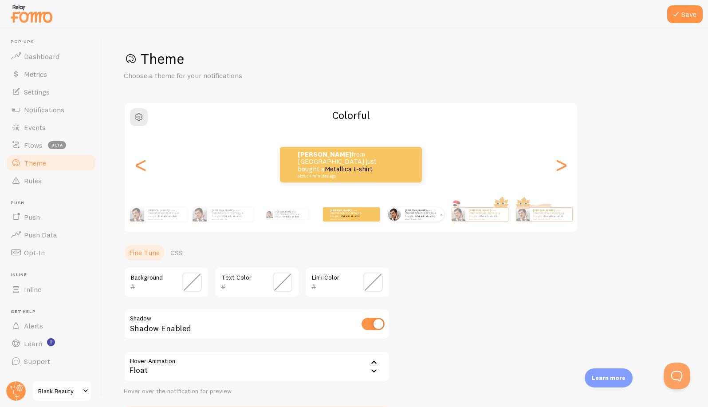
click at [416, 213] on p "[PERSON_NAME] from [GEOGRAPHIC_DATA] just bought a Metallica t-shirt about 4 mi…" at bounding box center [422, 213] width 35 height 11
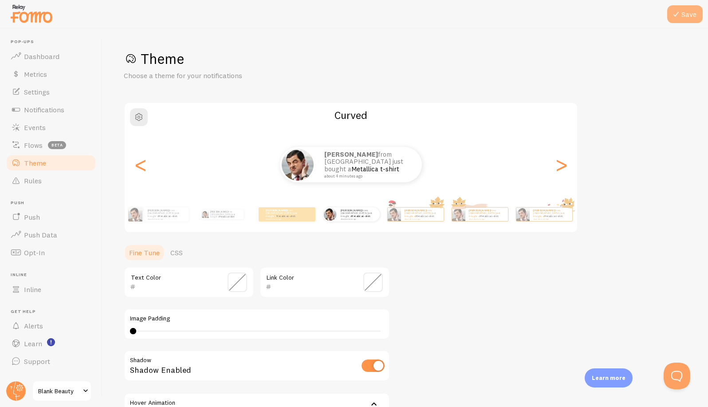
click at [680, 17] on icon at bounding box center [676, 14] width 11 height 11
click at [223, 217] on p "[PERSON_NAME] from [GEOGRAPHIC_DATA] just bought a Metallica t-shirt about 4 mi…" at bounding box center [225, 214] width 30 height 10
type input "0"
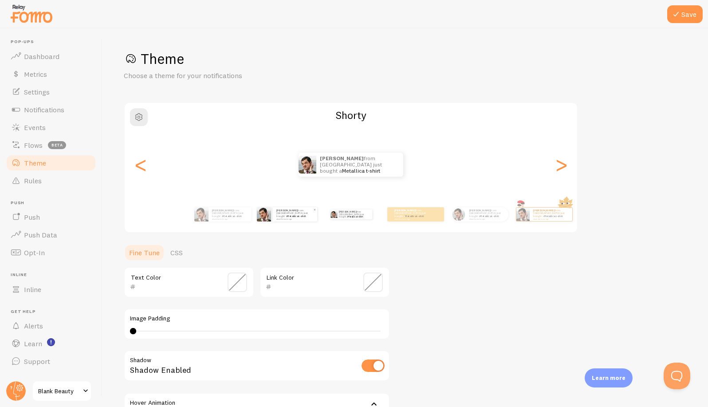
click at [282, 219] on div "[PERSON_NAME] from [GEOGRAPHIC_DATA] just bought a Metallica t-shirt about 4 mi…" at bounding box center [295, 214] width 44 height 14
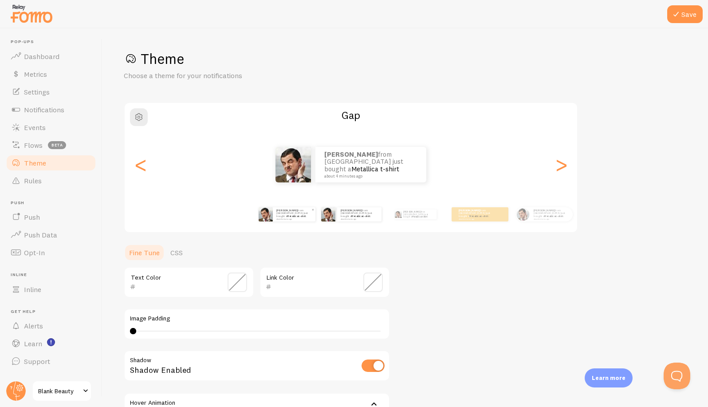
click at [263, 219] on img at bounding box center [266, 214] width 14 height 14
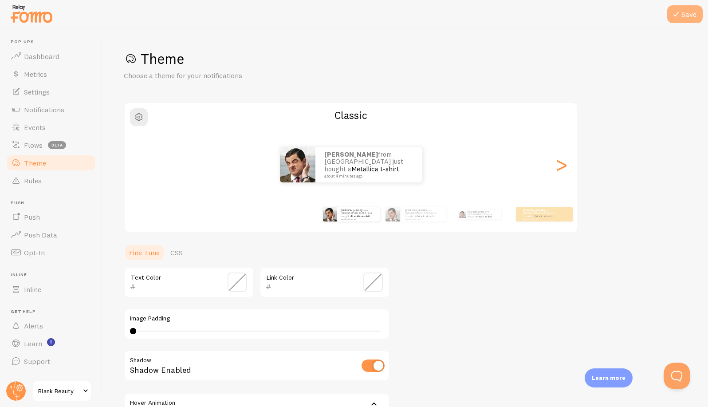
click at [691, 12] on button "Save" at bounding box center [684, 14] width 35 height 18
